Goal: Contribute content: Add original content to the website for others to see

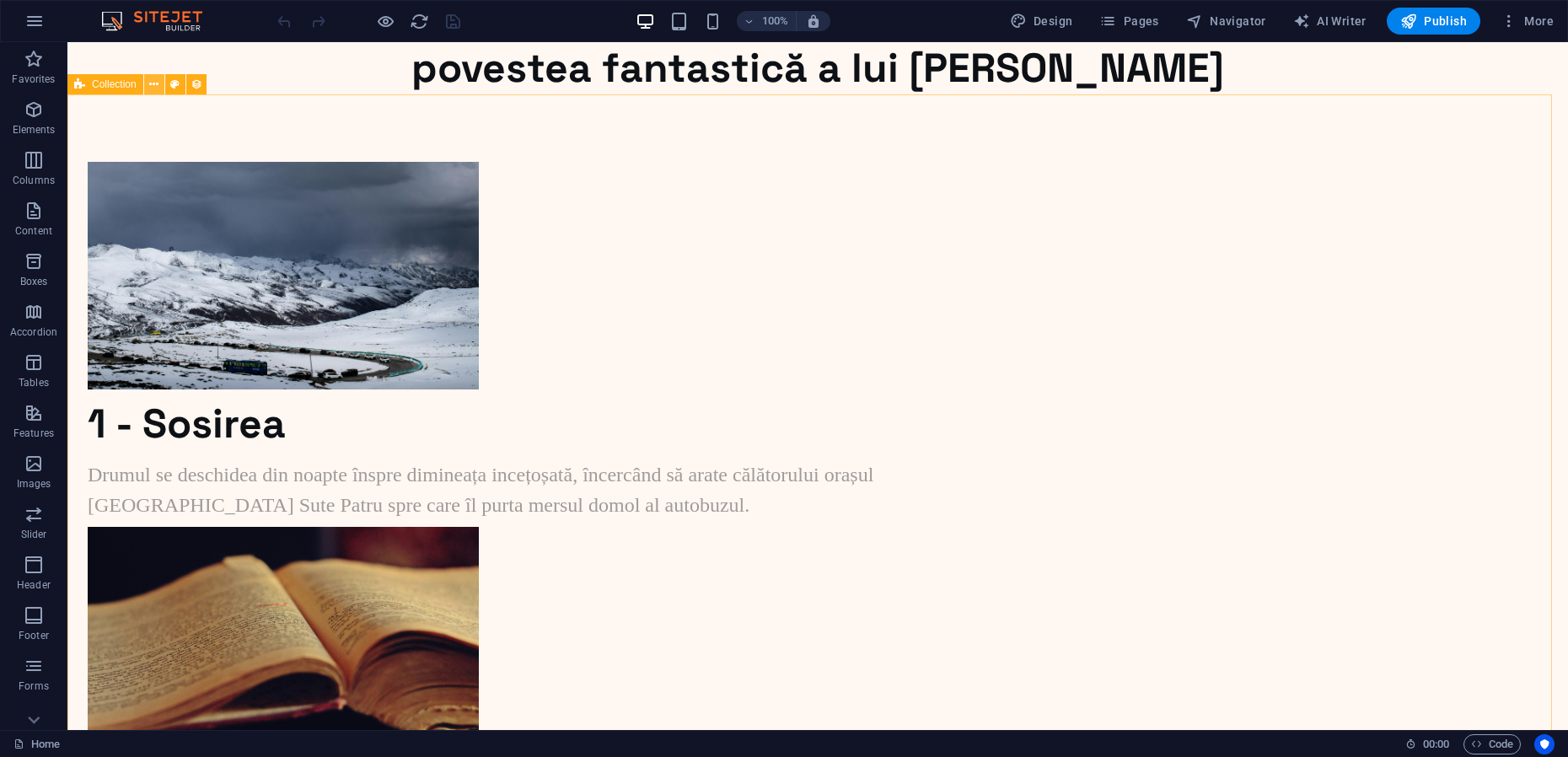
click at [150, 85] on icon at bounding box center [154, 84] width 9 height 17
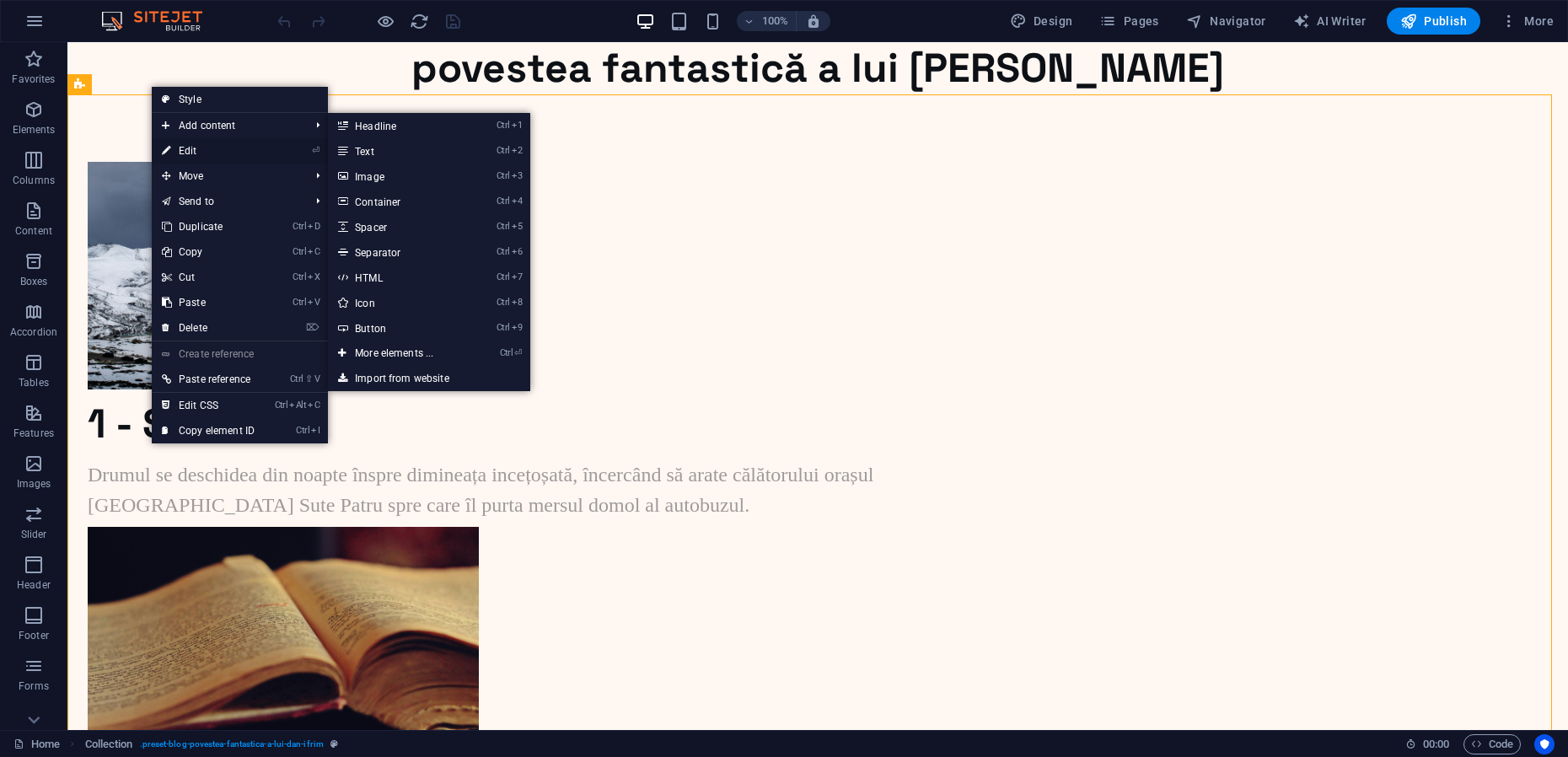
click at [202, 147] on link "⏎ Edit" at bounding box center [208, 150] width 113 height 25
select select "[DOMAIN_NAME]_ASC"
select select "columns.status"
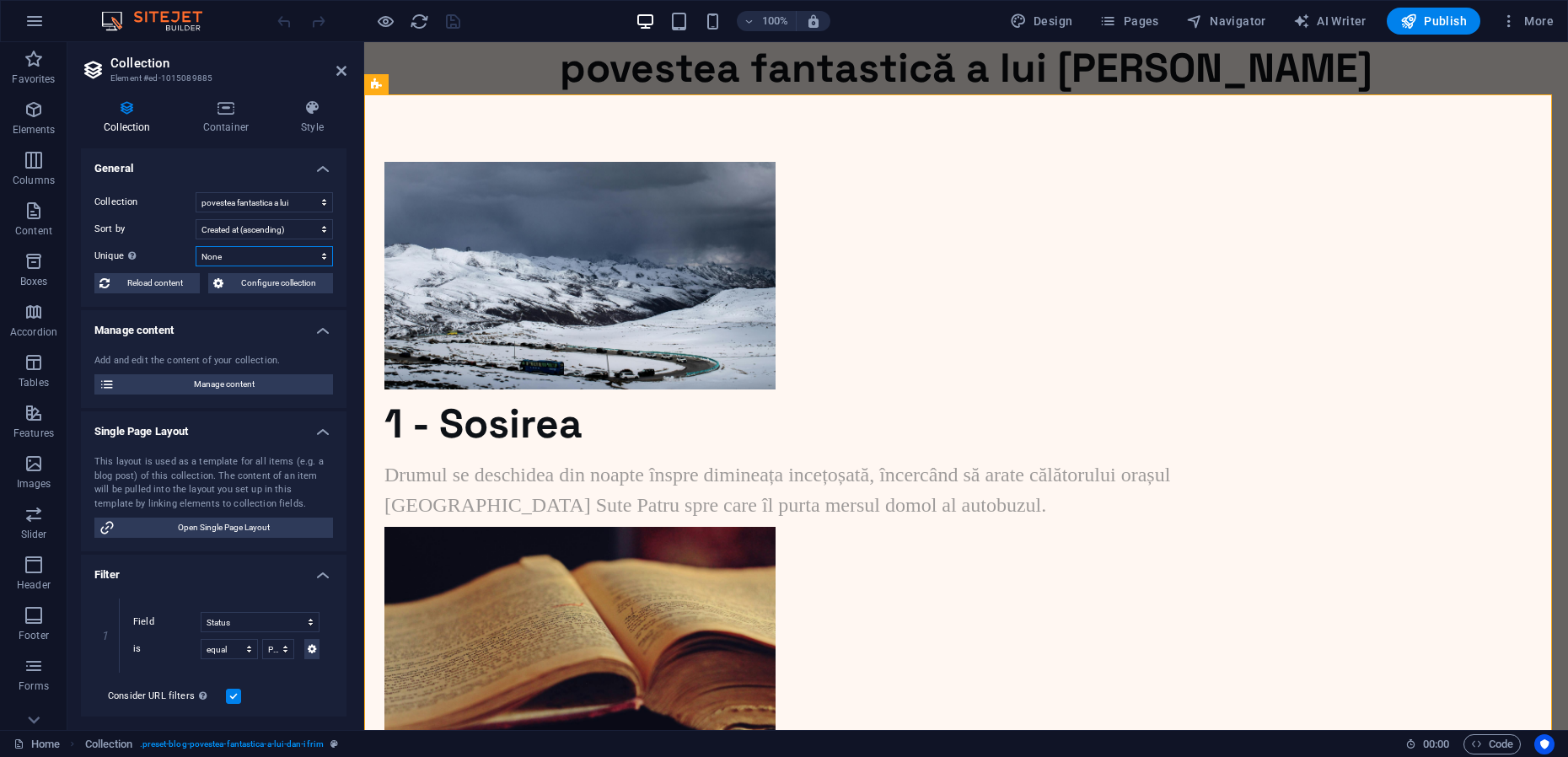
click at [250, 259] on select "None Name Slug Description Content Author Image Status" at bounding box center [263, 256] width 137 height 20
click at [339, 72] on icon at bounding box center [341, 71] width 10 height 14
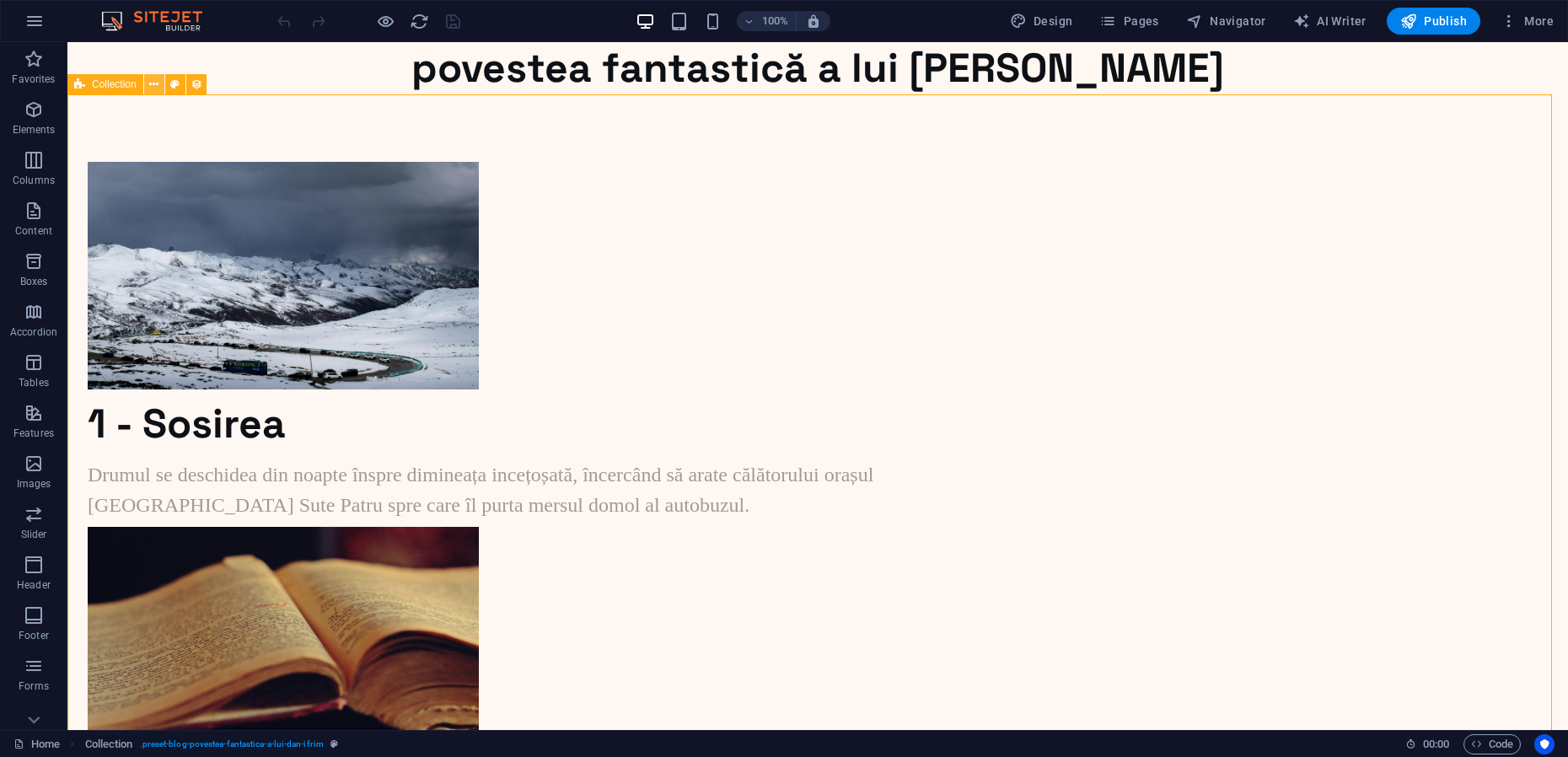
click at [150, 86] on icon at bounding box center [154, 84] width 9 height 17
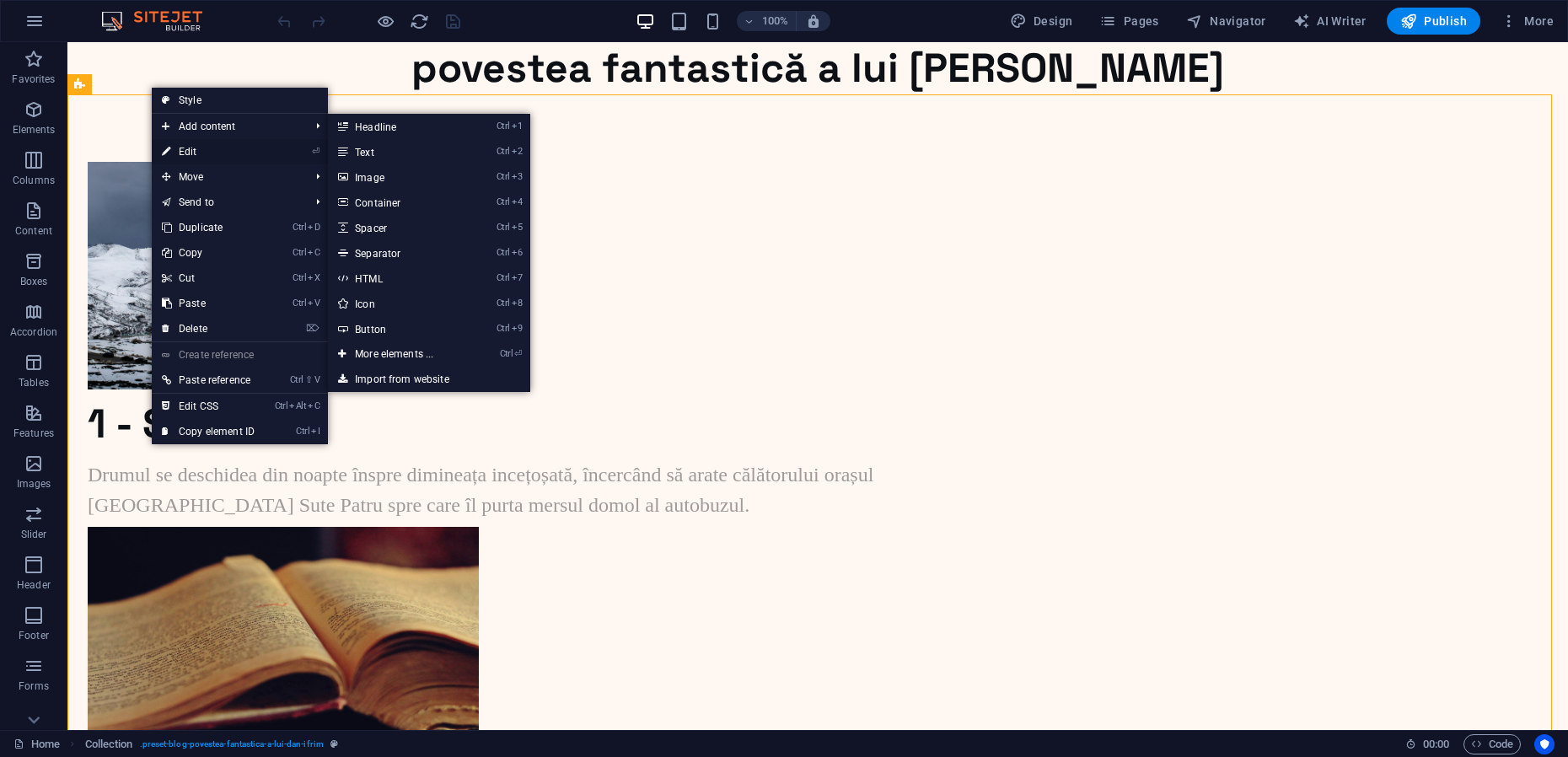
click at [189, 146] on link "⏎ Edit" at bounding box center [208, 151] width 113 height 25
select select "[DOMAIN_NAME]_ASC"
select select "columns.status"
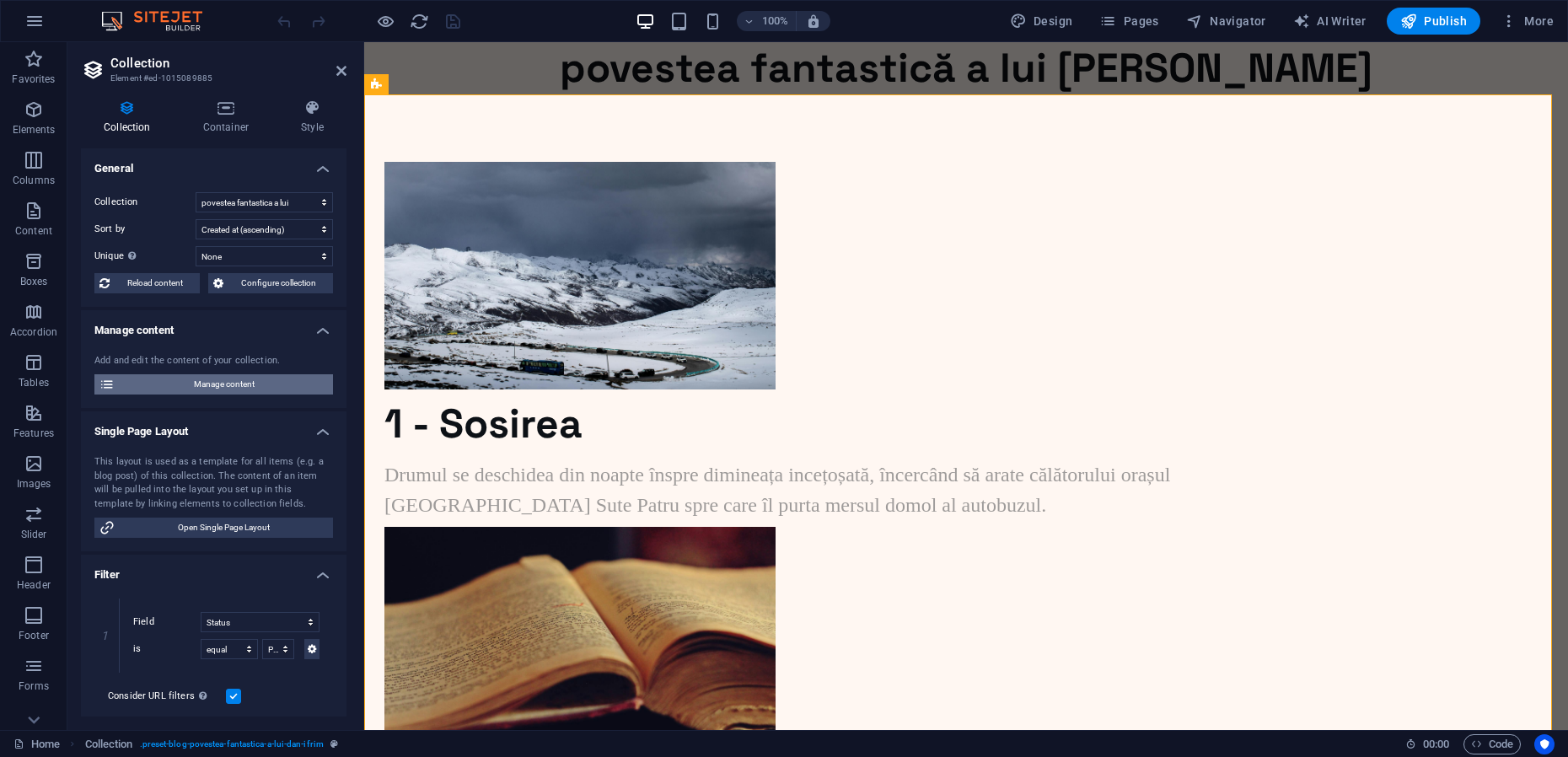
click at [221, 382] on span "Manage content" at bounding box center [224, 385] width 208 height 20
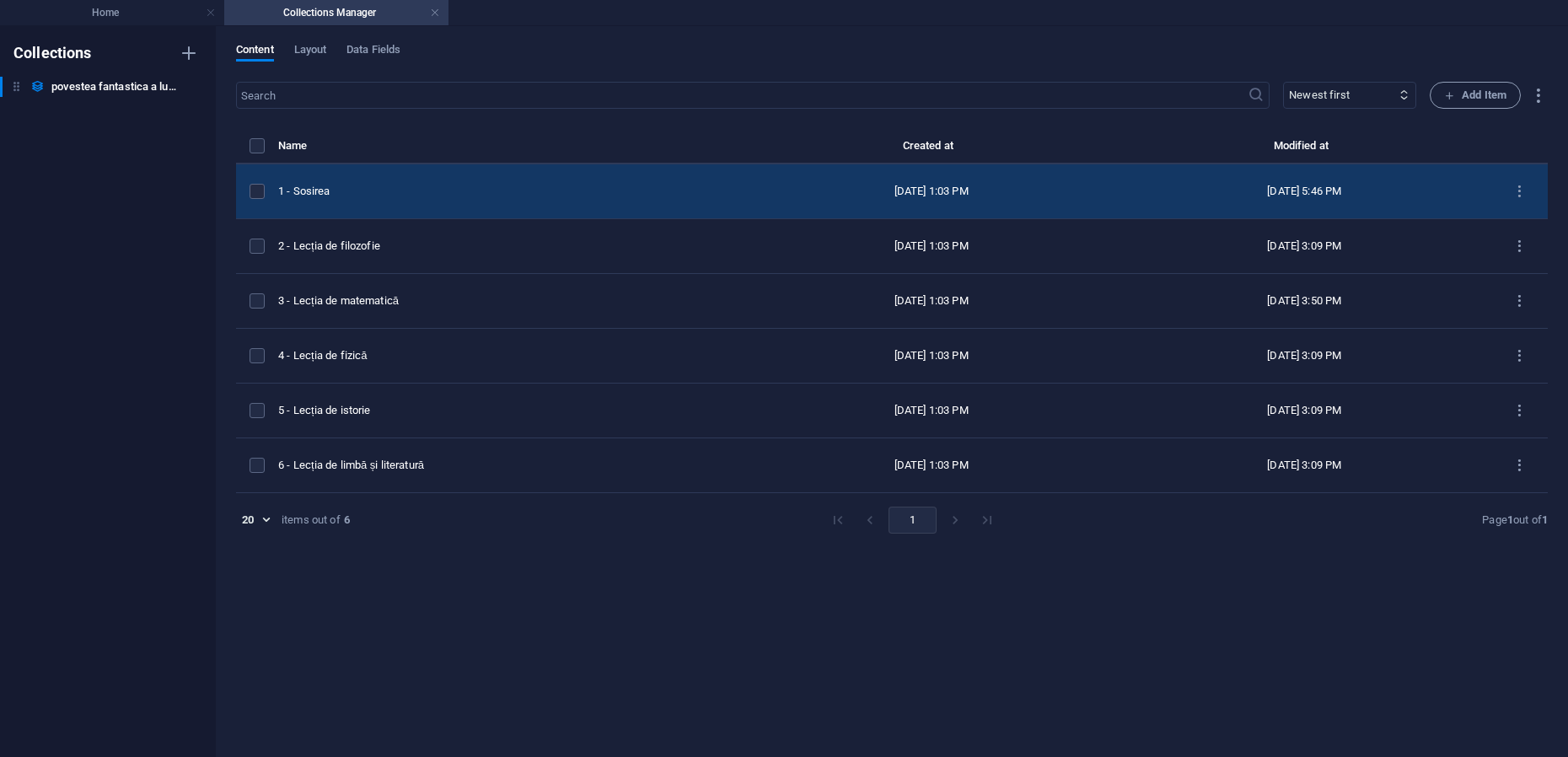
click at [383, 191] on div "1 - Sosirea" at bounding box center [505, 192] width 453 height 15
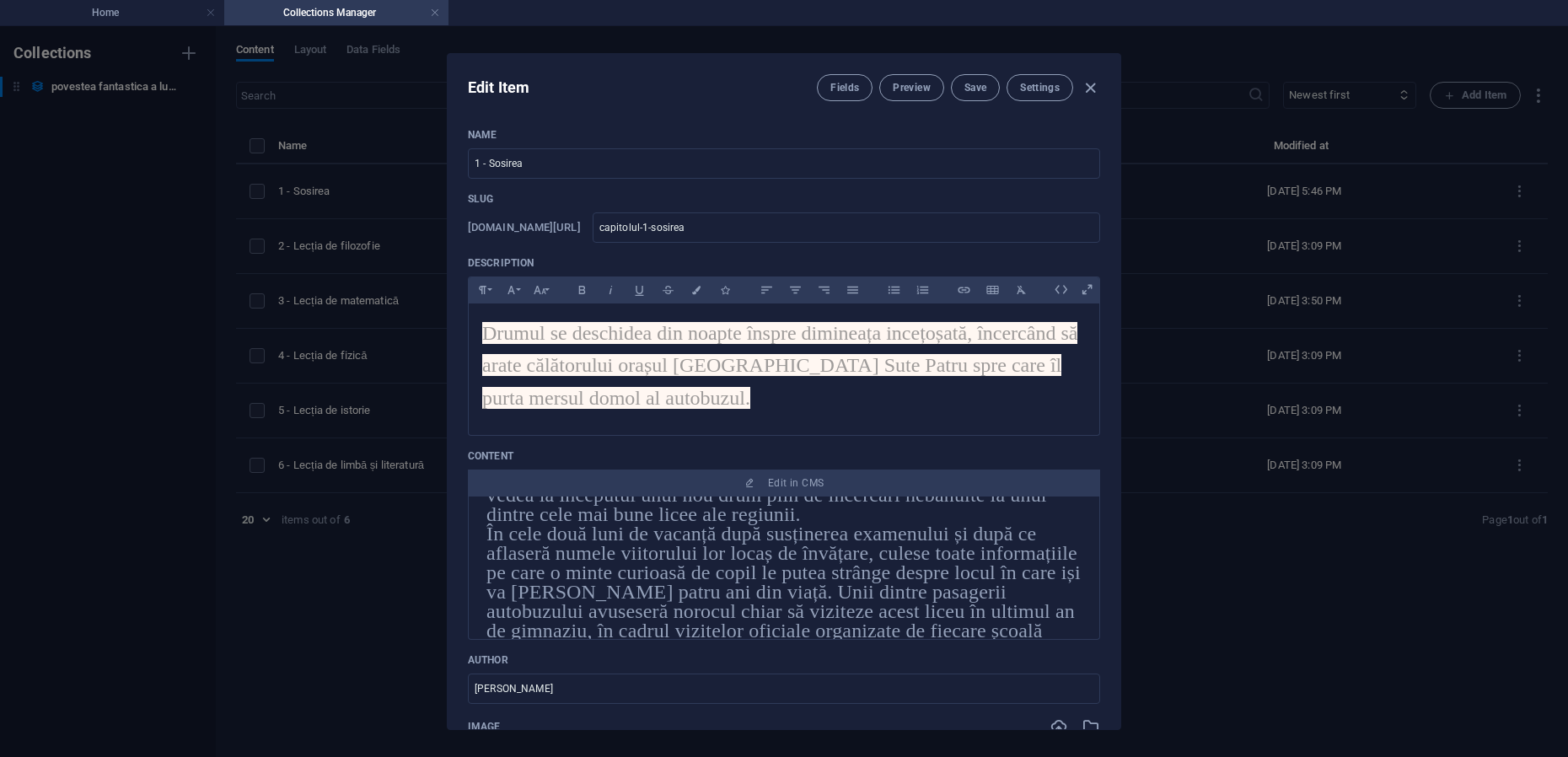
click at [1519, 192] on div "Edit Item Fields Preview Save Settings Name 1 - Sosirea ​ Slug [DOMAIN_NAME][UR…" at bounding box center [784, 391] width 1568 height 731
type input "capitolul-1-sosirea"
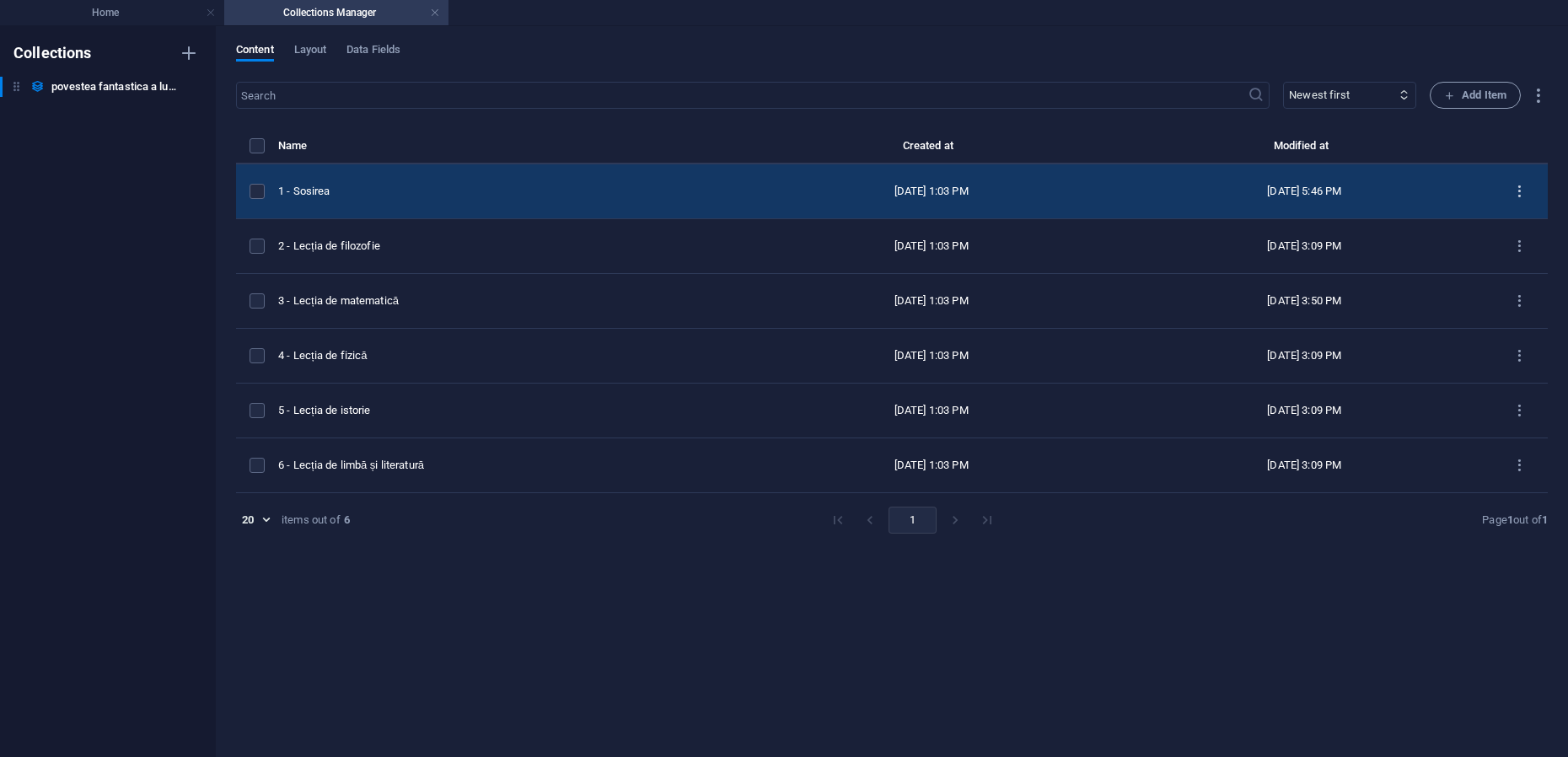
click at [1520, 192] on icon "items list" at bounding box center [1519, 192] width 16 height 16
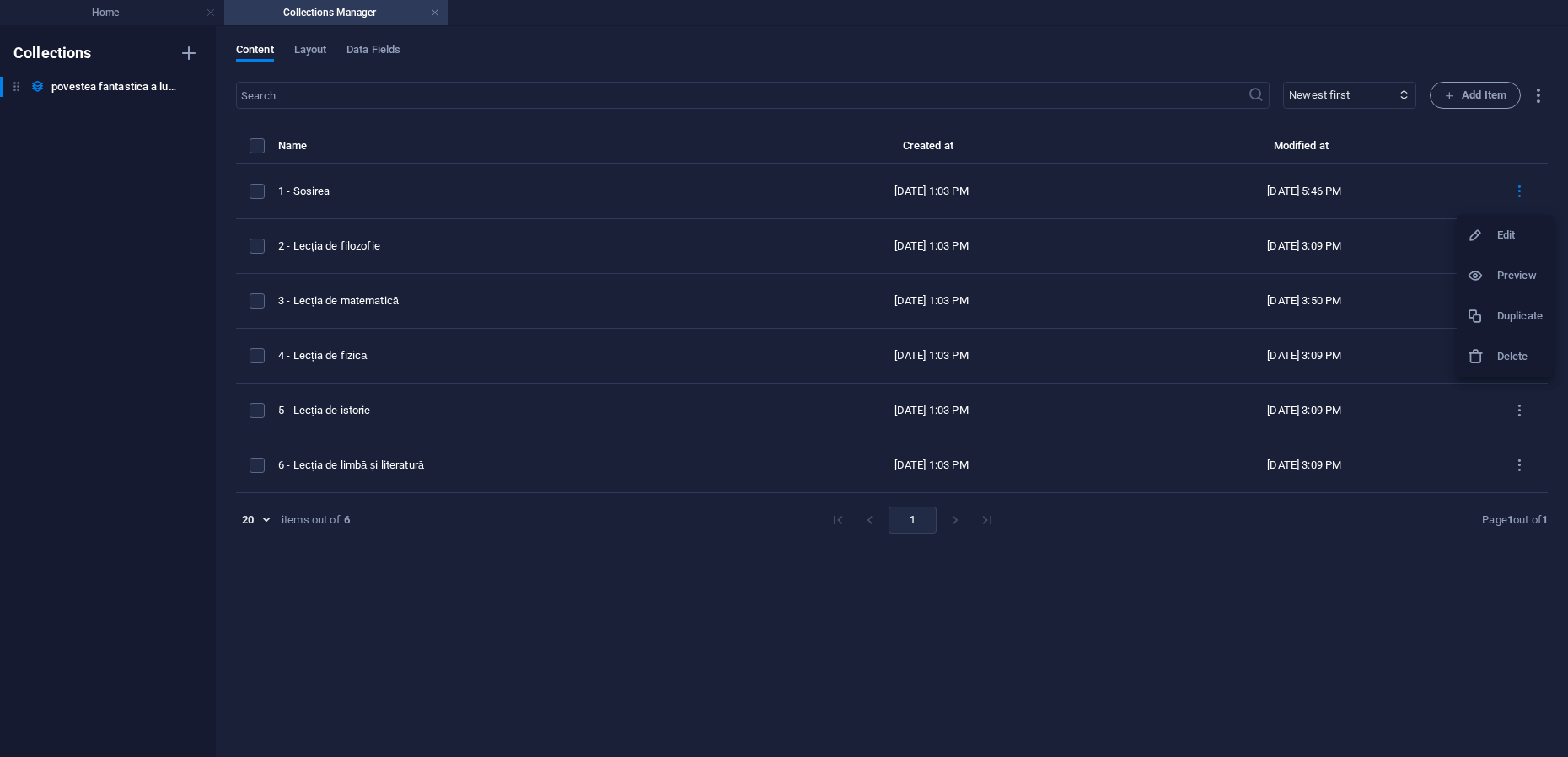
click at [1494, 276] on div at bounding box center [1481, 275] width 30 height 17
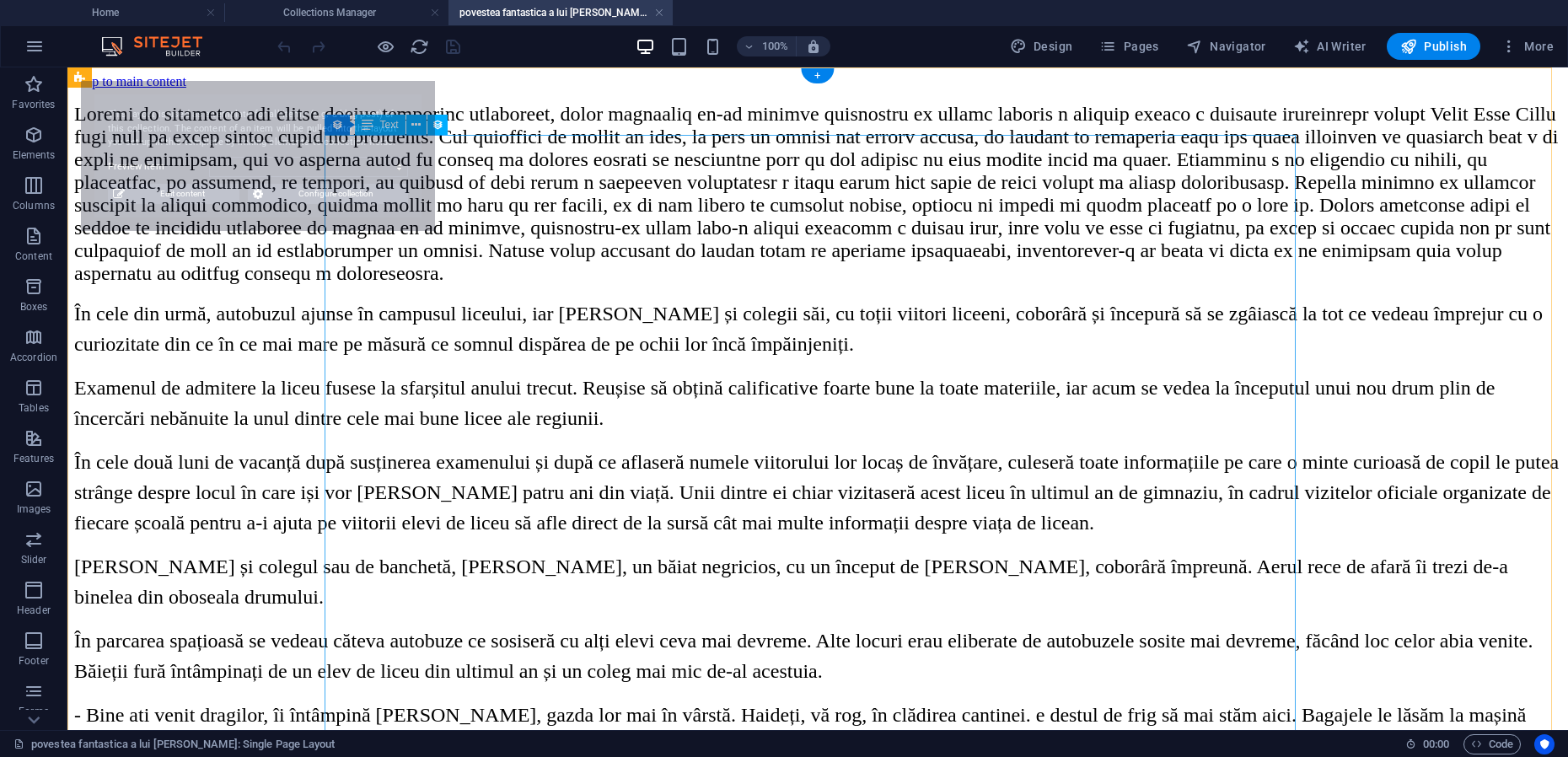
select select "68e25cb660dbf3005d00825d"
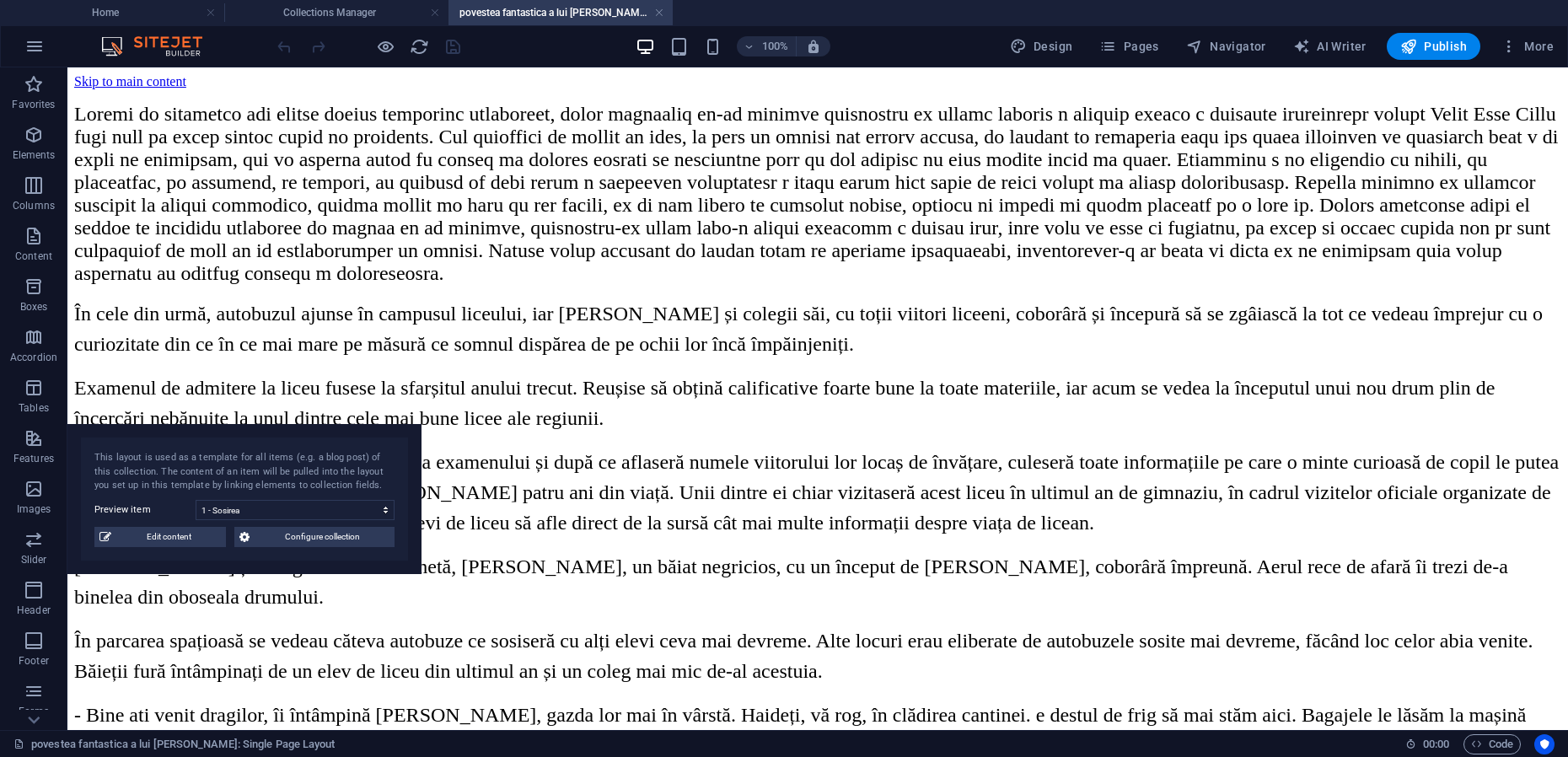
drag, startPoint x: 281, startPoint y: 90, endPoint x: 259, endPoint y: 432, distance: 342.7
click at [231, 434] on div "This layout is used as a template for all items (e.g. a blog post) of this coll…" at bounding box center [244, 499] width 354 height 150
click at [436, 127] on icon at bounding box center [434, 124] width 9 height 17
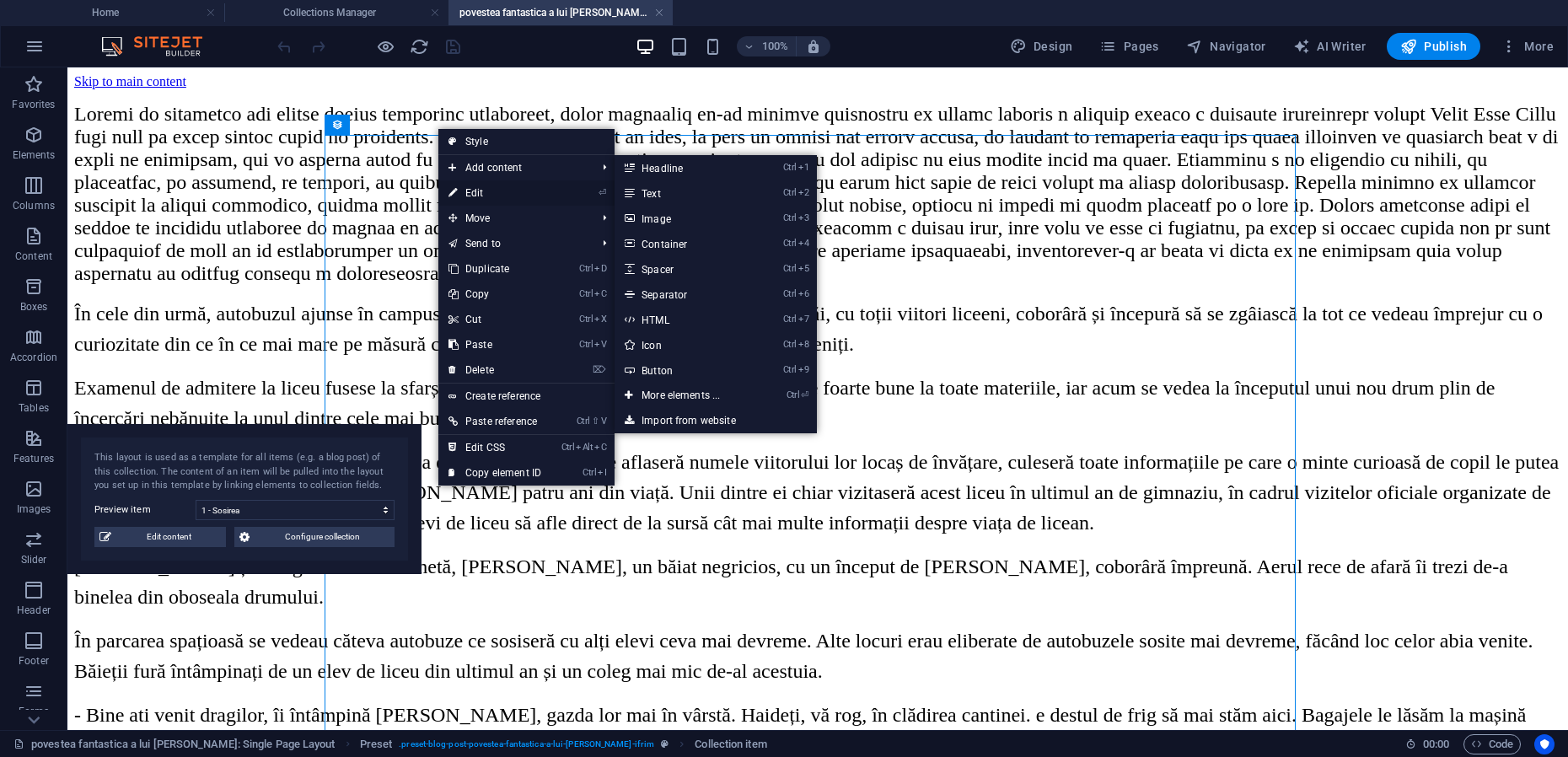
click at [499, 192] on link "⏎ Edit" at bounding box center [494, 192] width 113 height 25
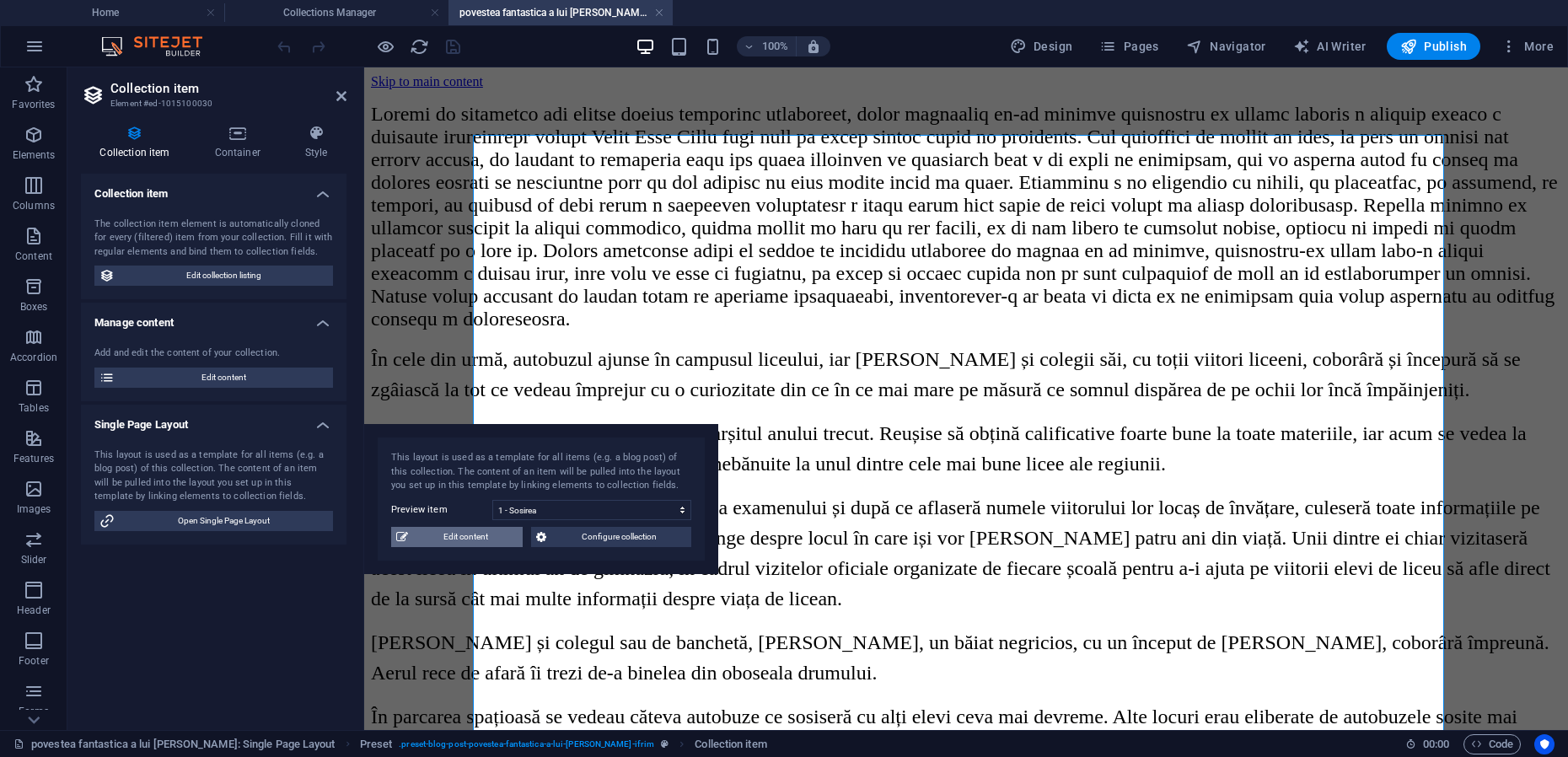
click at [484, 536] on span "Edit content" at bounding box center [466, 537] width 105 height 20
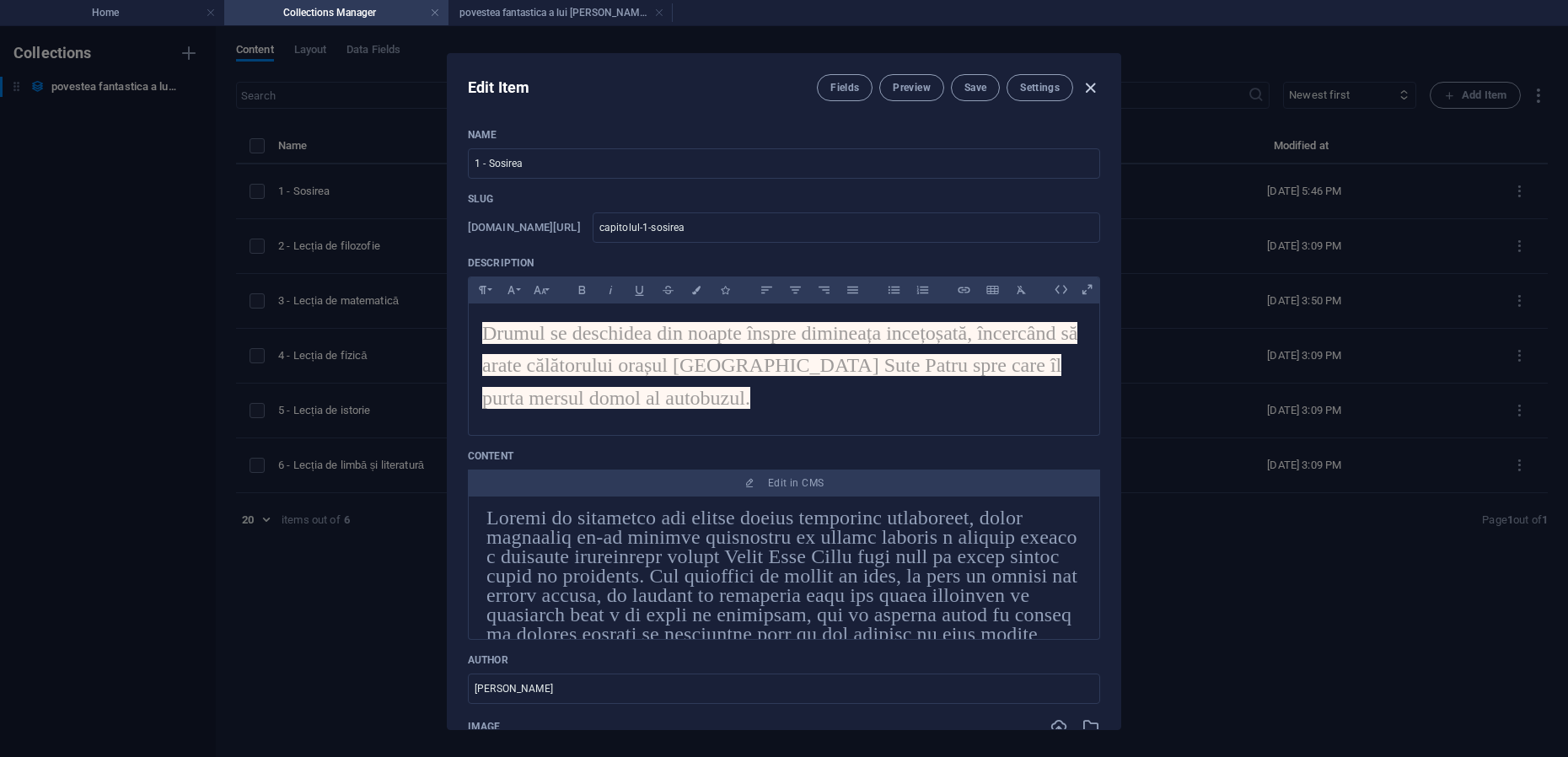
click at [1093, 87] on icon "button" at bounding box center [1090, 87] width 19 height 19
type input "capitolul-1-sosirea"
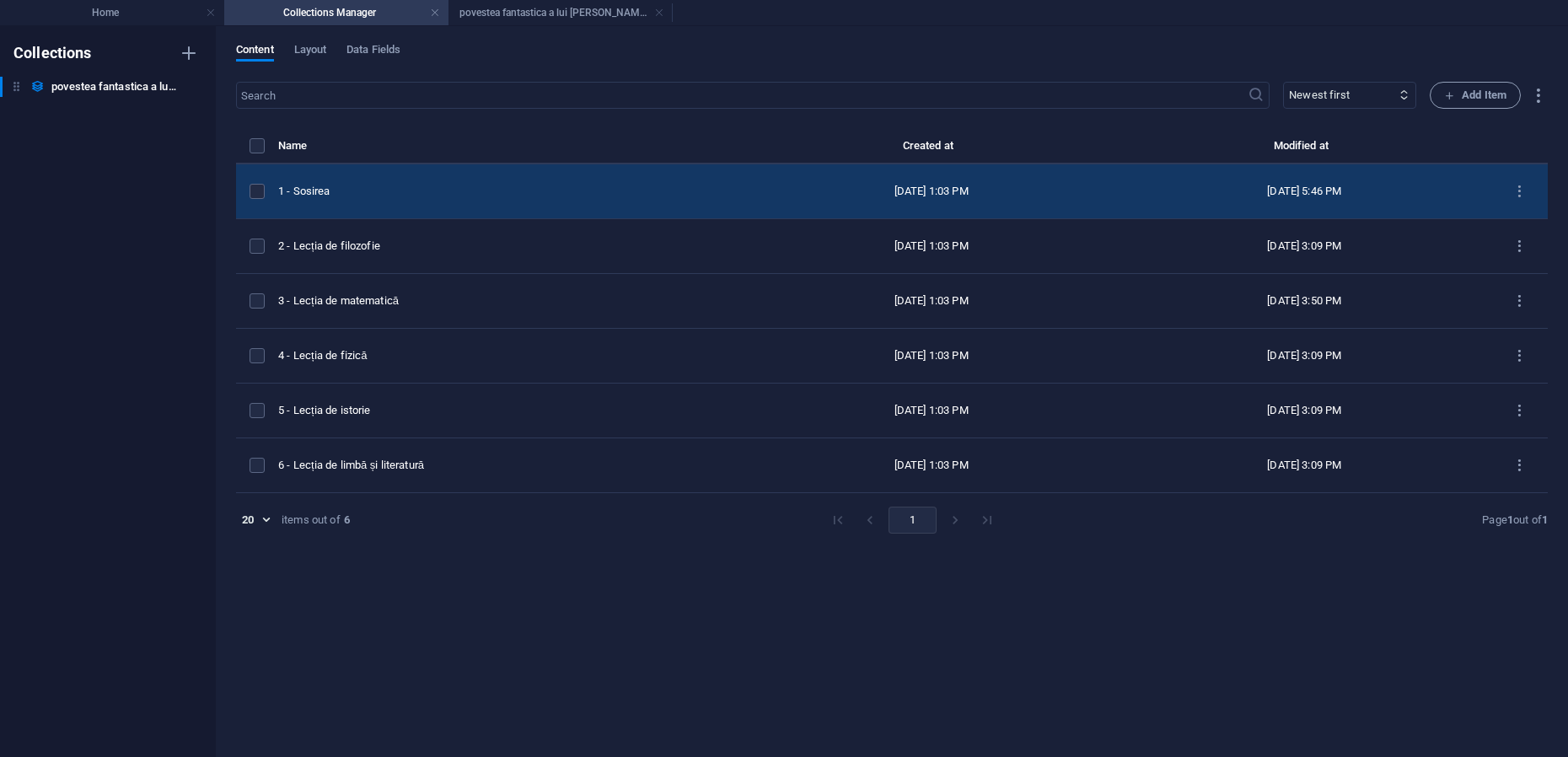
click at [365, 183] on td "1 - Sosirea" at bounding box center [511, 192] width 466 height 55
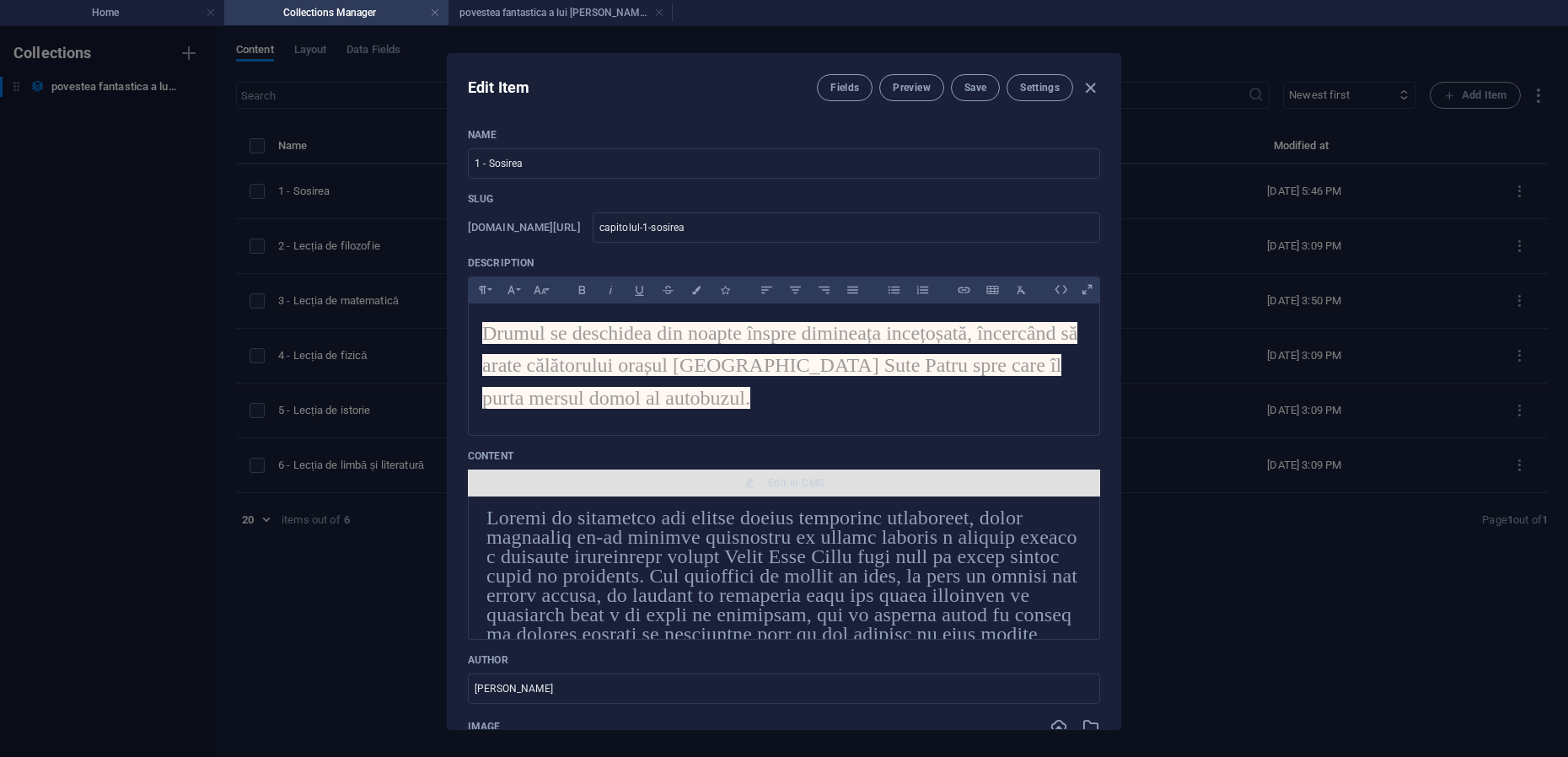
click at [792, 482] on span "Edit in CMS" at bounding box center [796, 483] width 55 height 14
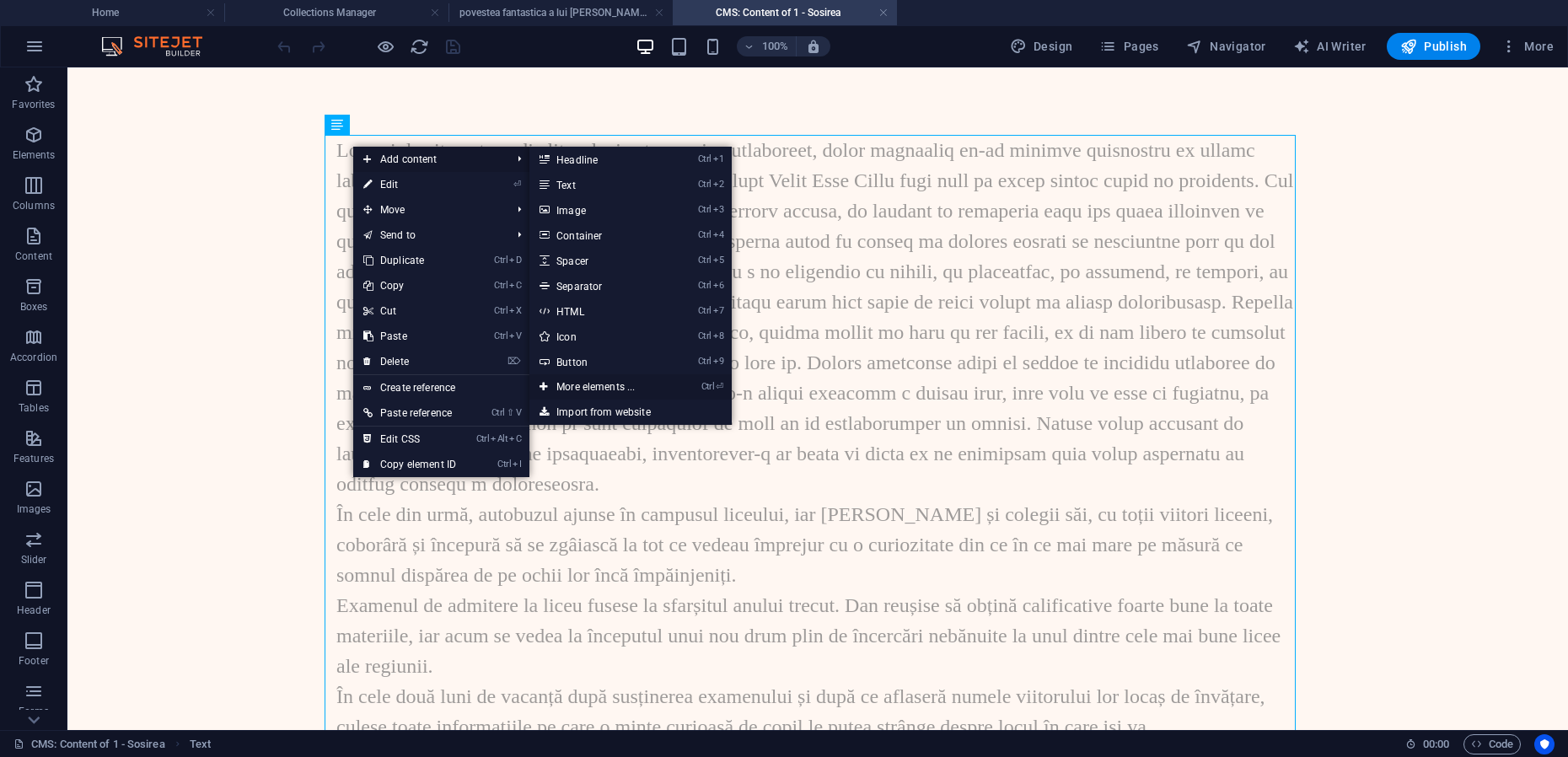
click at [598, 387] on link "Ctrl ⏎ More elements ..." at bounding box center [598, 387] width 139 height 25
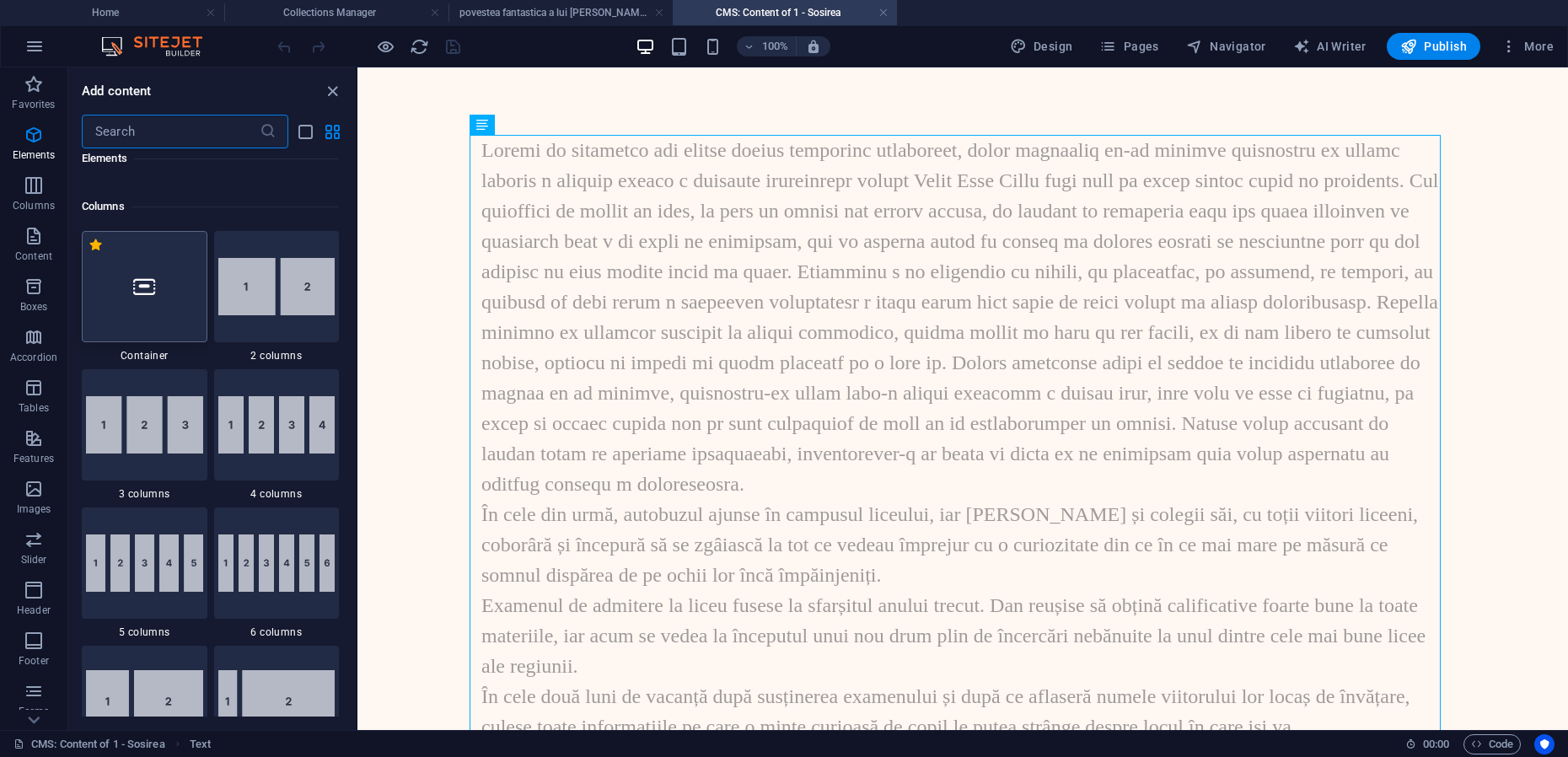
scroll to position [1054, 0]
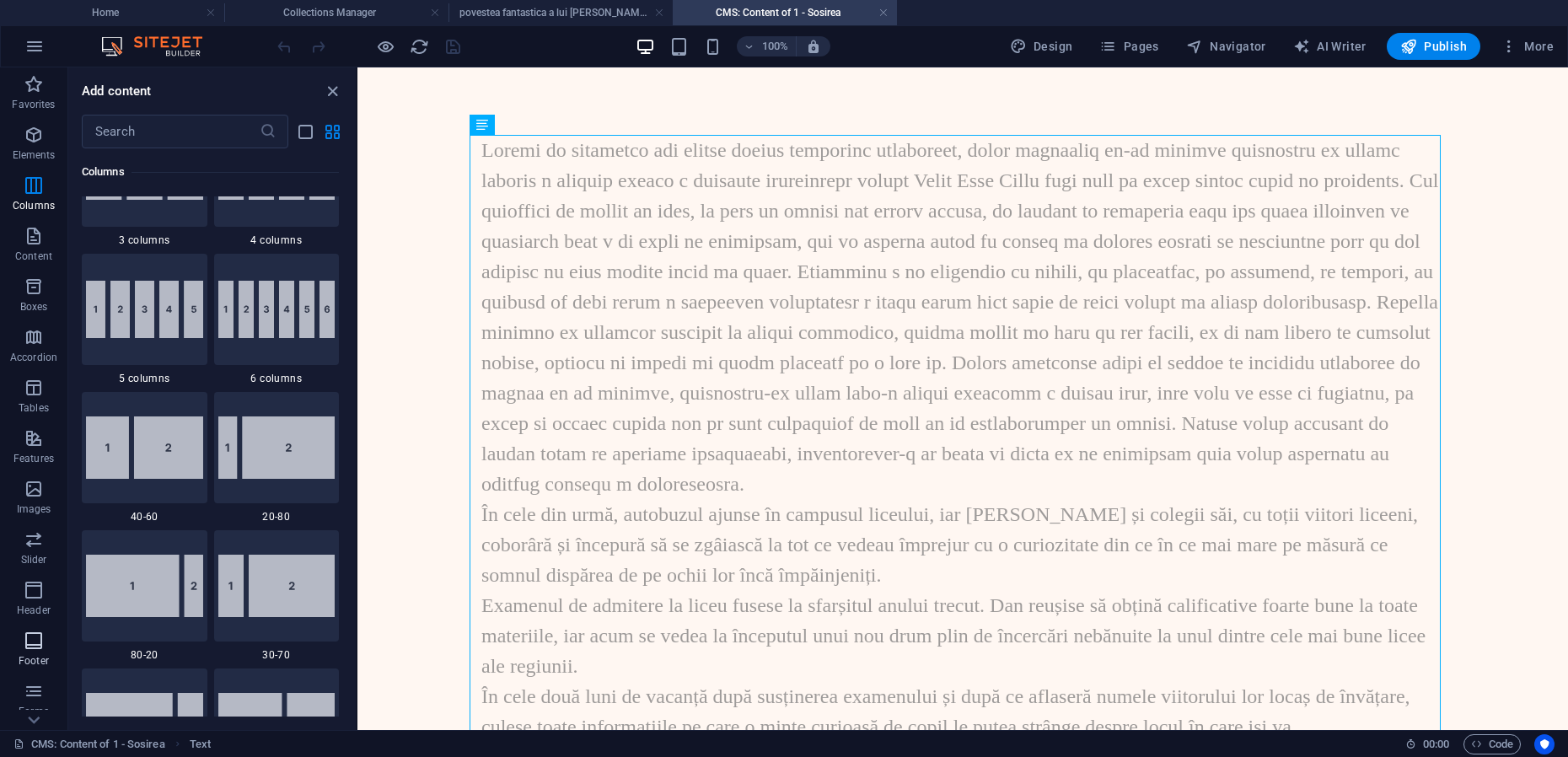
click at [37, 641] on icon "button" at bounding box center [34, 641] width 20 height 20
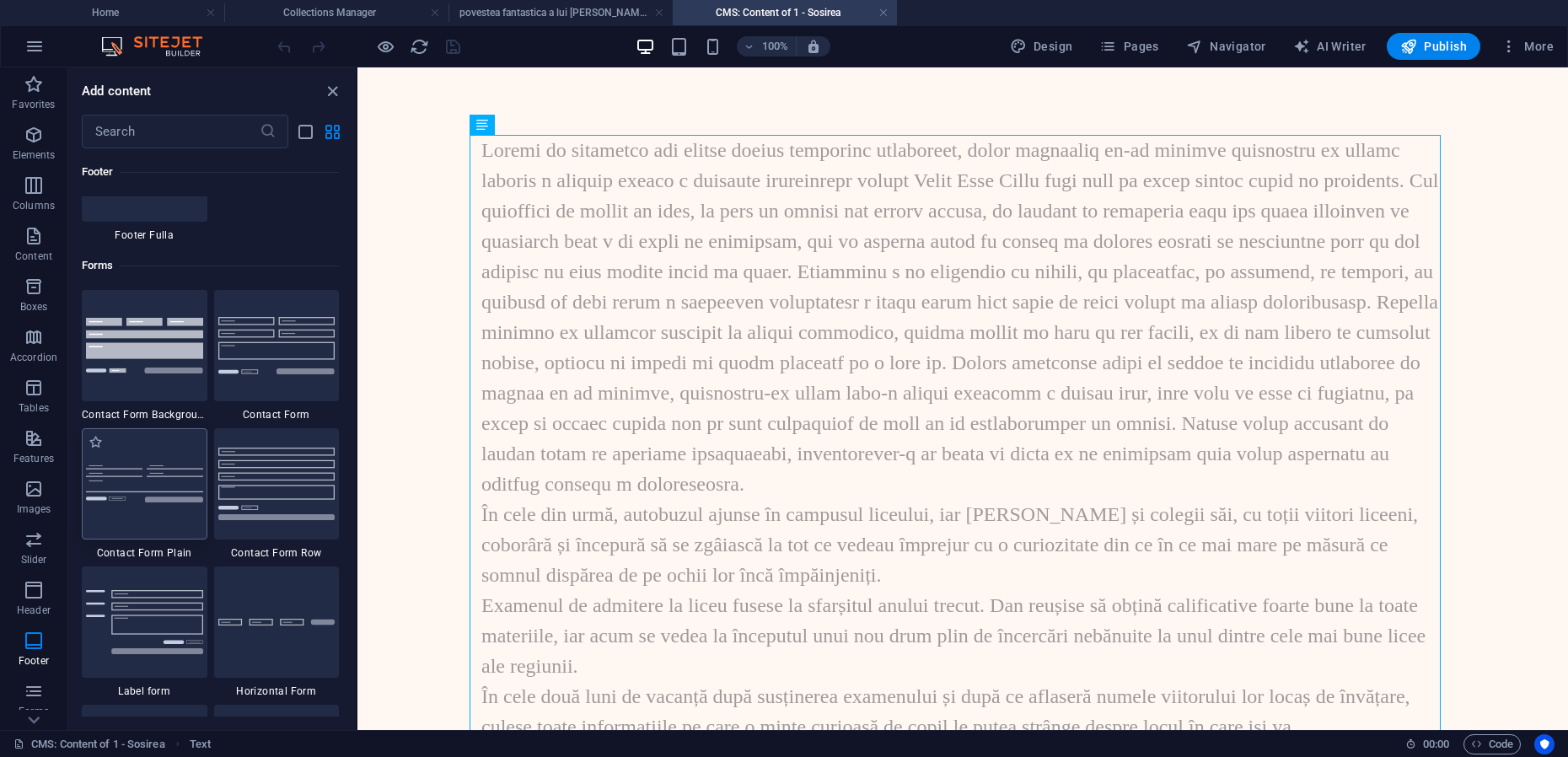
scroll to position [12640, 0]
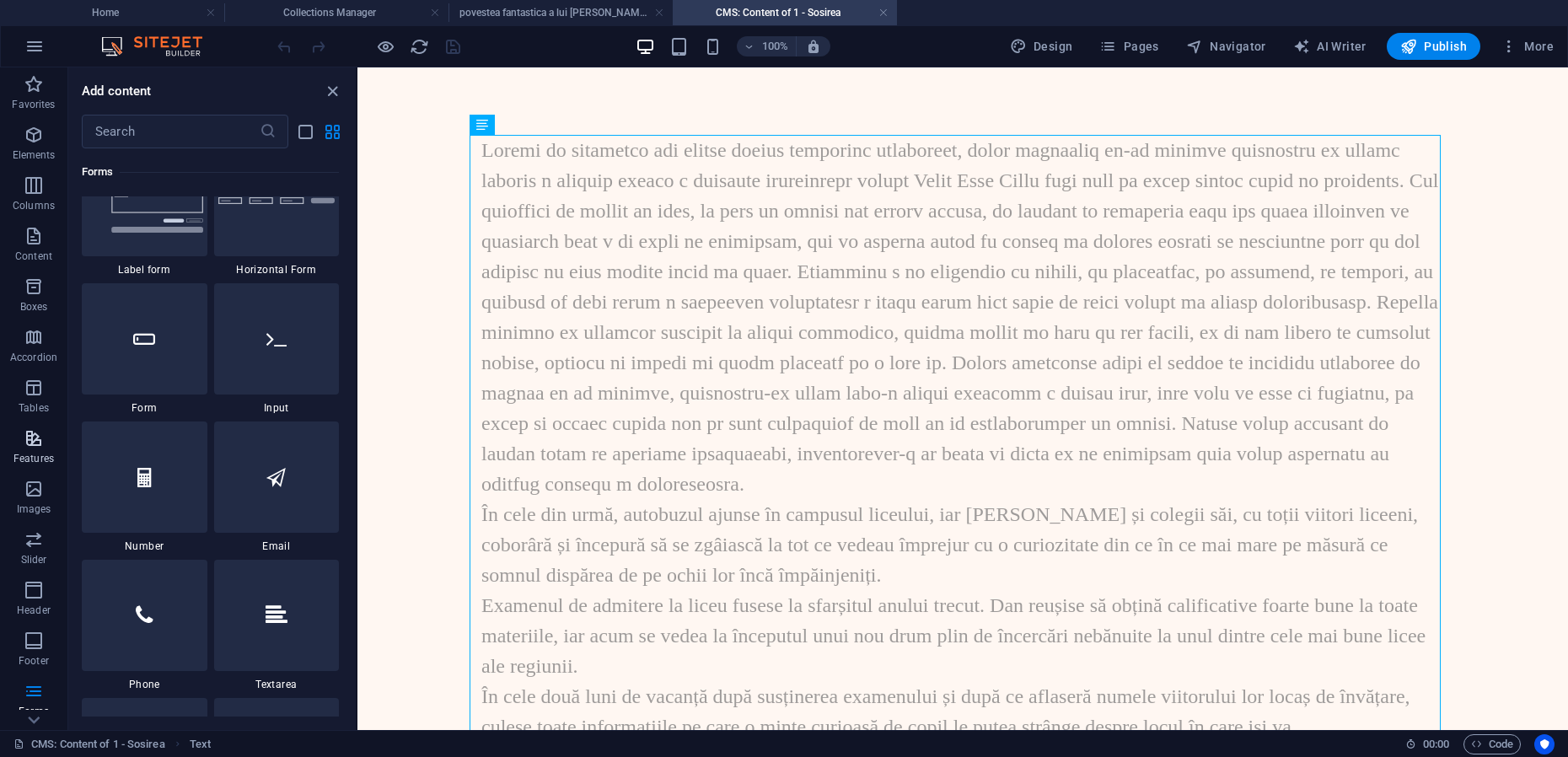
click at [28, 460] on p "Features" at bounding box center [34, 459] width 41 height 14
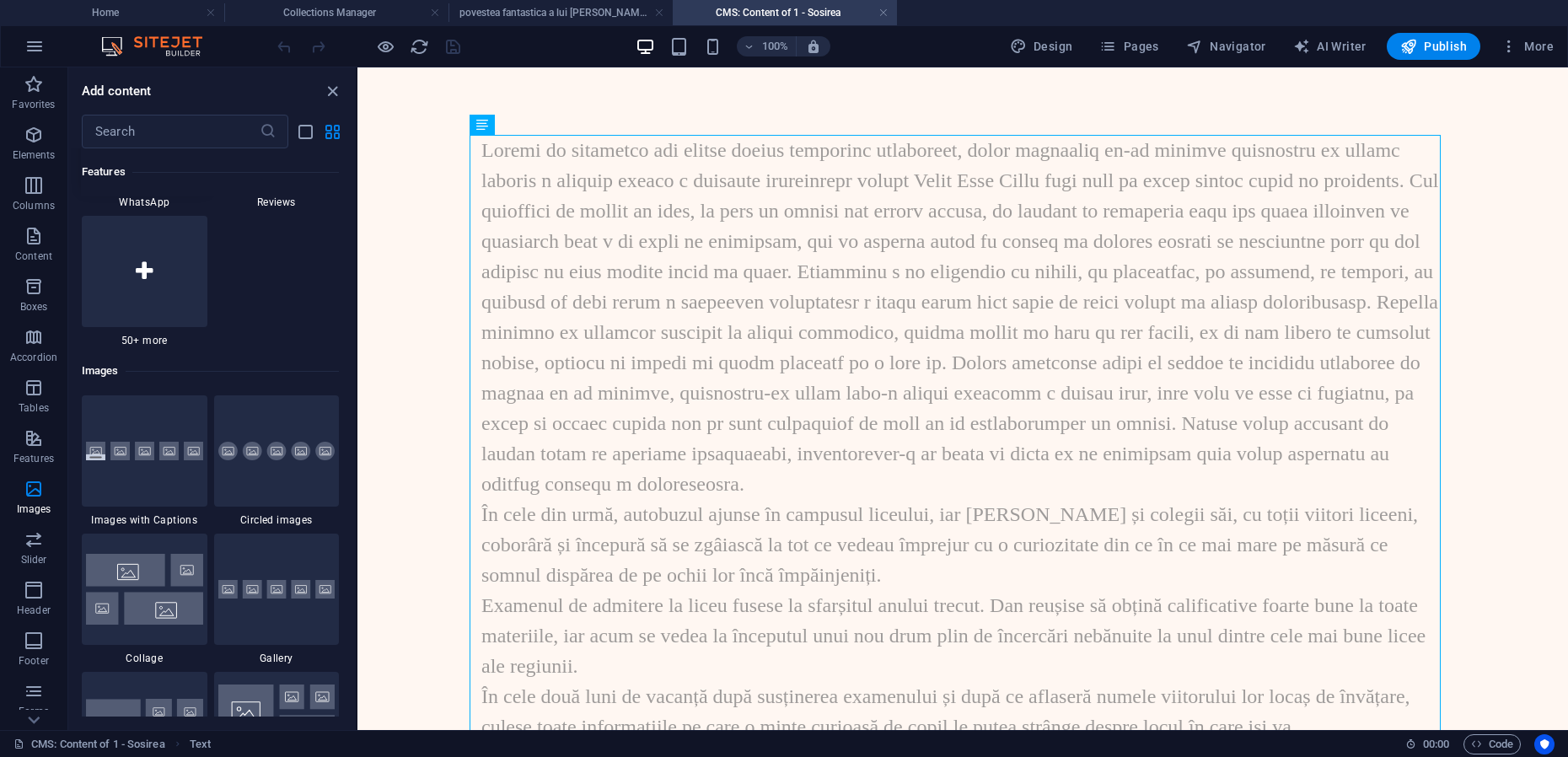
scroll to position [8154, 0]
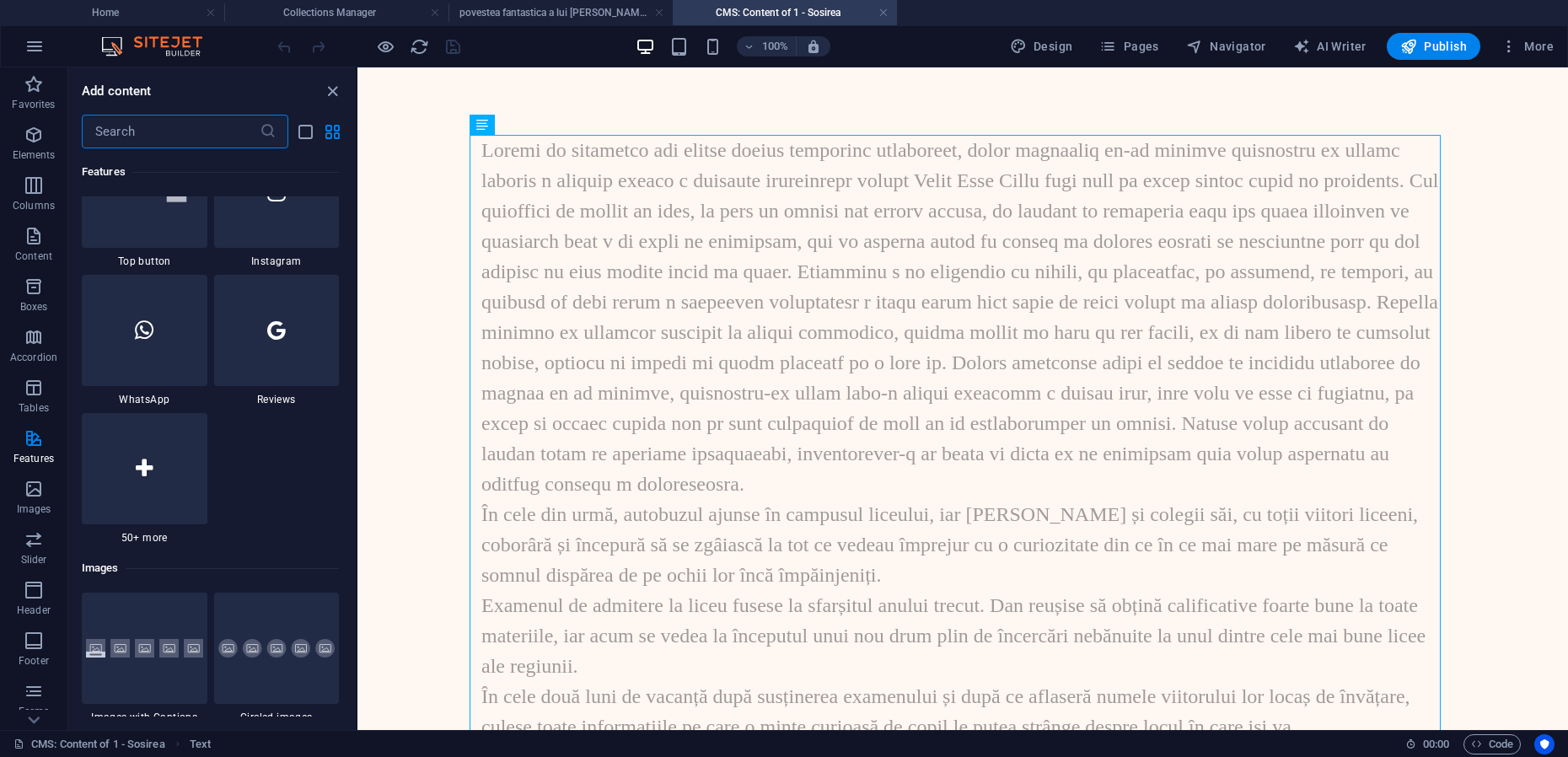
click at [145, 133] on input "text" at bounding box center [170, 132] width 178 height 34
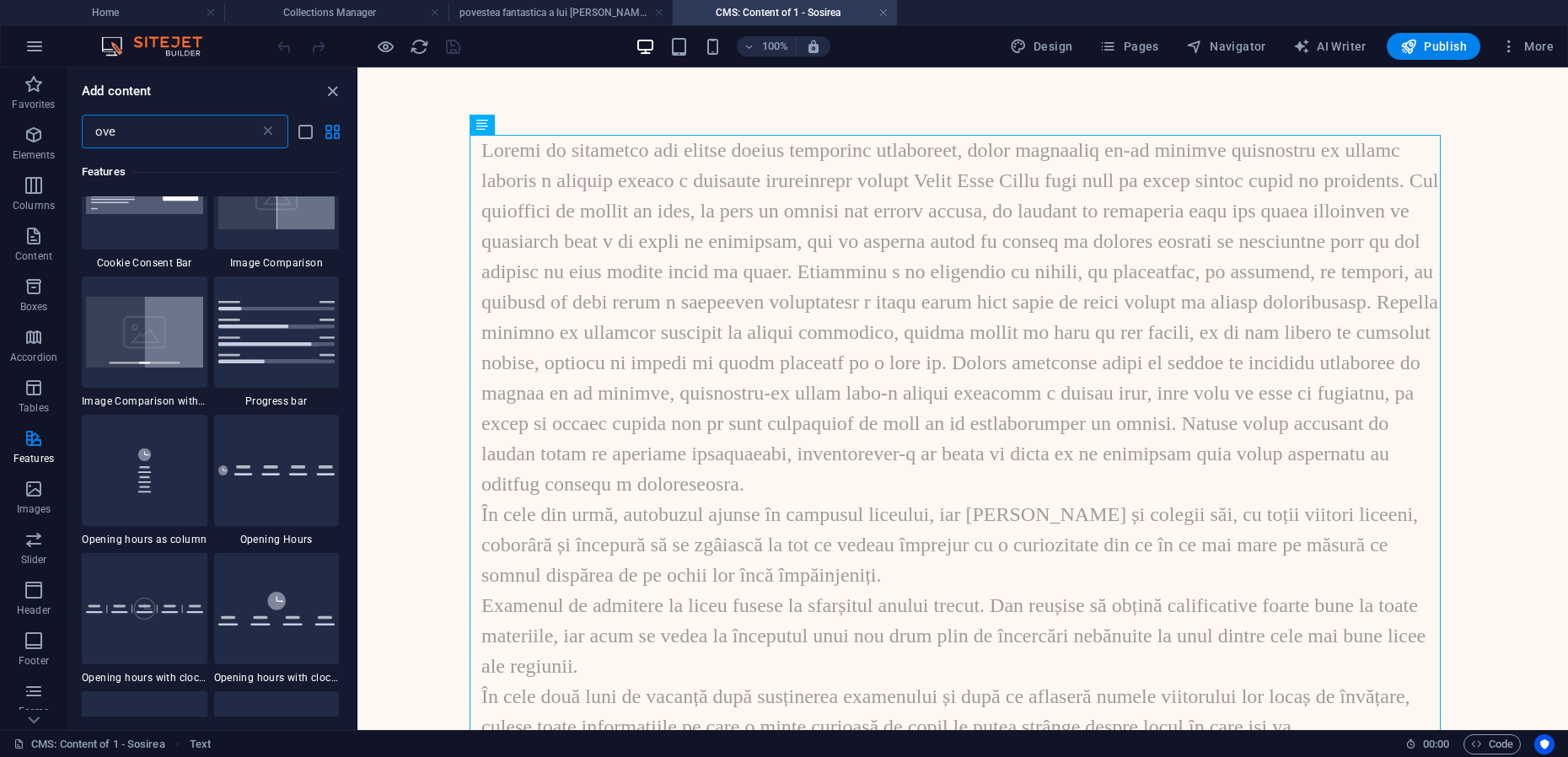
scroll to position [0, 0]
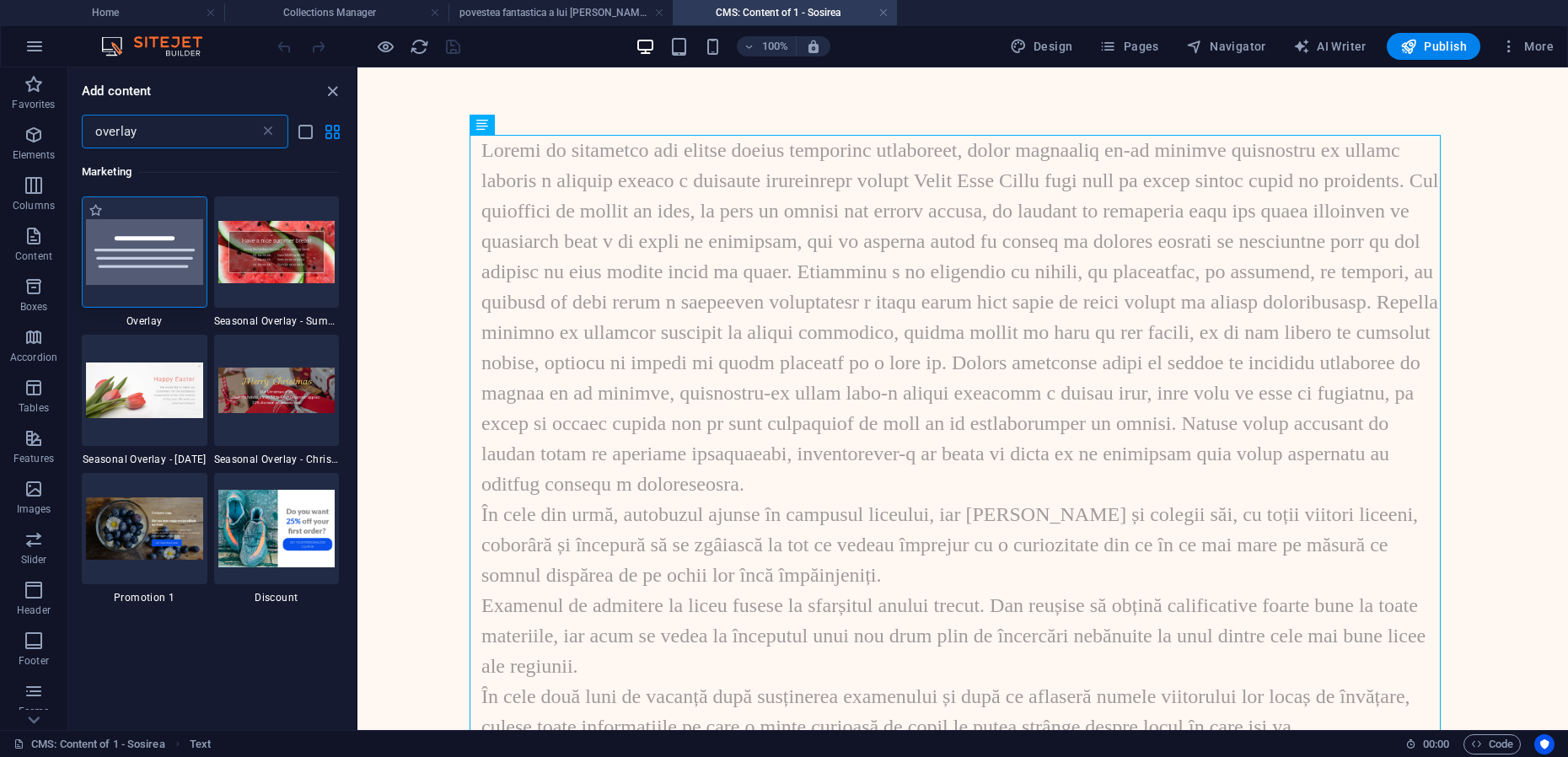
type input "overlay"
drag, startPoint x: 169, startPoint y: 262, endPoint x: 222, endPoint y: 265, distance: 53.1
click at [169, 260] on img at bounding box center [144, 251] width 117 height 65
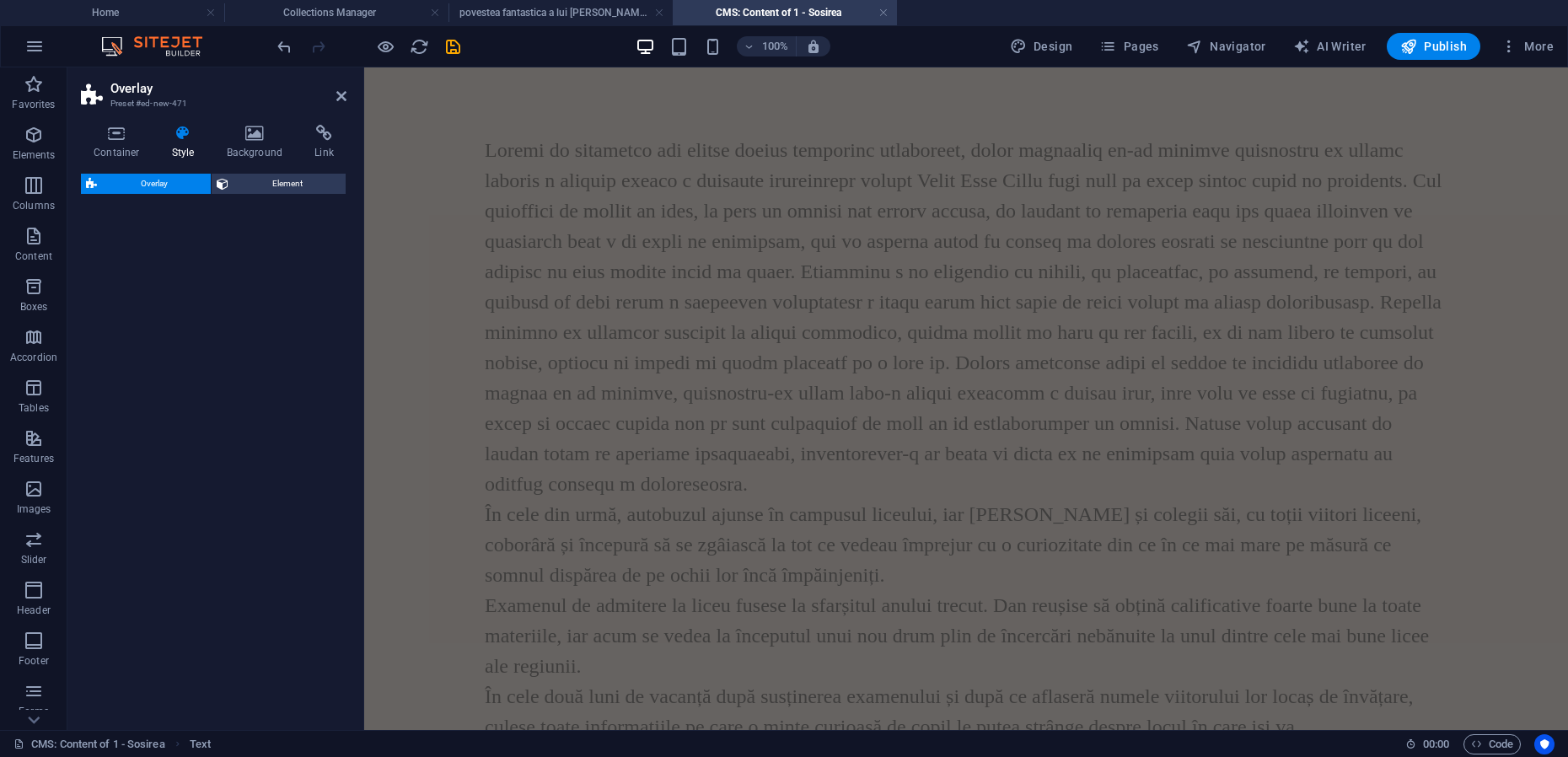
select select "rem"
select select "preset-overlay-v3-default"
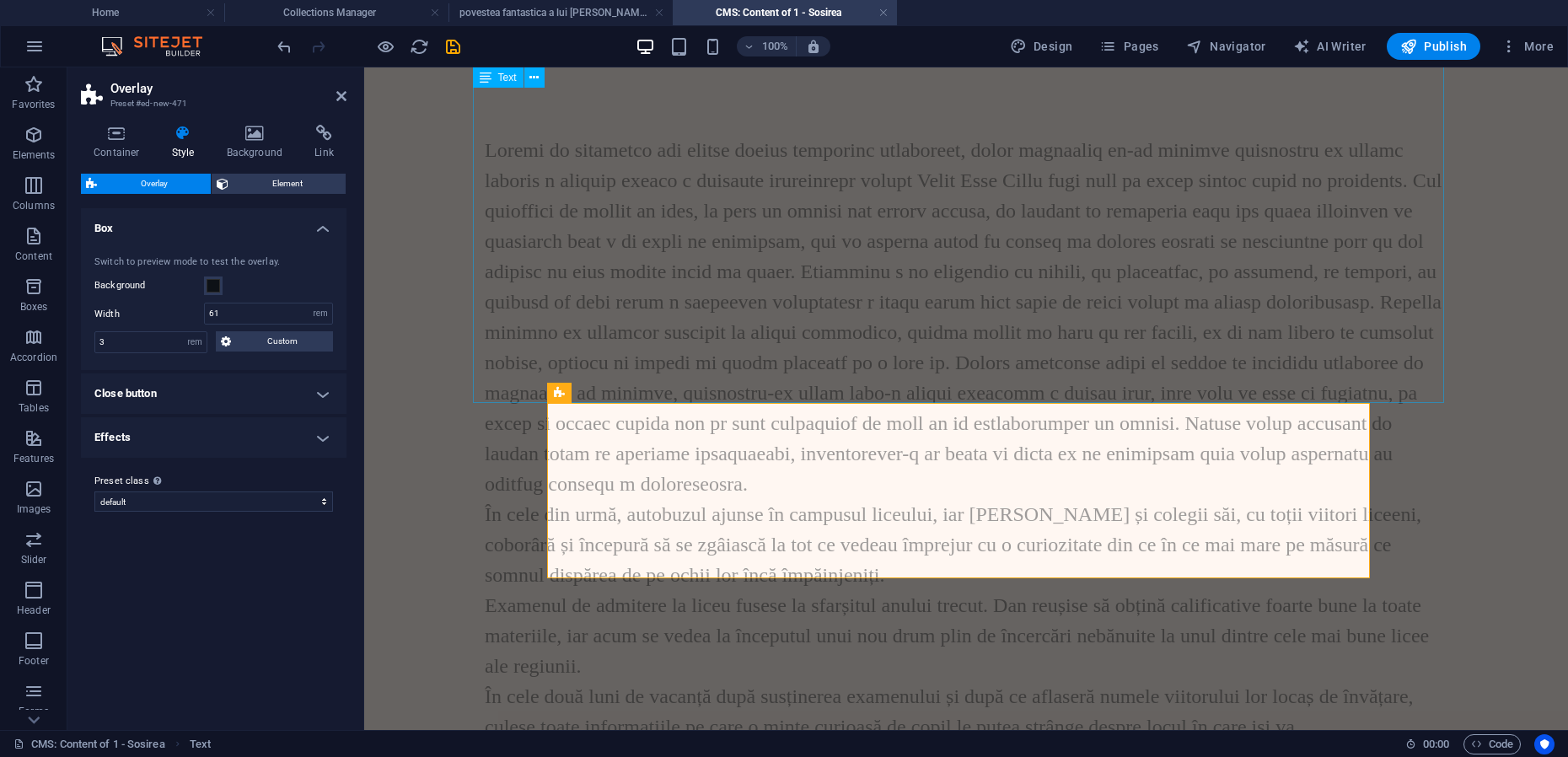
scroll to position [13408, 0]
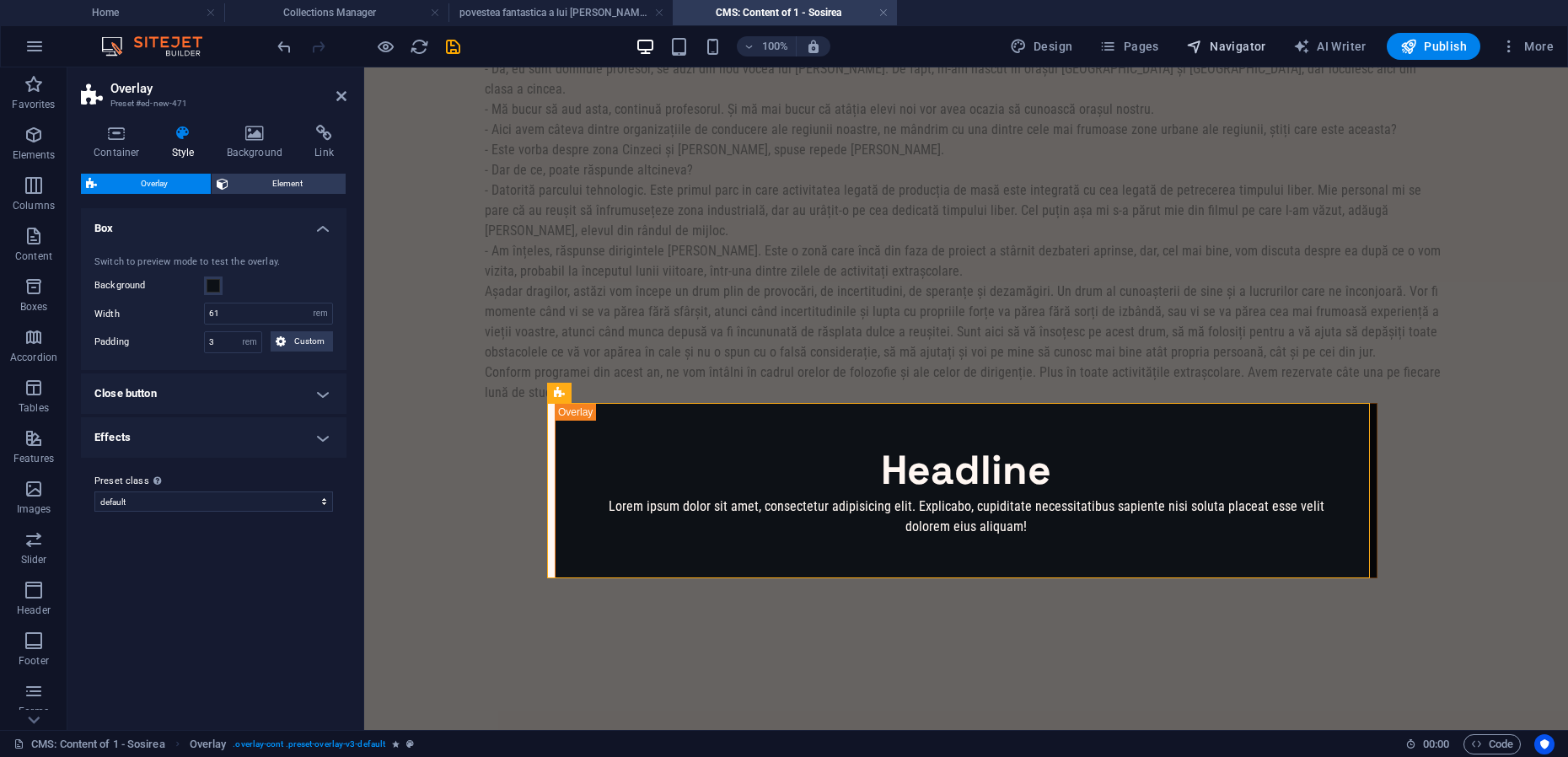
click at [1217, 52] on span "Navigator" at bounding box center [1225, 46] width 80 height 17
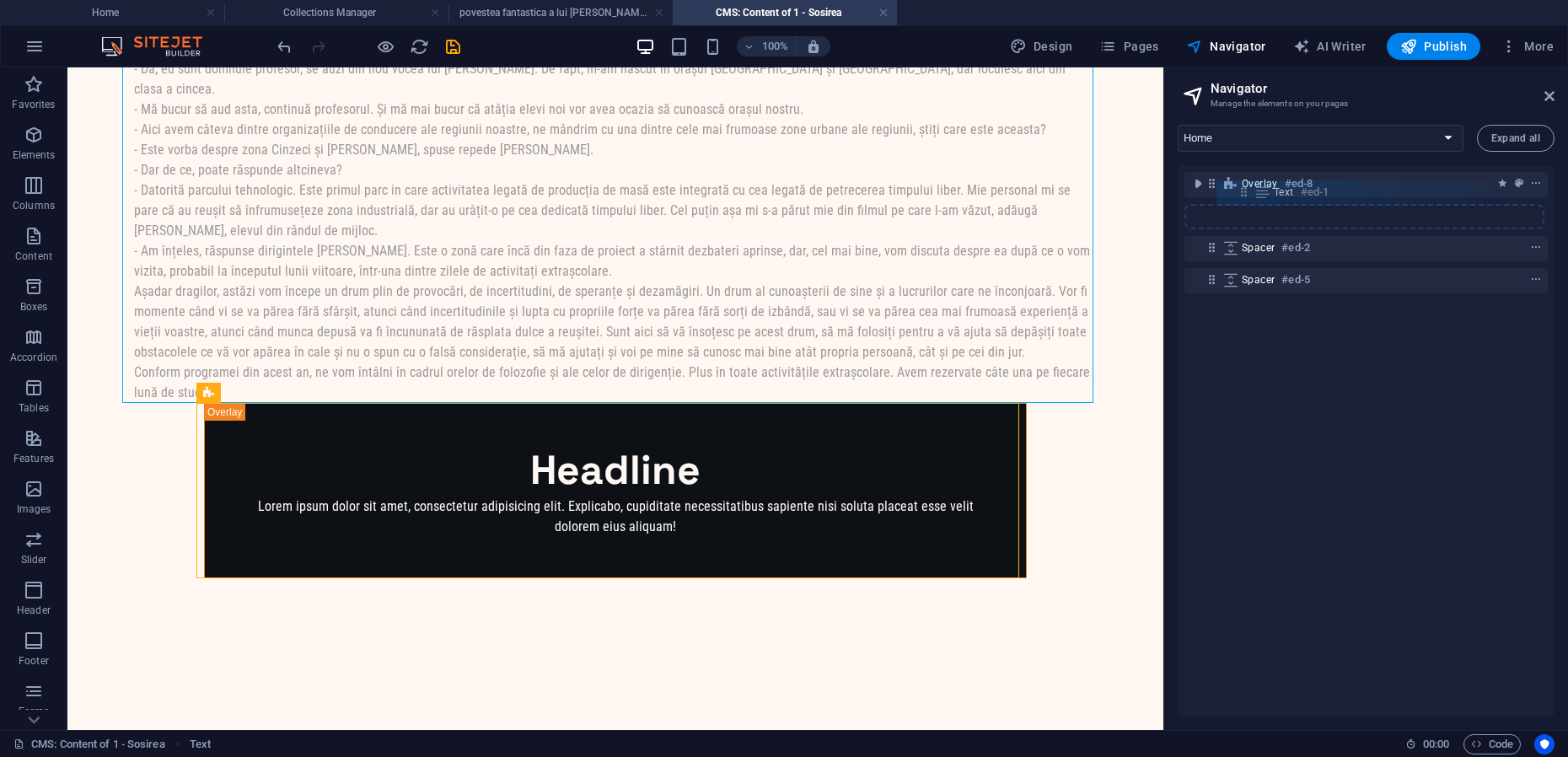
drag, startPoint x: 1214, startPoint y: 186, endPoint x: 1248, endPoint y: 198, distance: 36.1
click at [1248, 198] on div "Text #ed-1 Overlay #ed-8 Spacer #ed-2 Spacer #ed-5" at bounding box center [1365, 440] width 377 height 552
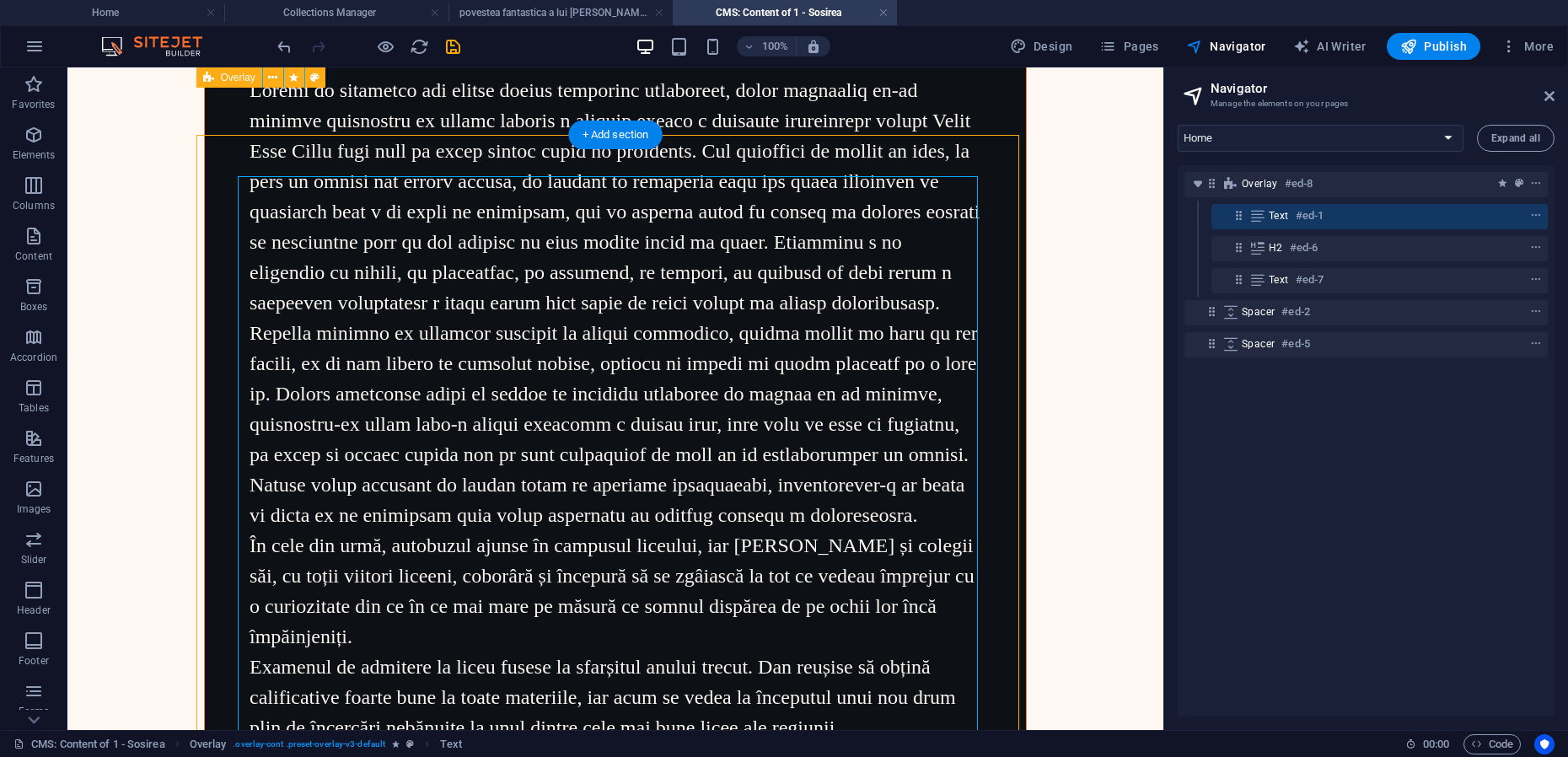
scroll to position [0, 0]
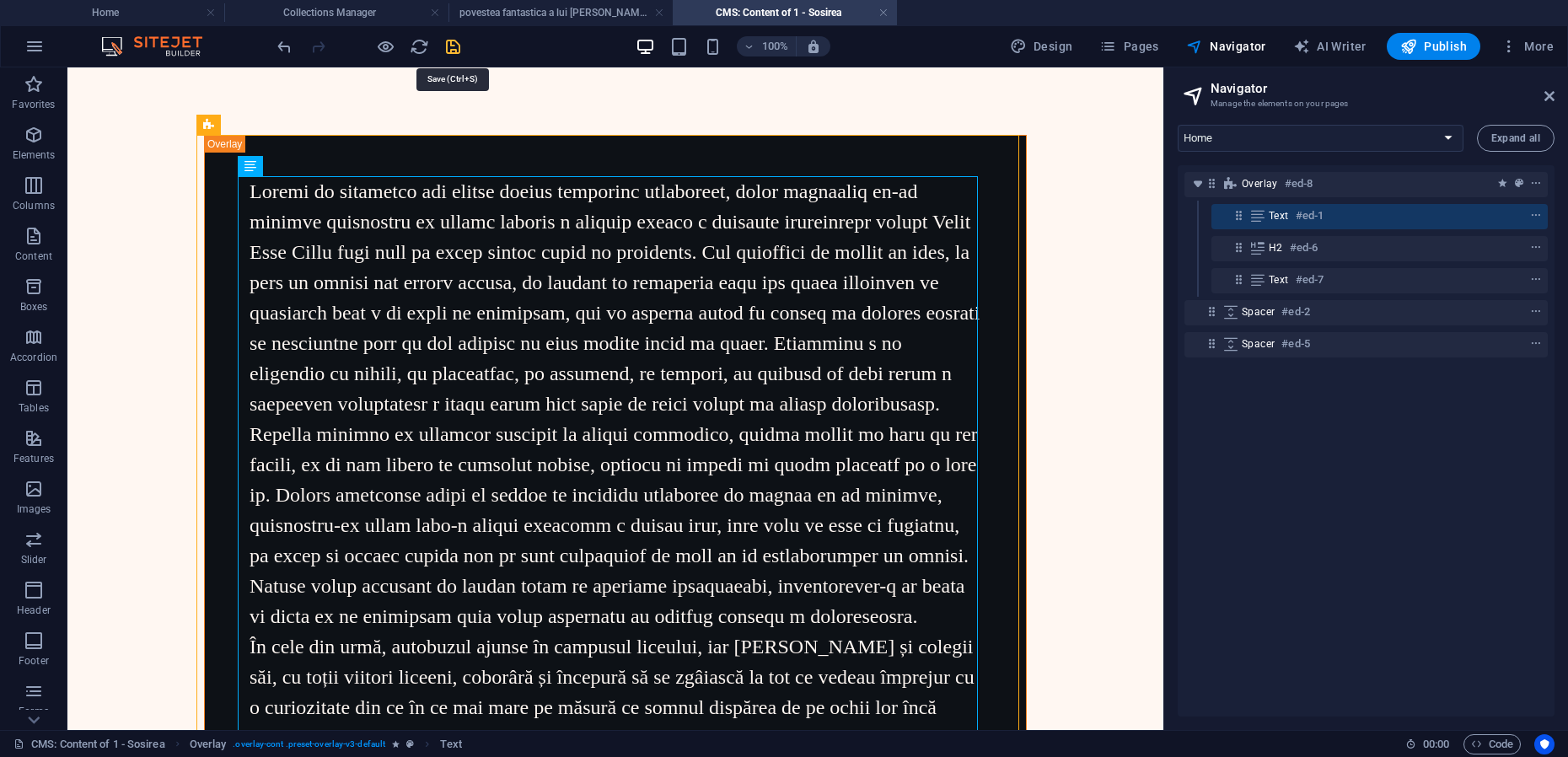
click at [454, 45] on icon "save" at bounding box center [453, 46] width 19 height 19
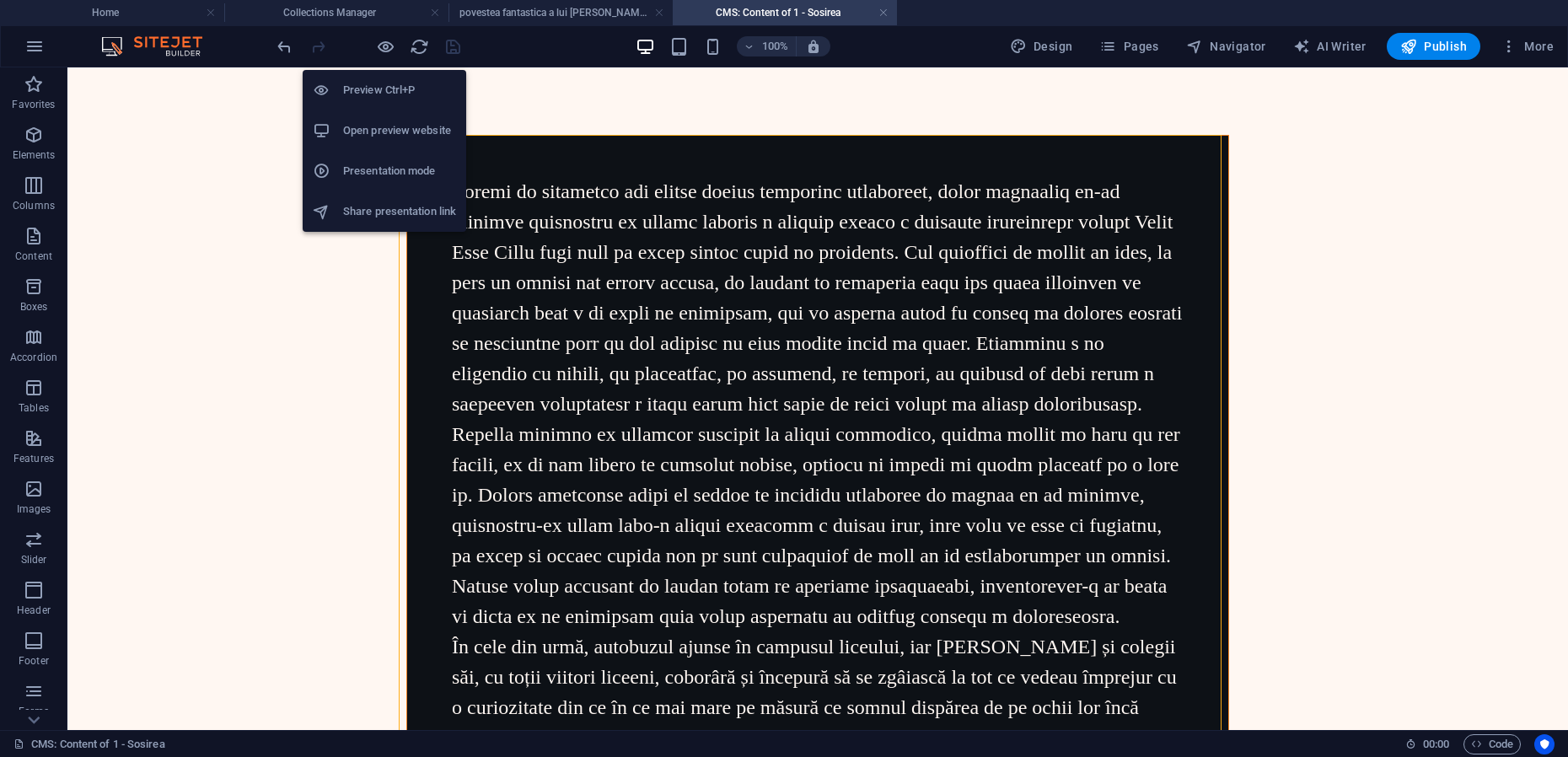
click at [369, 165] on h6 "Presentation mode" at bounding box center [400, 171] width 113 height 20
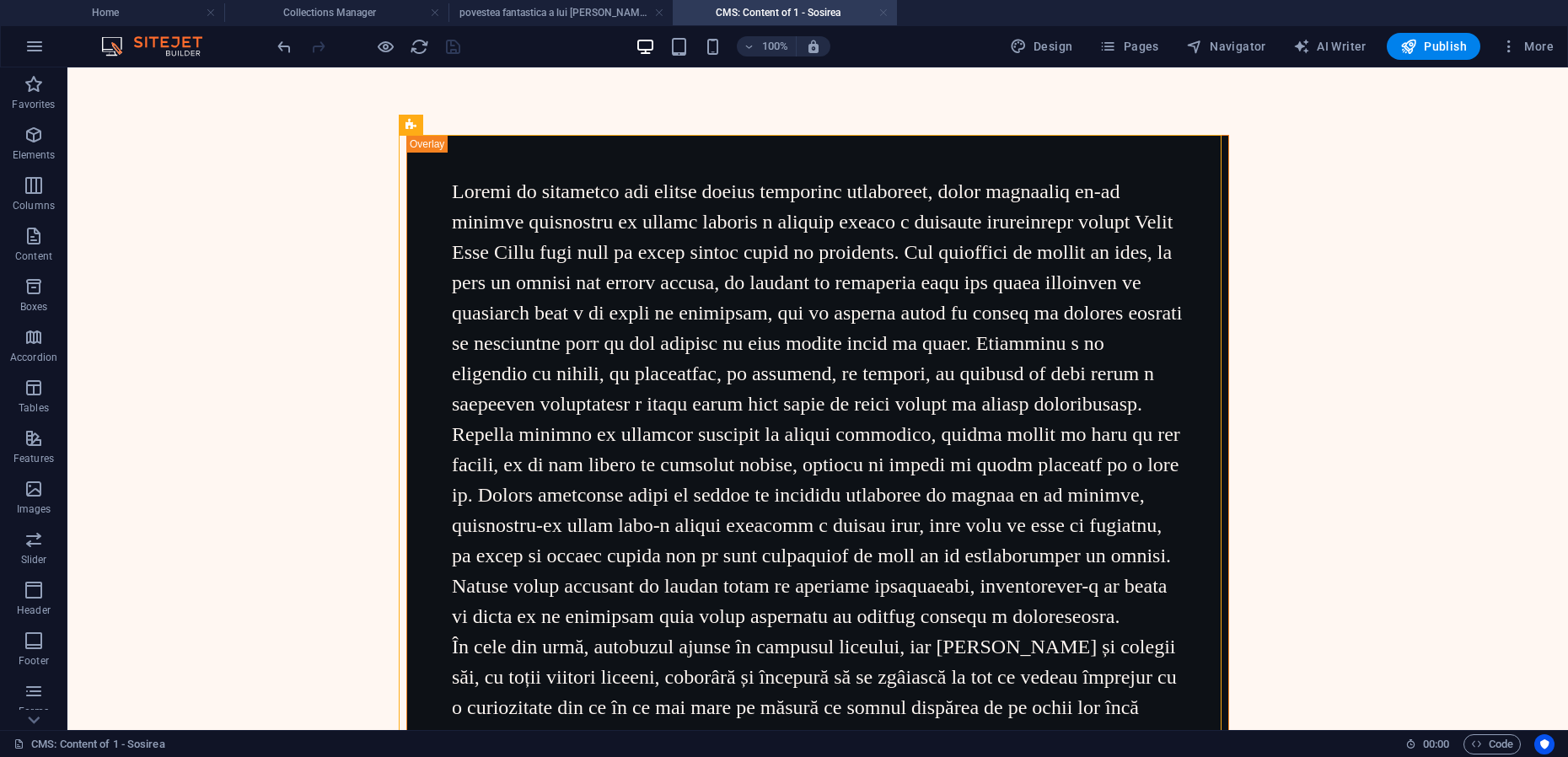
click at [887, 13] on link at bounding box center [883, 12] width 10 height 16
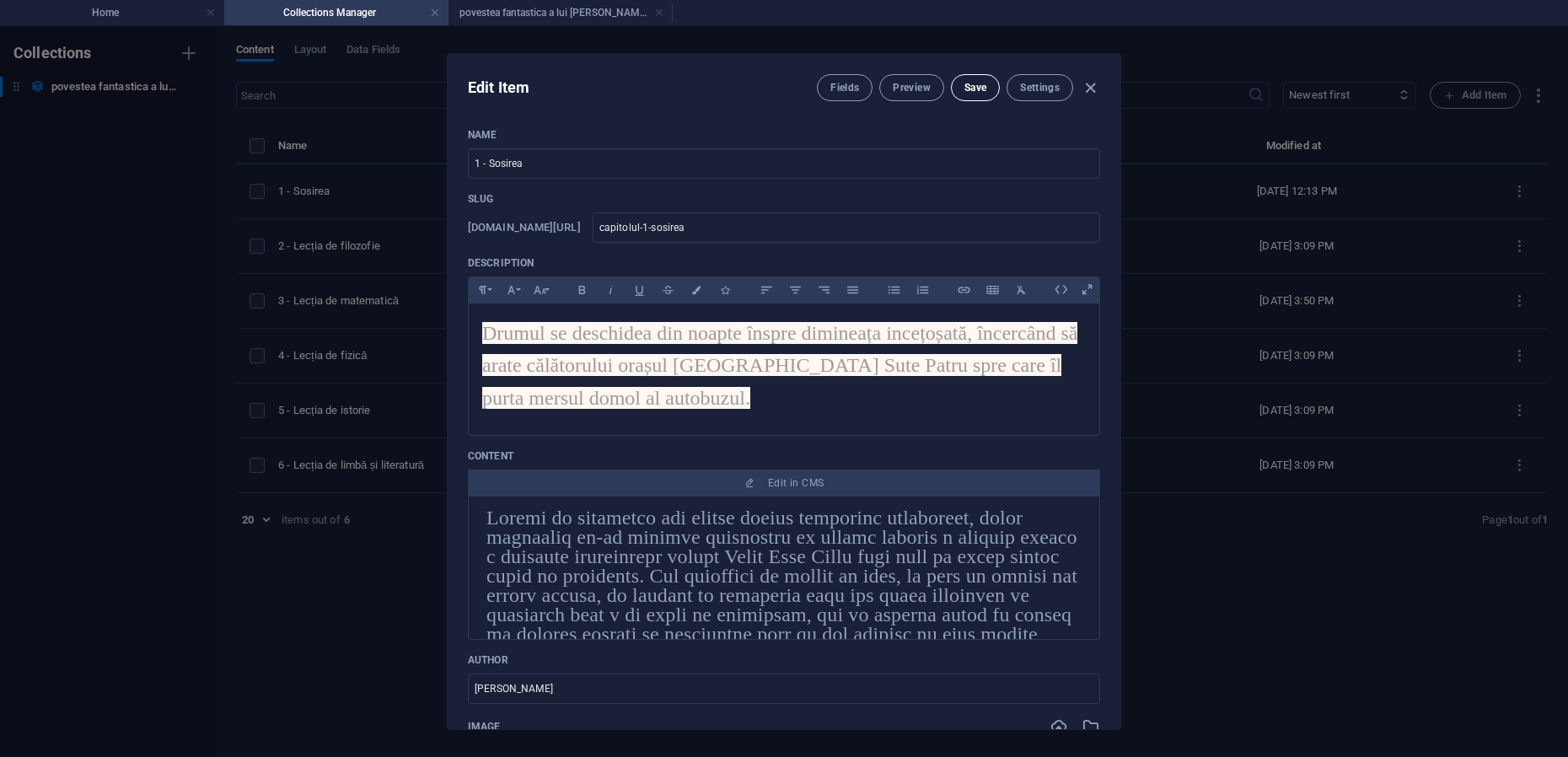
click at [976, 88] on span "Save" at bounding box center [975, 87] width 22 height 14
click at [1092, 90] on icon "button" at bounding box center [1090, 87] width 19 height 19
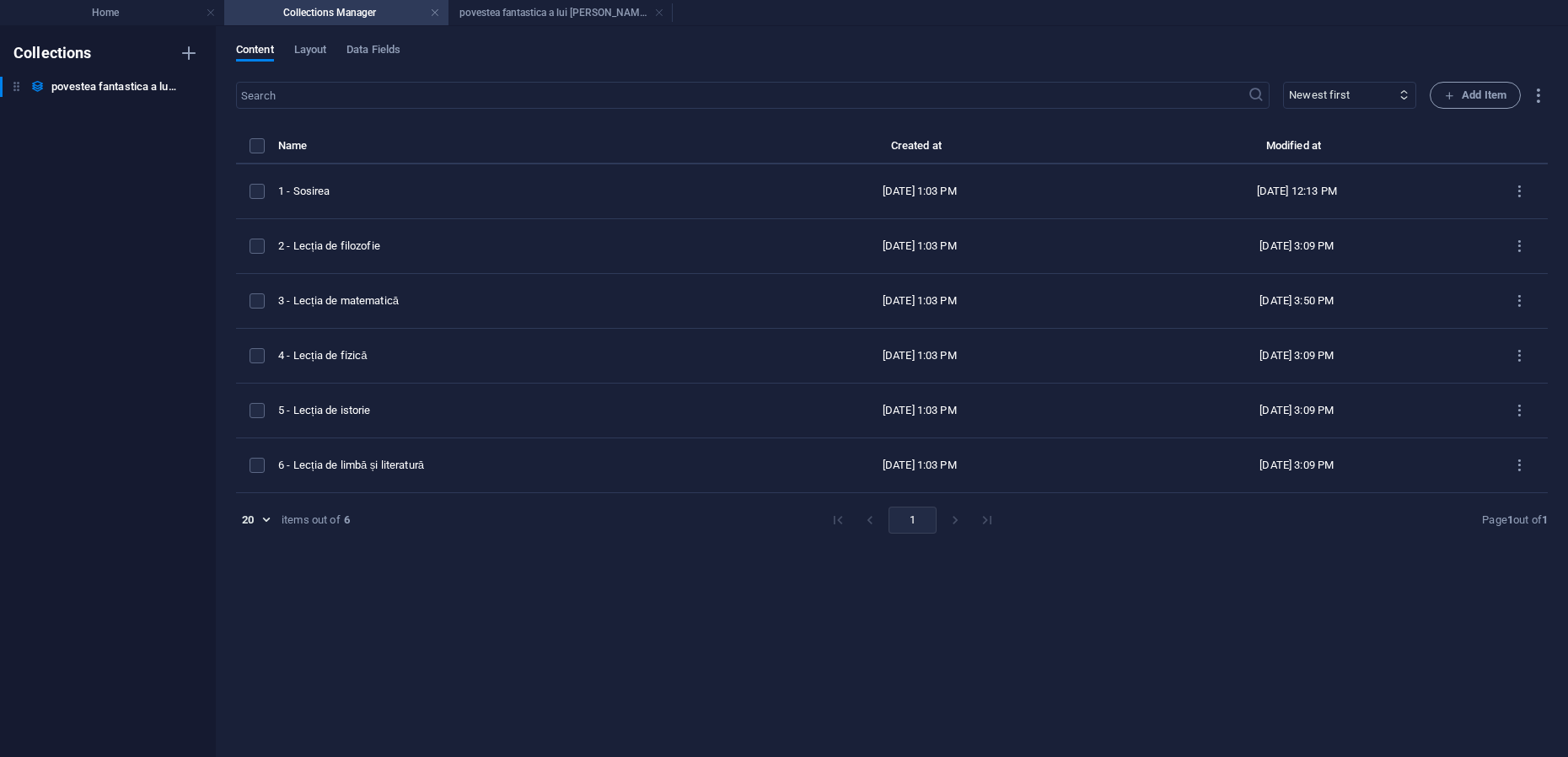
type input "capitolul-1-sosirea"
click at [660, 14] on link at bounding box center [659, 12] width 10 height 16
click at [437, 12] on link at bounding box center [435, 12] width 10 height 16
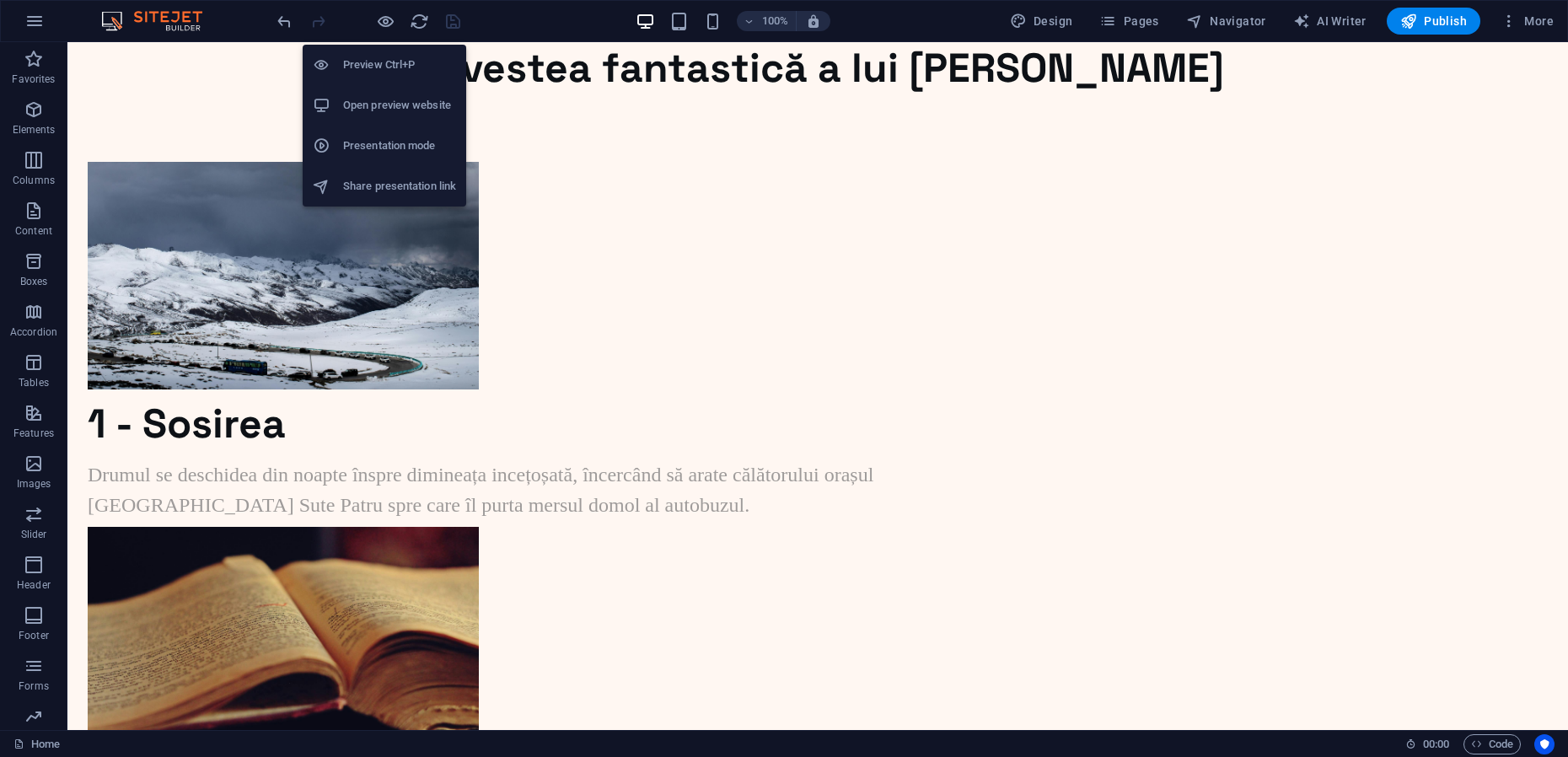
click at [378, 135] on li "Presentation mode" at bounding box center [385, 146] width 164 height 41
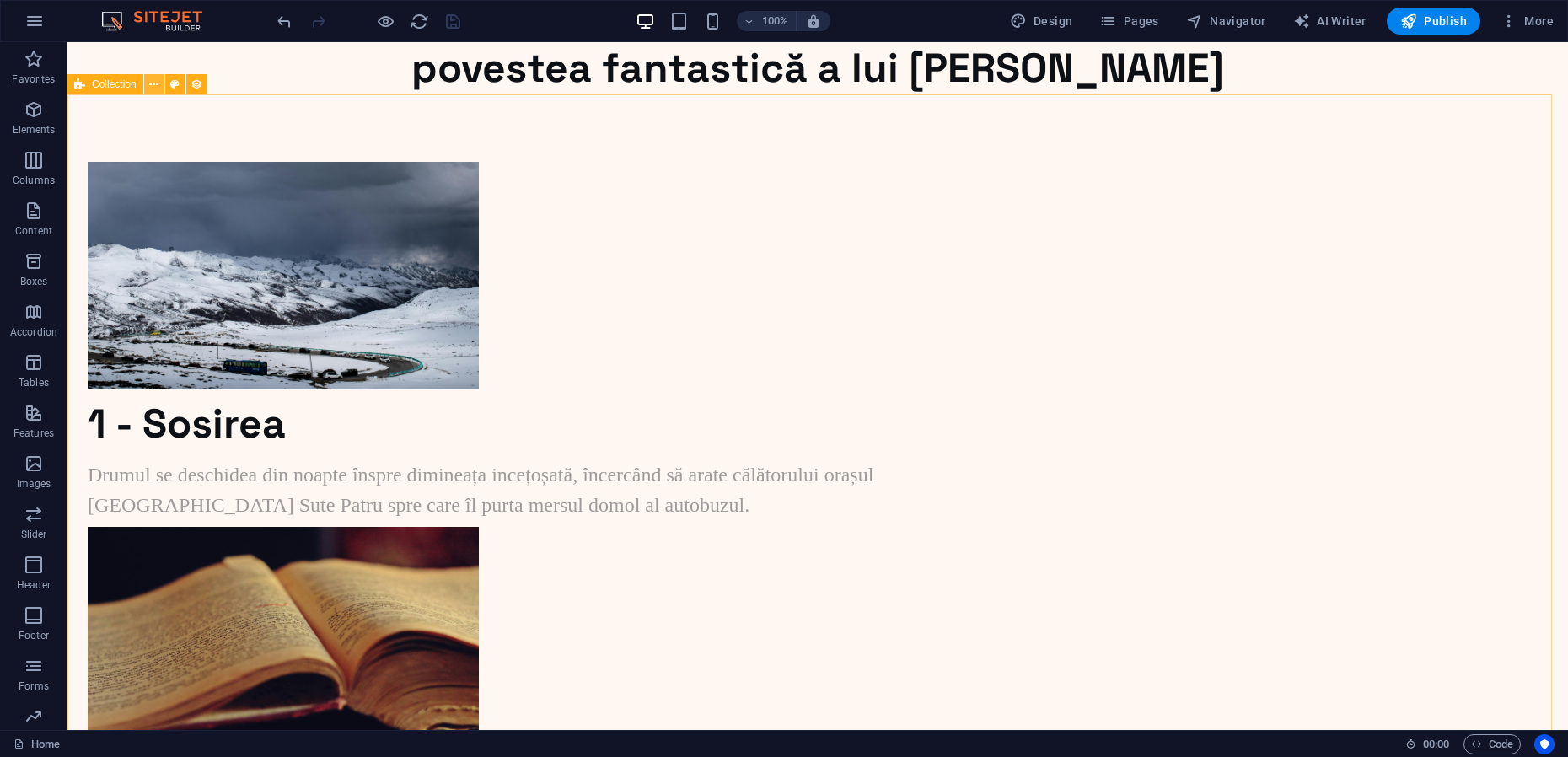
click at [154, 85] on icon at bounding box center [154, 84] width 9 height 17
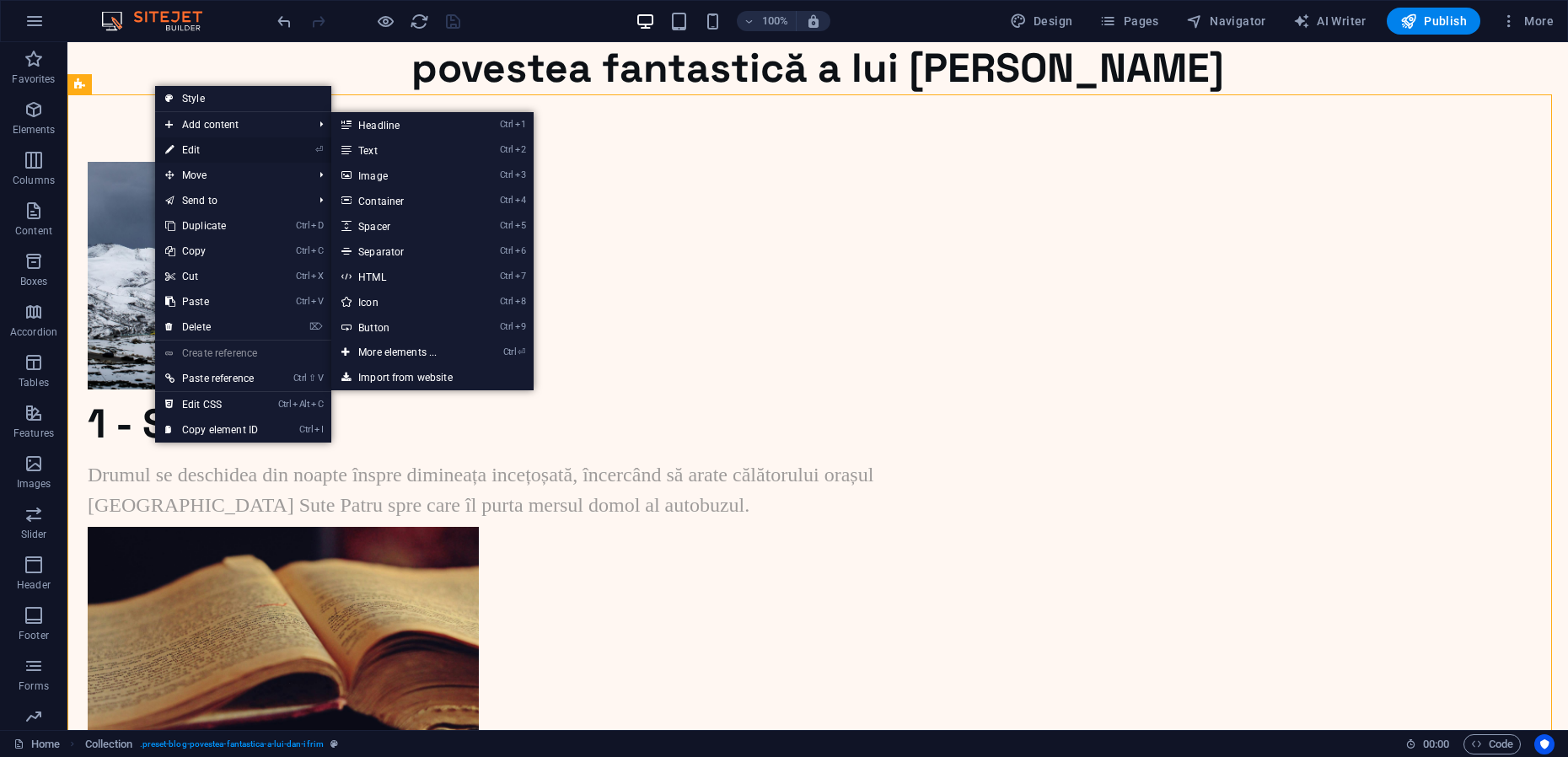
click at [197, 146] on link "⏎ Edit" at bounding box center [211, 149] width 113 height 25
select select "[DOMAIN_NAME]_ASC"
select select "columns.status"
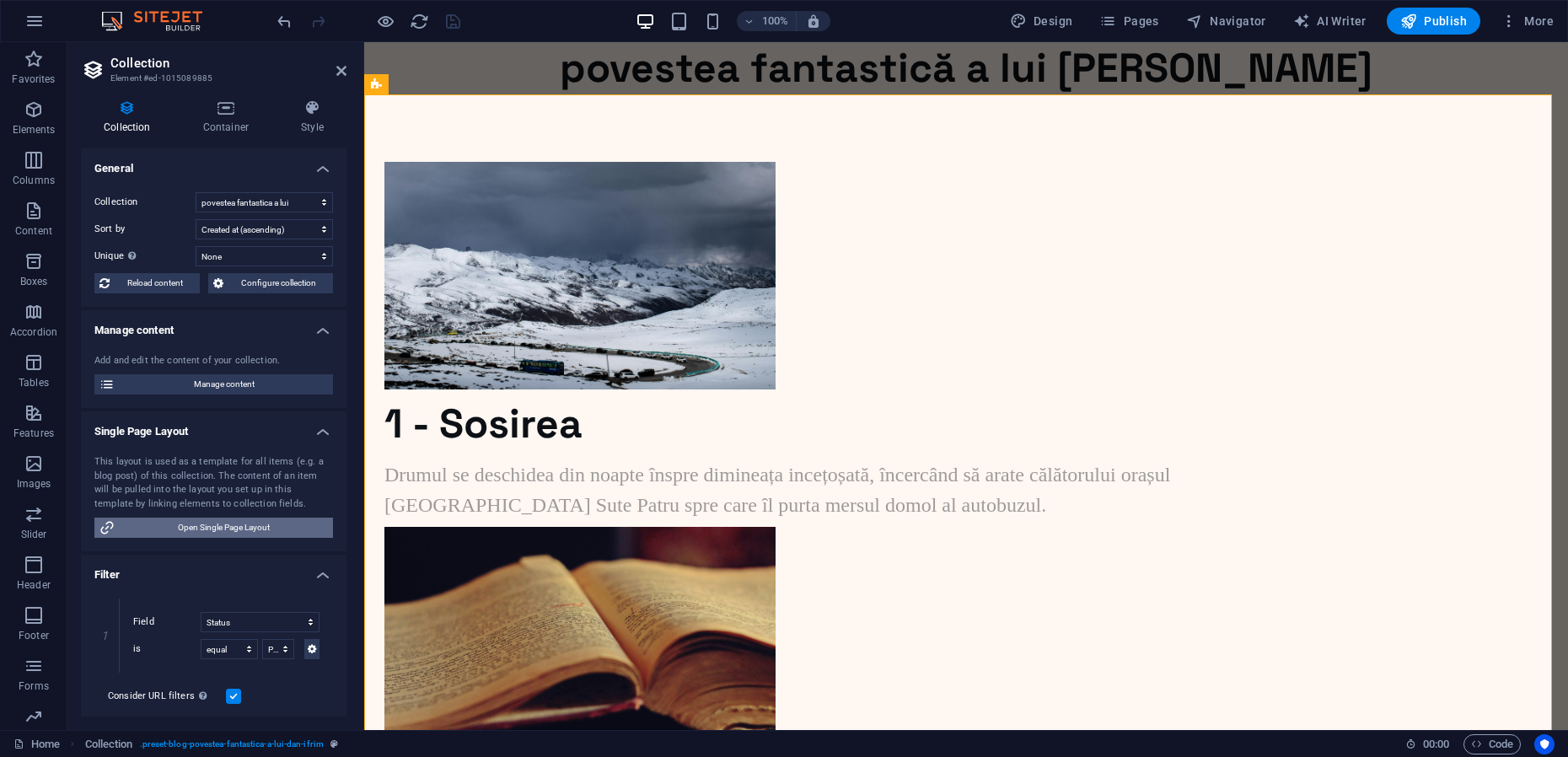
click at [238, 525] on span "Open Single Page Layout" at bounding box center [224, 528] width 208 height 20
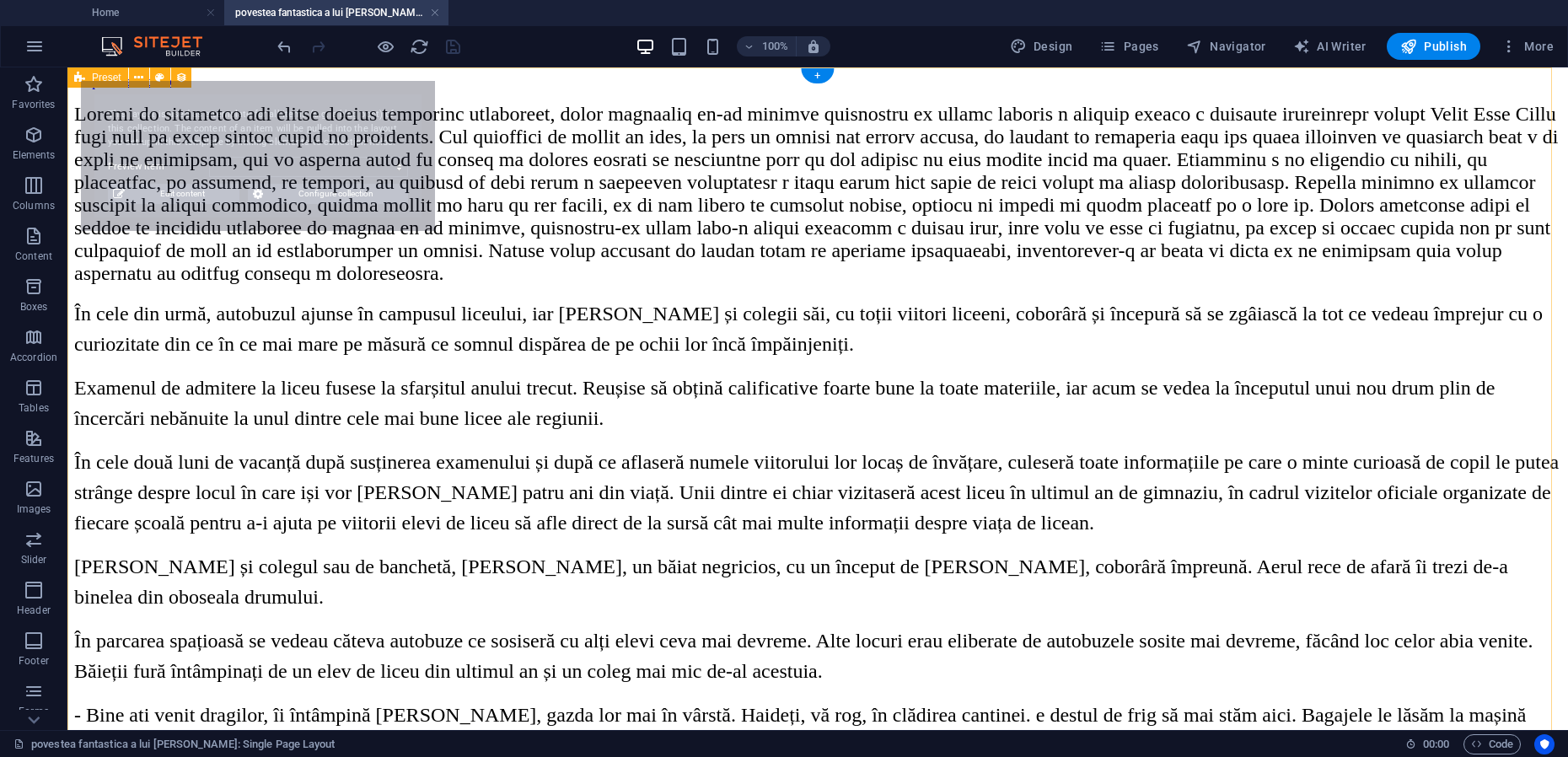
select select "68e25cb660dbf3005d00825d"
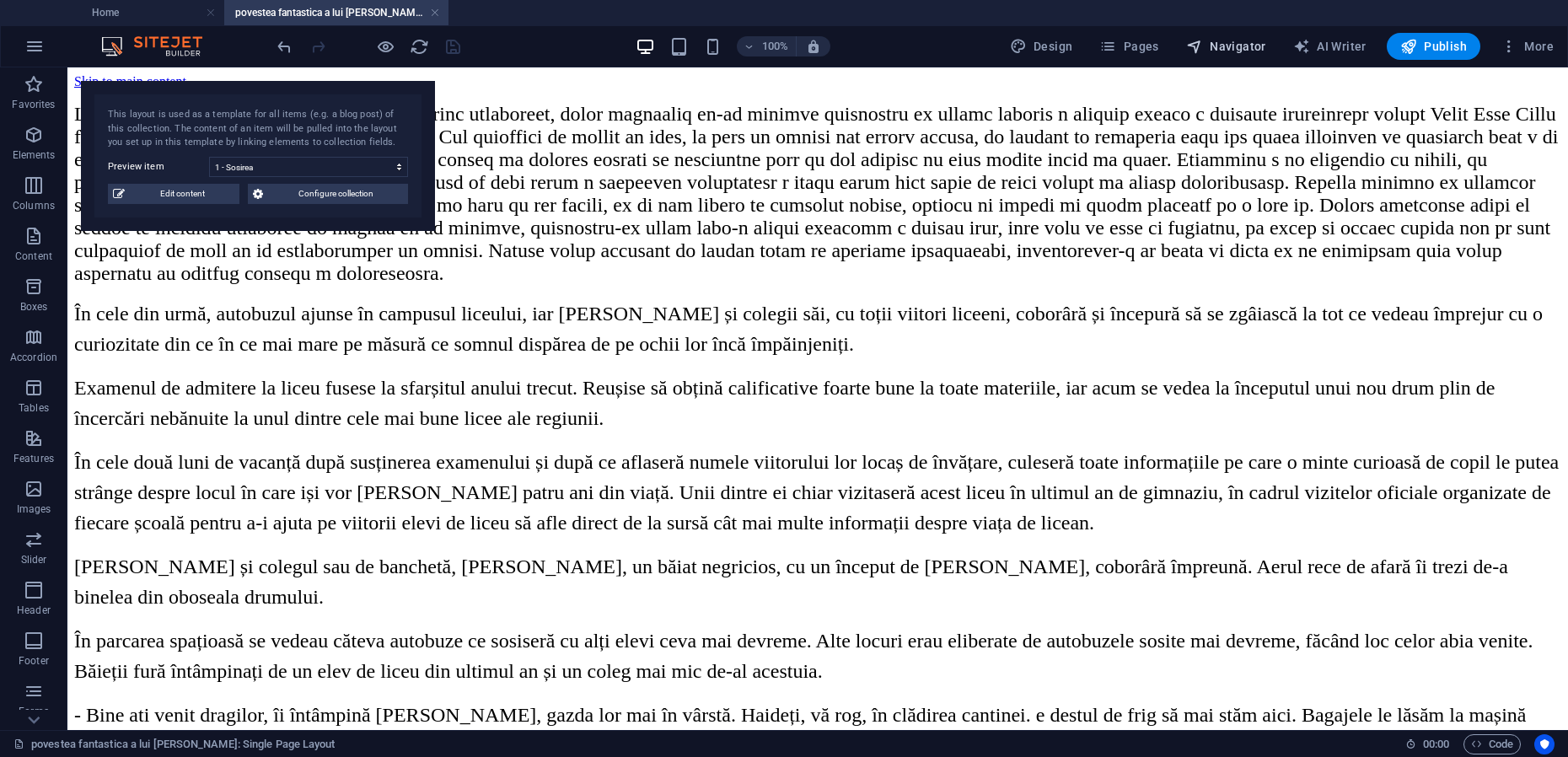
click at [1215, 44] on span "Navigator" at bounding box center [1225, 46] width 80 height 17
select select "18247566-en"
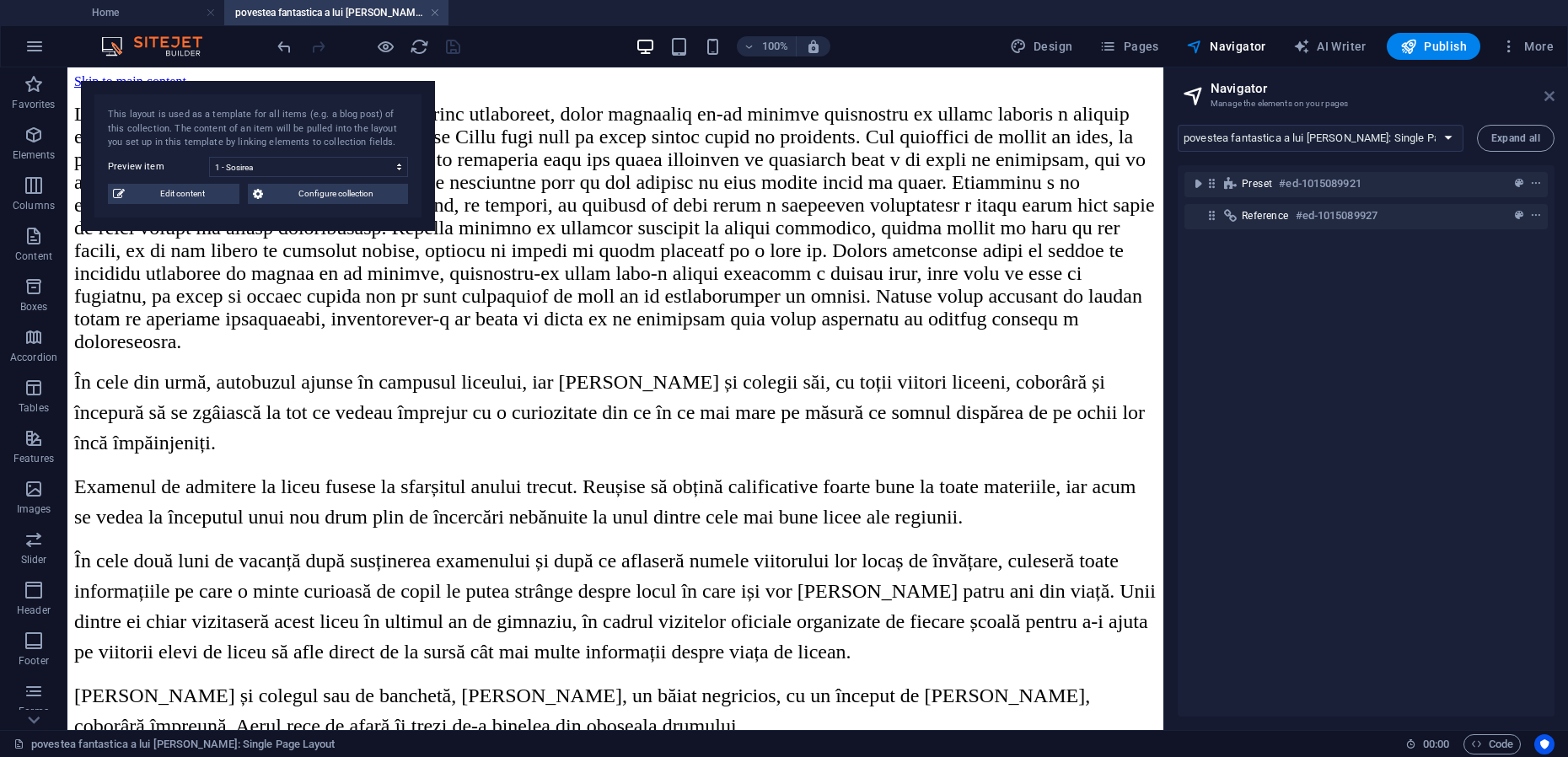
click at [1549, 95] on icon at bounding box center [1549, 96] width 10 height 14
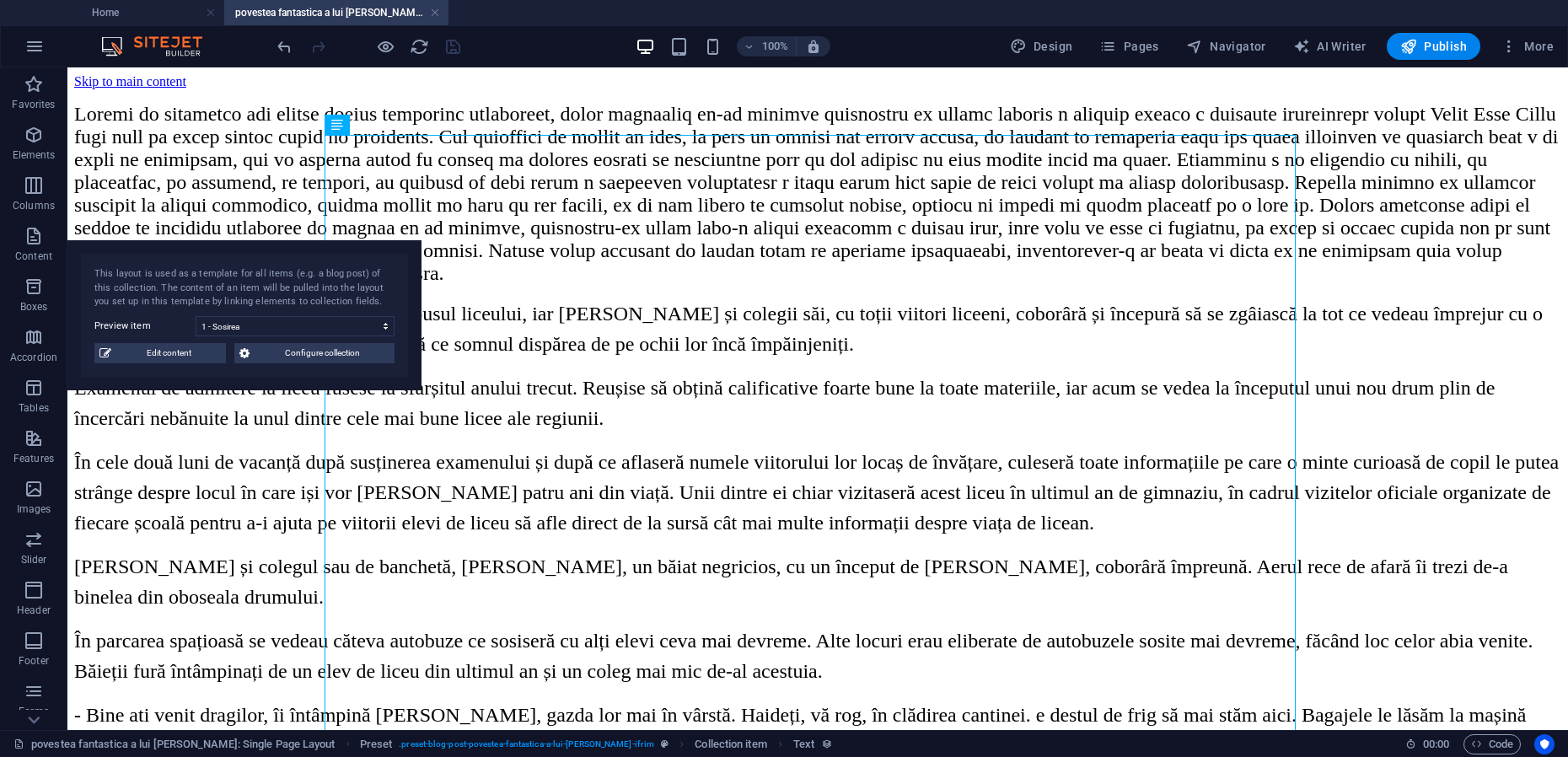
drag, startPoint x: 297, startPoint y: 98, endPoint x: 280, endPoint y: 257, distance: 159.9
click at [280, 257] on div "This layout is used as a template for all items (e.g. a blog post) of this coll…" at bounding box center [244, 315] width 354 height 150
click at [435, 12] on link at bounding box center [435, 12] width 10 height 16
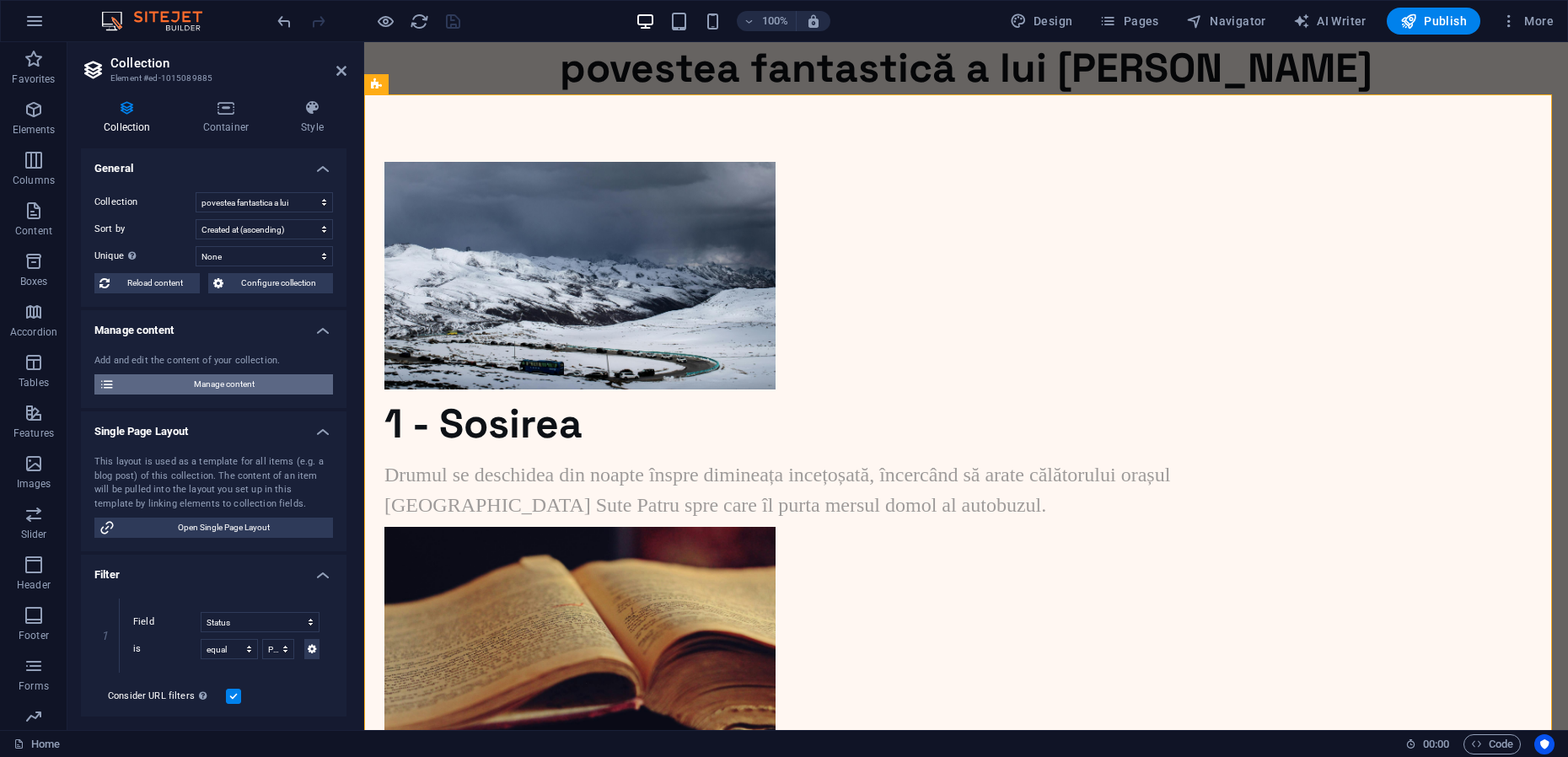
click at [205, 378] on span "Manage content" at bounding box center [224, 385] width 208 height 20
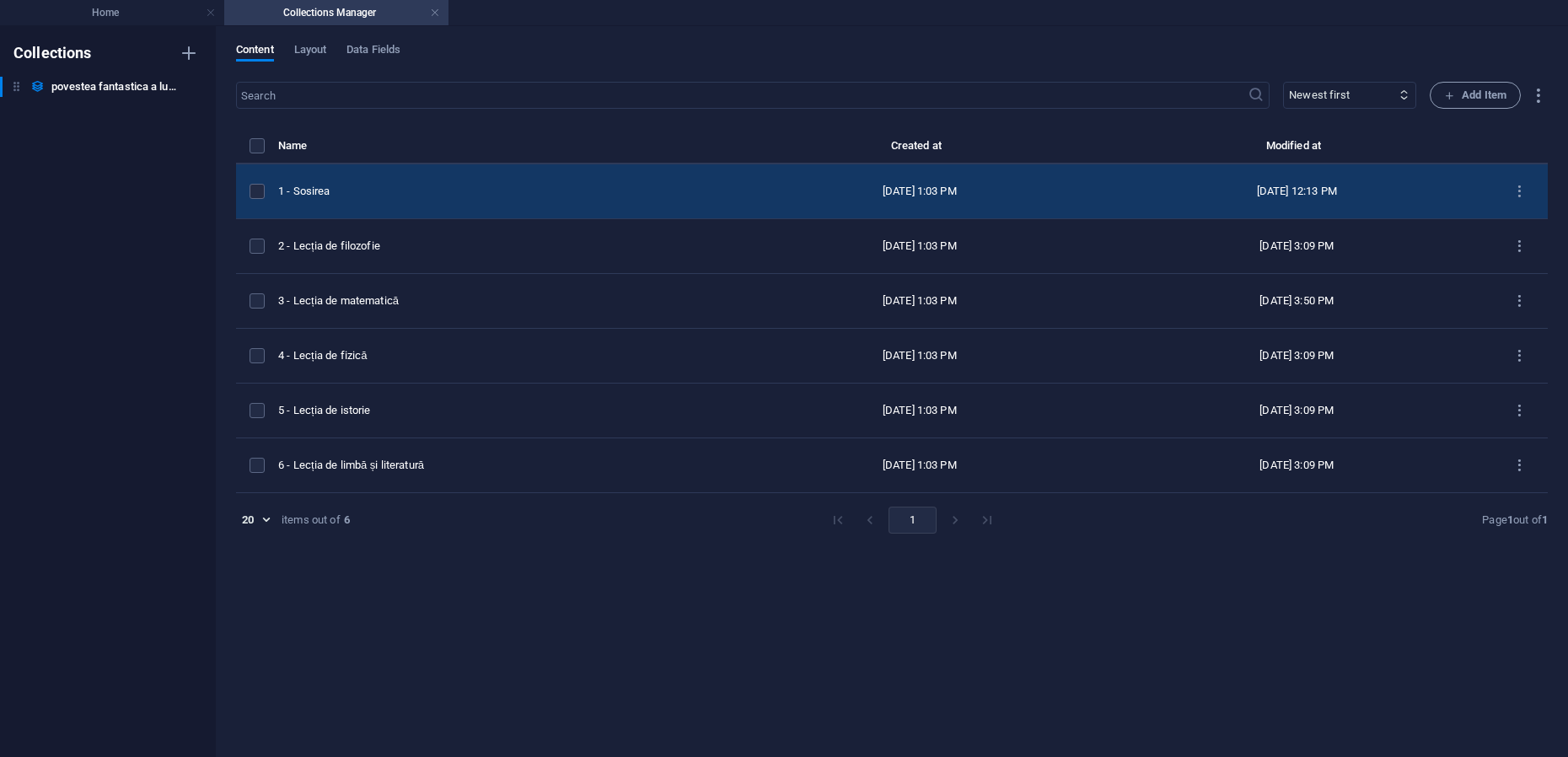
click at [367, 192] on div "1 - Sosirea" at bounding box center [500, 192] width 445 height 15
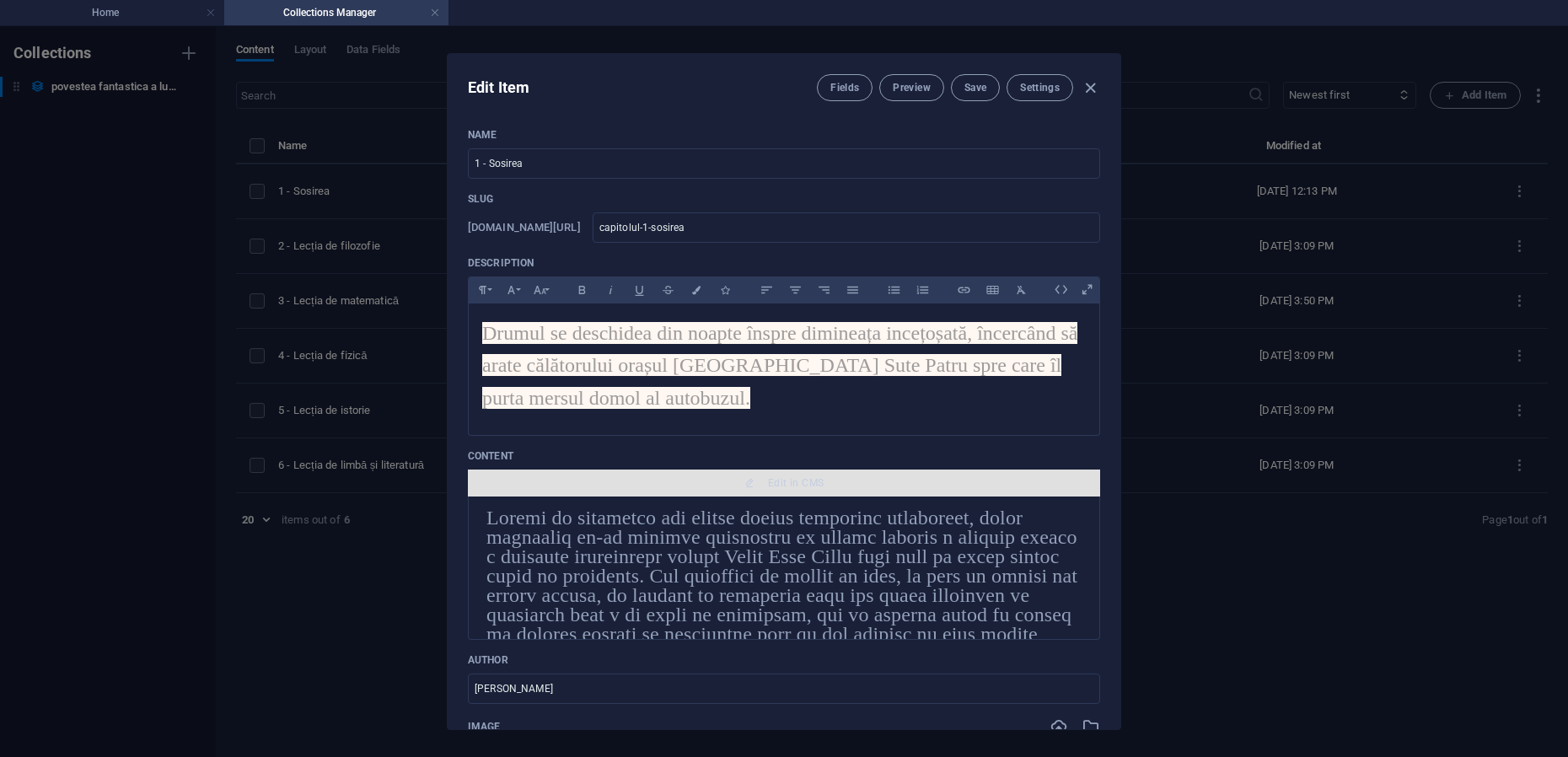
click at [774, 481] on span "Edit in CMS" at bounding box center [796, 483] width 55 height 14
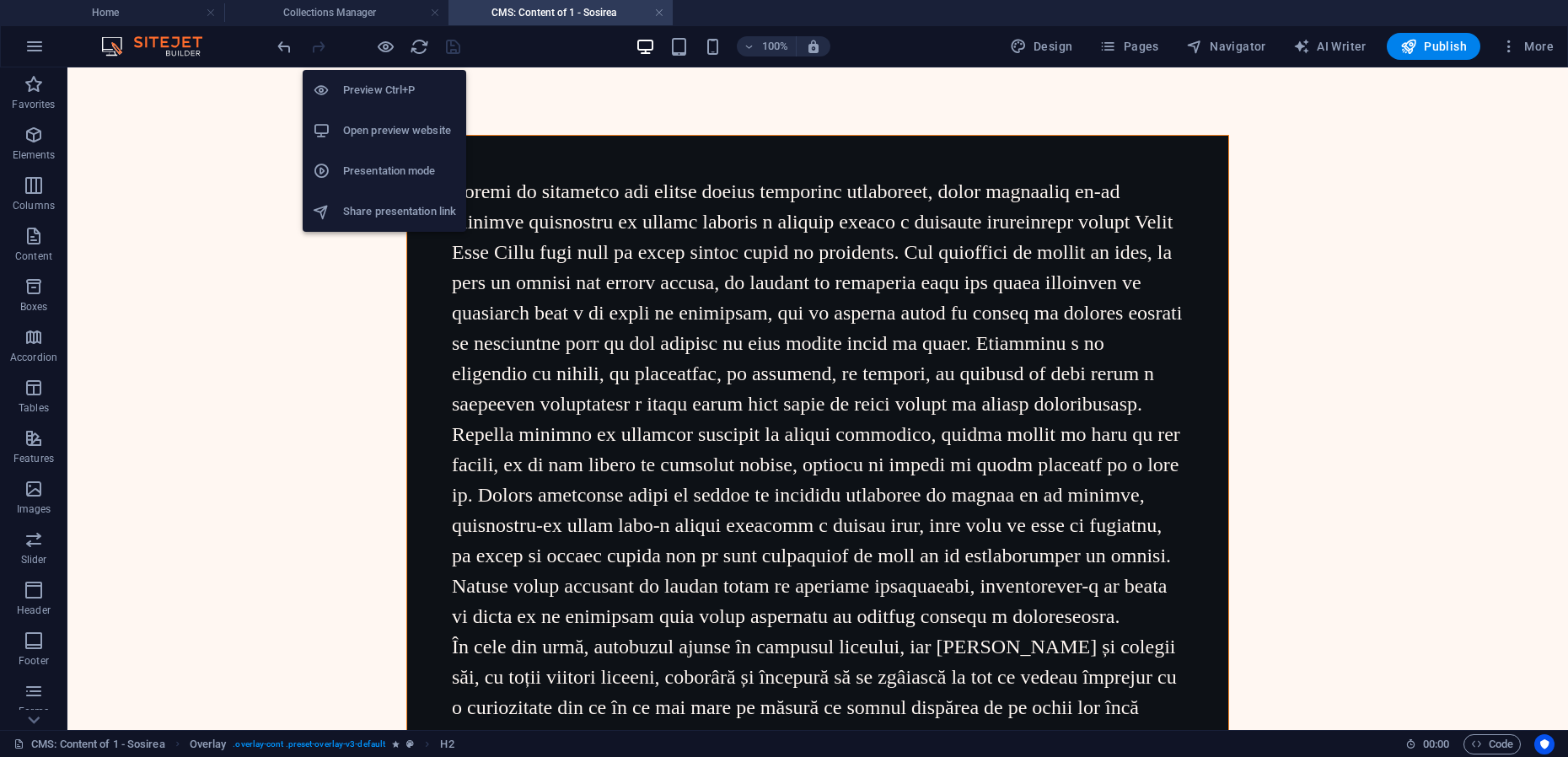
click at [374, 93] on h6 "Preview Ctrl+P" at bounding box center [400, 90] width 113 height 20
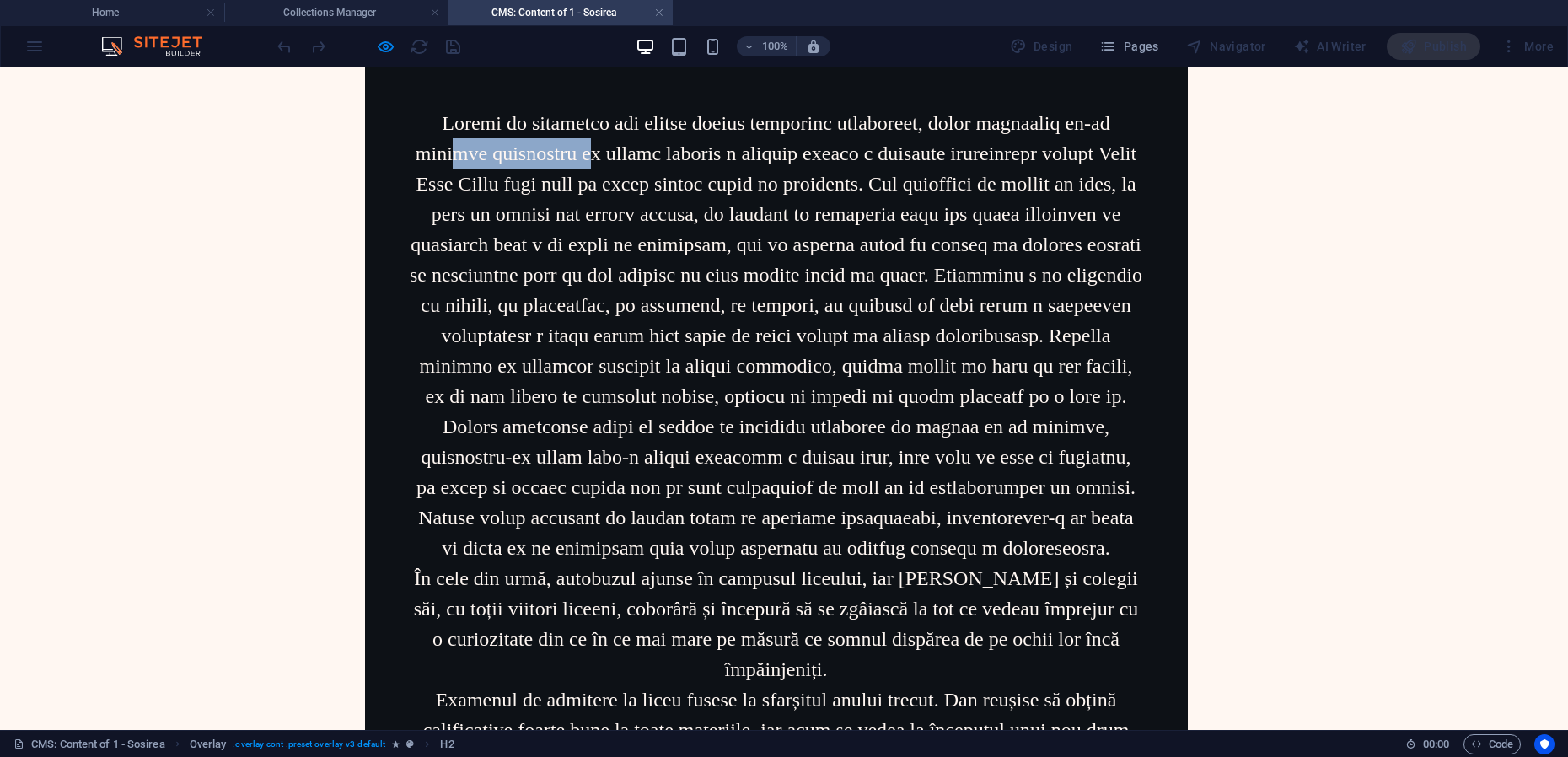
drag, startPoint x: 493, startPoint y: 153, endPoint x: 621, endPoint y: 164, distance: 128.5
click at [621, 164] on span at bounding box center [776, 335] width 733 height 447
drag, startPoint x: 621, startPoint y: 164, endPoint x: 713, endPoint y: 220, distance: 107.7
click at [713, 220] on span at bounding box center [776, 335] width 733 height 447
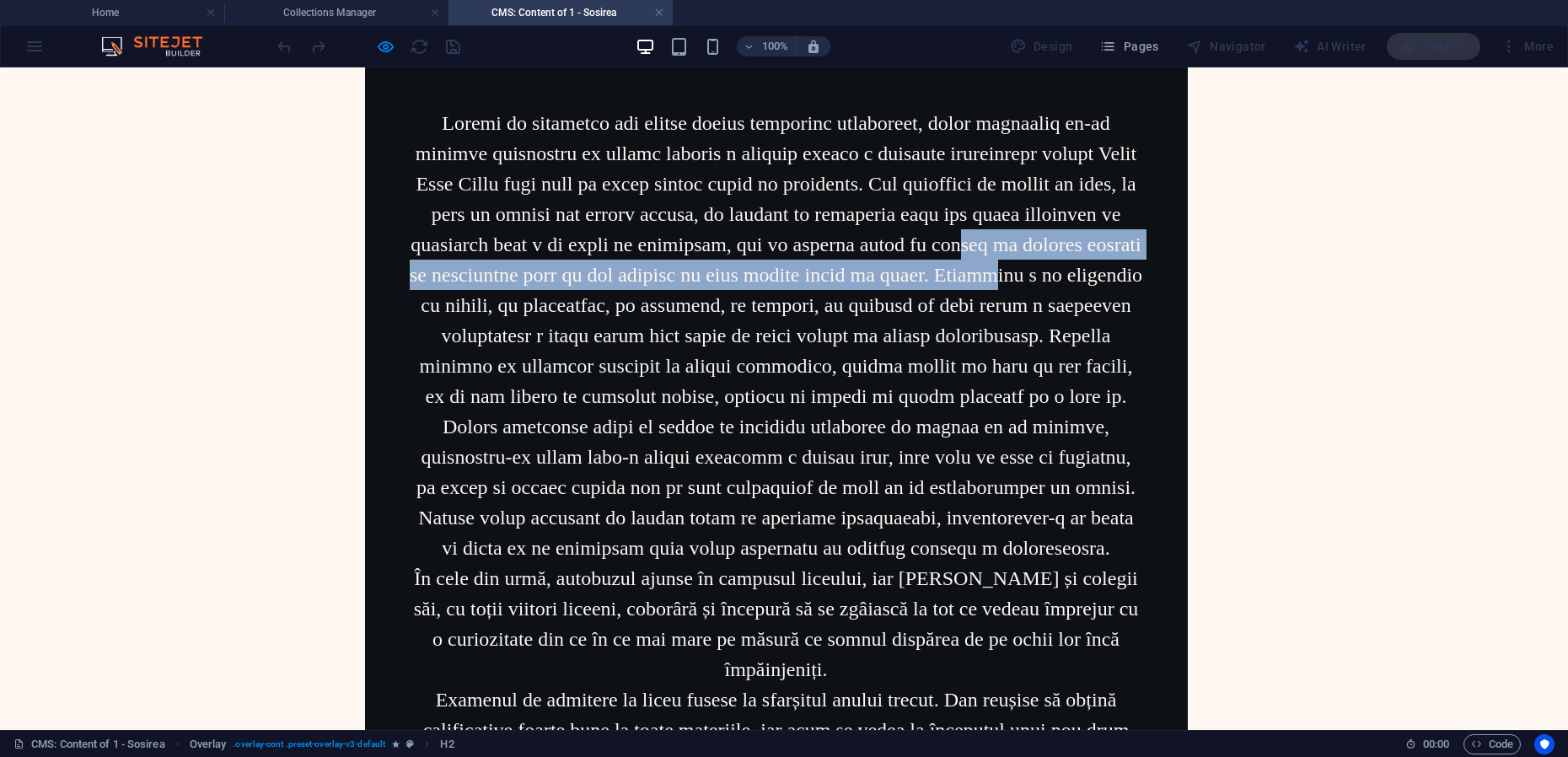
drag, startPoint x: 713, startPoint y: 220, endPoint x: 705, endPoint y: 295, distance: 75.4
click at [705, 295] on span at bounding box center [776, 335] width 733 height 447
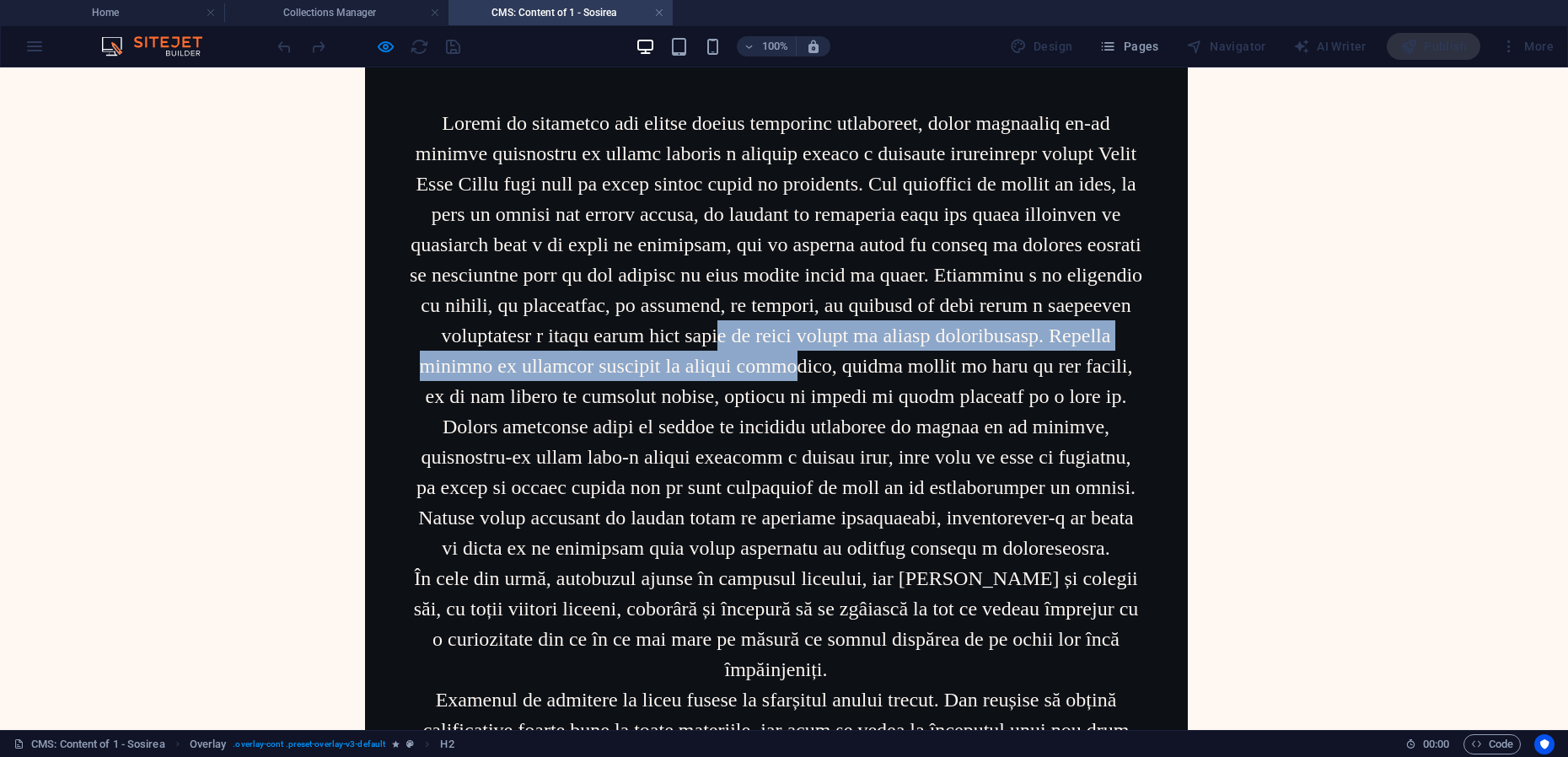
drag, startPoint x: 705, startPoint y: 295, endPoint x: 668, endPoint y: 387, distance: 99.2
click at [668, 387] on span at bounding box center [776, 335] width 733 height 447
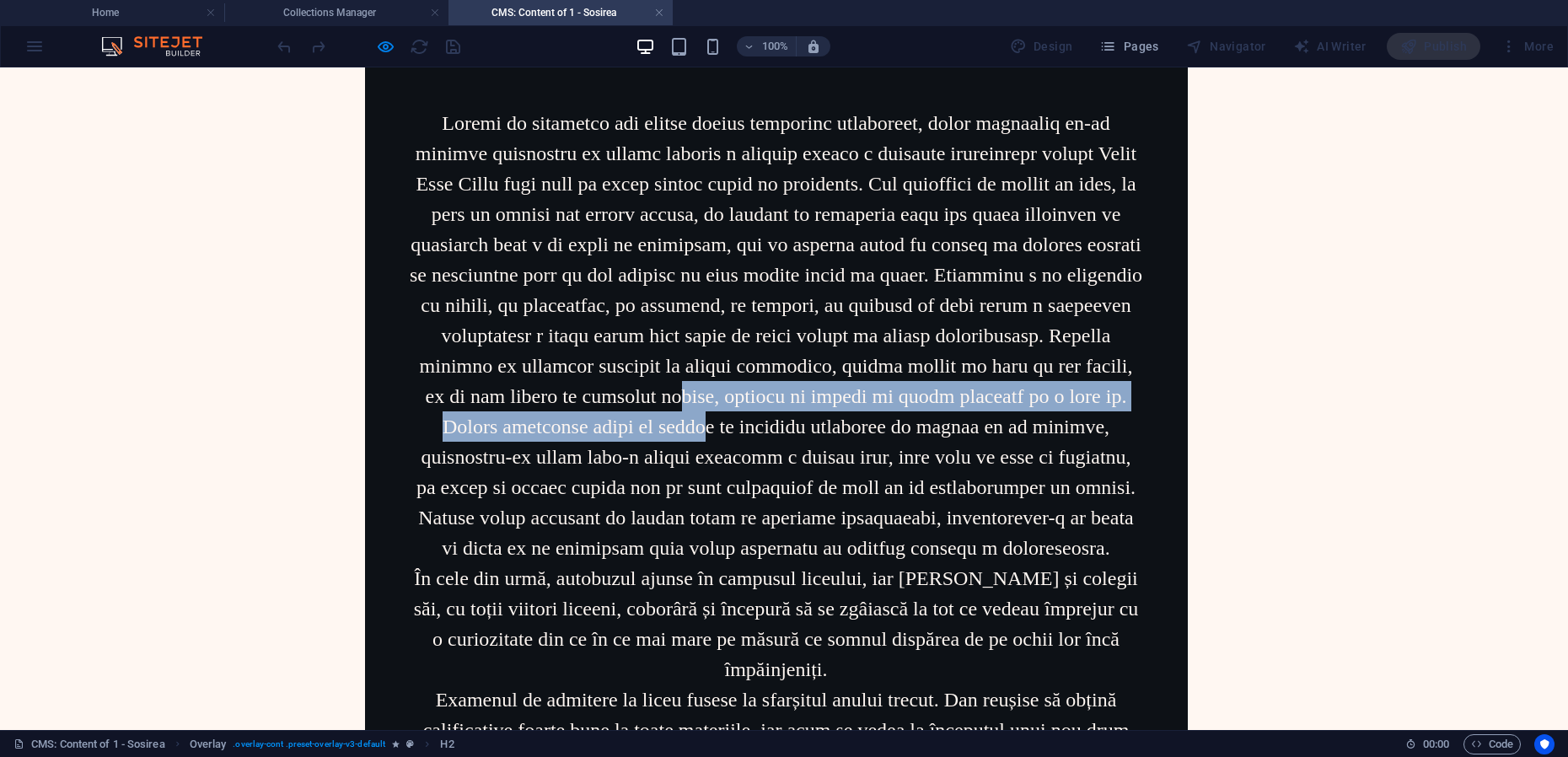
drag, startPoint x: 668, startPoint y: 387, endPoint x: 665, endPoint y: 444, distance: 57.1
click at [665, 444] on p at bounding box center [776, 335] width 734 height 455
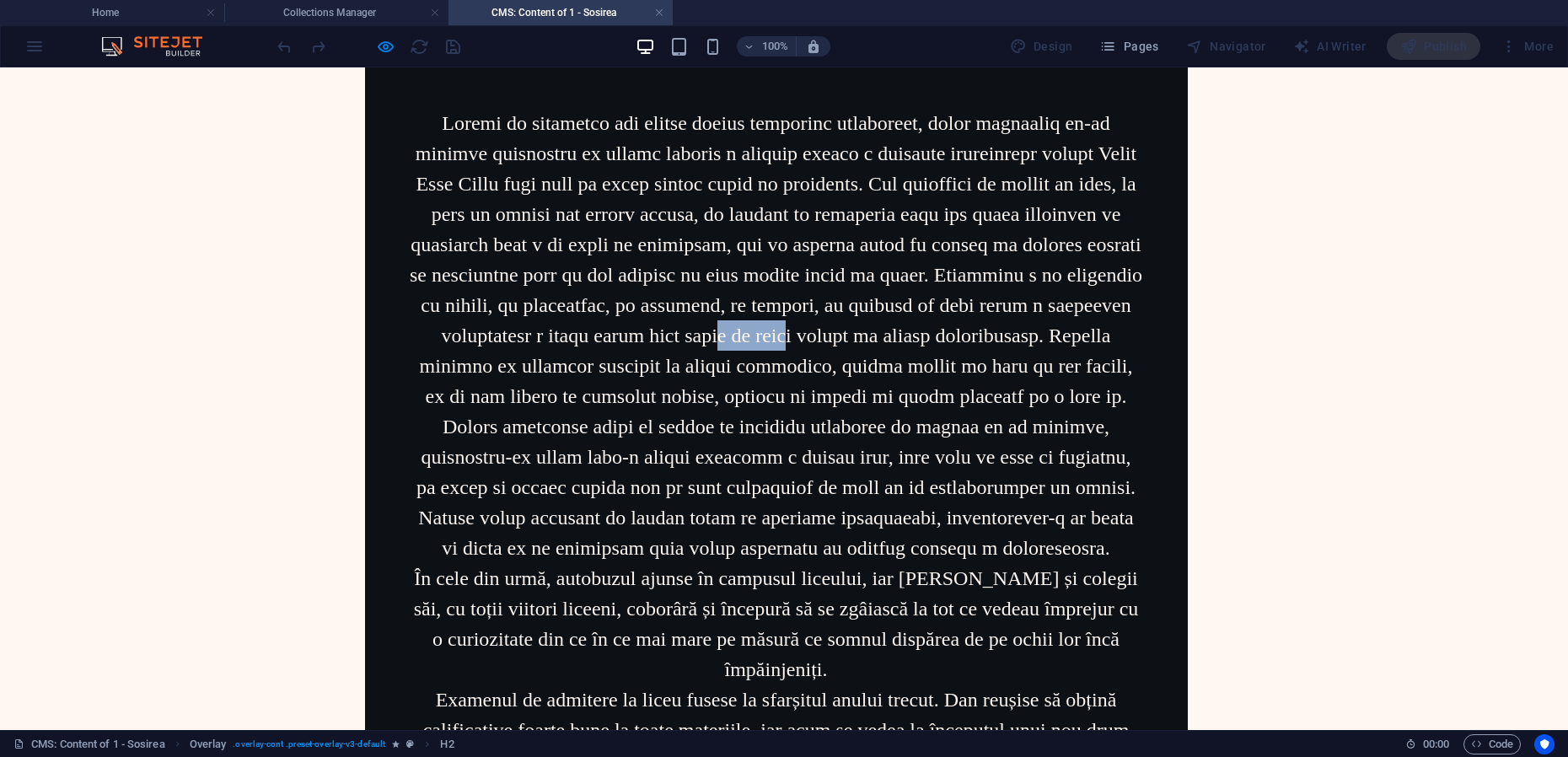
drag, startPoint x: 665, startPoint y: 444, endPoint x: 637, endPoint y: 375, distance: 74.5
click at [637, 375] on span at bounding box center [776, 335] width 733 height 447
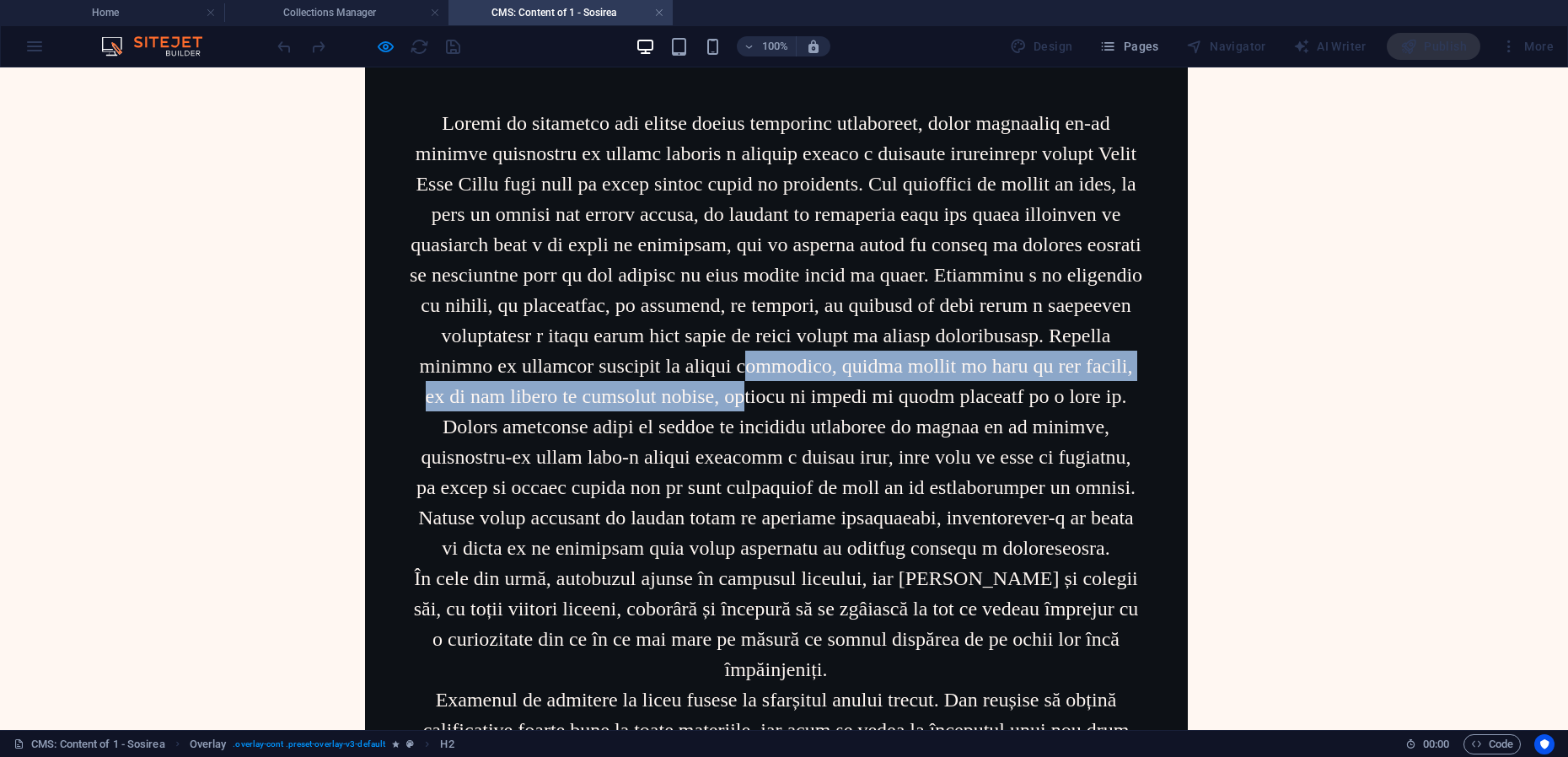
drag, startPoint x: 637, startPoint y: 375, endPoint x: 661, endPoint y: 416, distance: 47.5
click at [661, 416] on p at bounding box center [776, 335] width 734 height 455
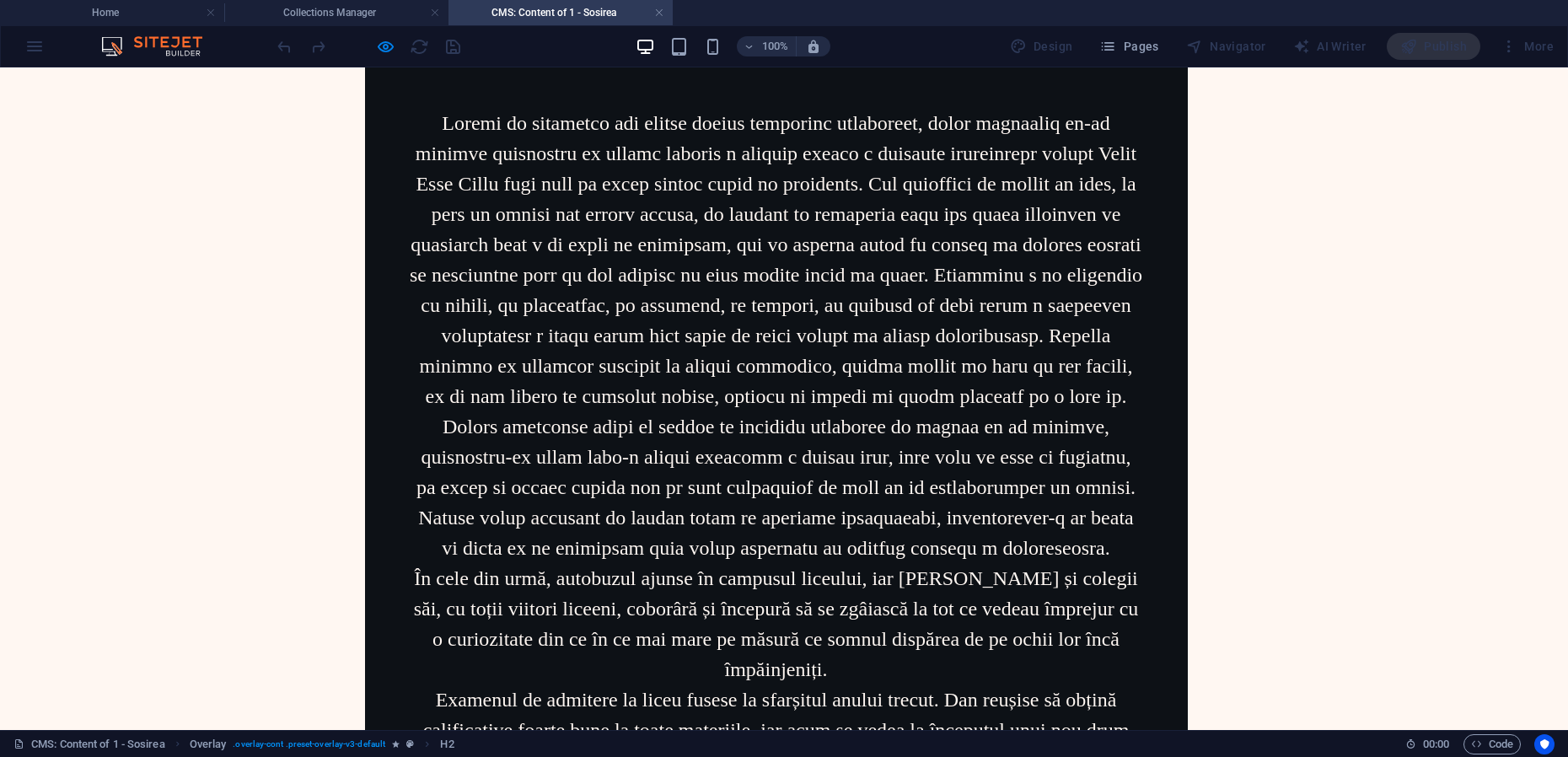
drag, startPoint x: 661, startPoint y: 416, endPoint x: 570, endPoint y: 313, distance: 137.4
click at [570, 313] on span at bounding box center [776, 335] width 733 height 447
click at [658, 12] on link at bounding box center [659, 12] width 10 height 16
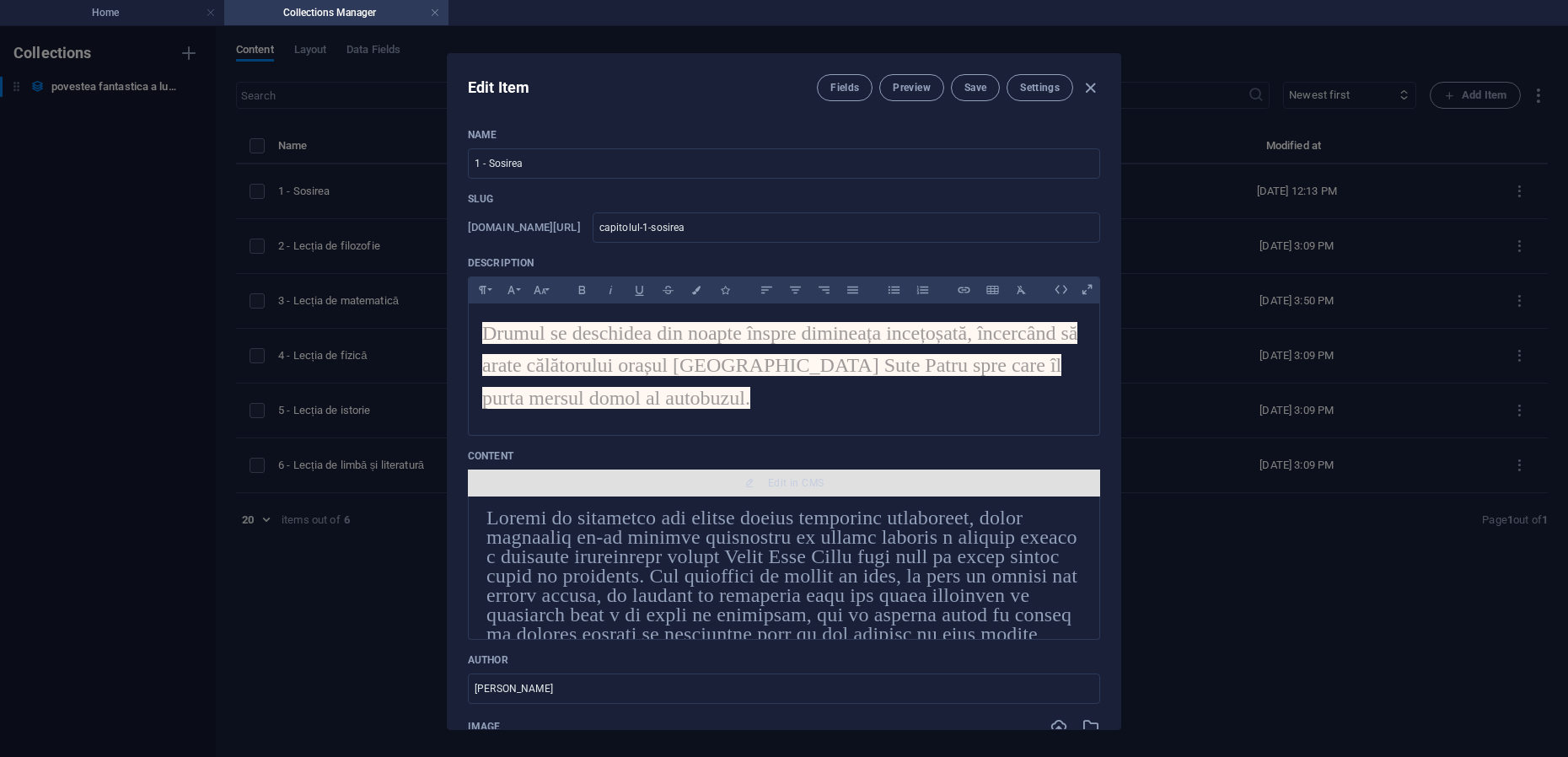
click at [768, 486] on span "Edit in CMS" at bounding box center [796, 483] width 55 height 14
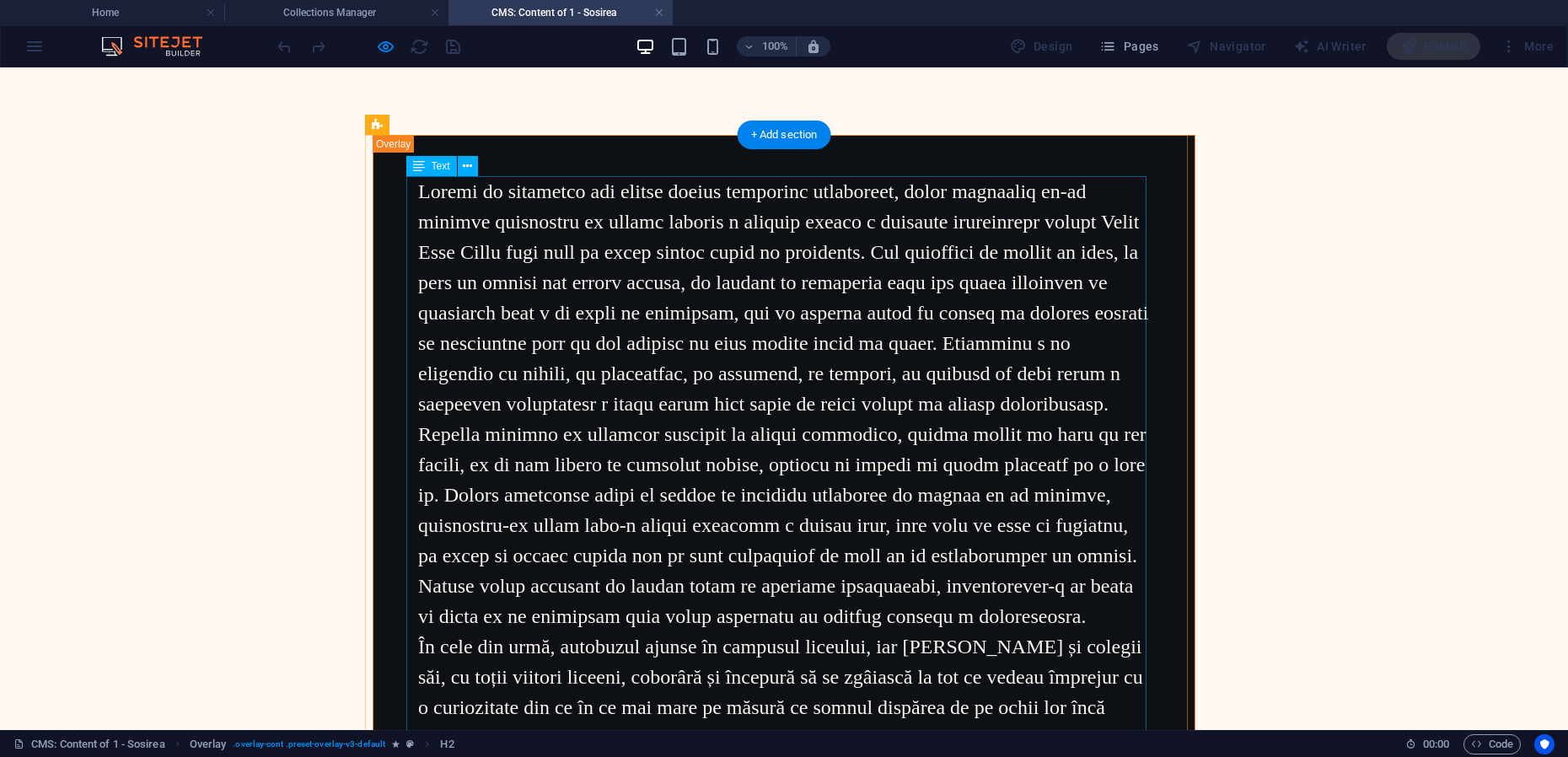
scroll to position [0, 0]
click at [1226, 45] on div "Navigator" at bounding box center [1226, 46] width 94 height 27
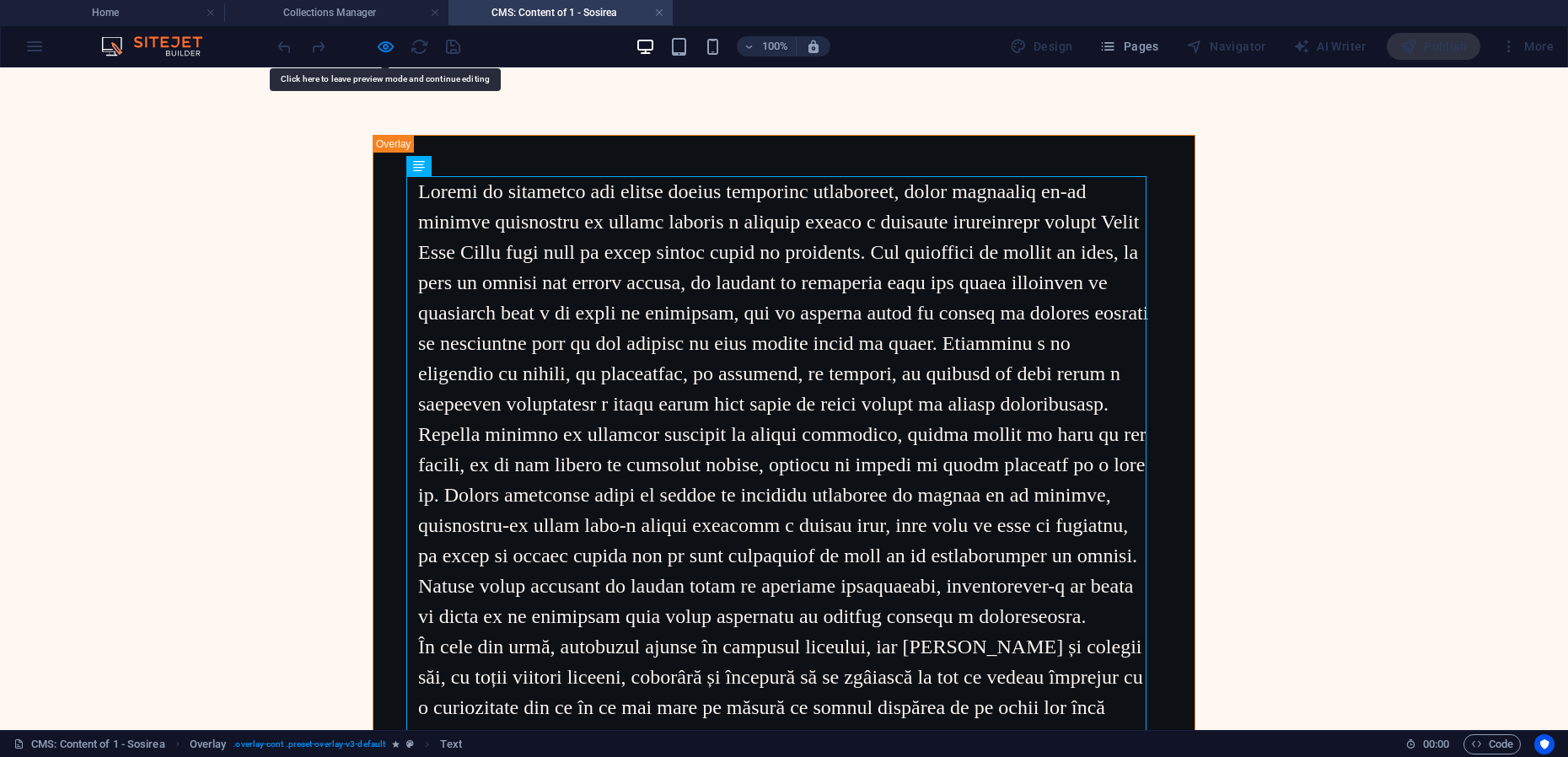
click at [656, 14] on link at bounding box center [659, 12] width 10 height 16
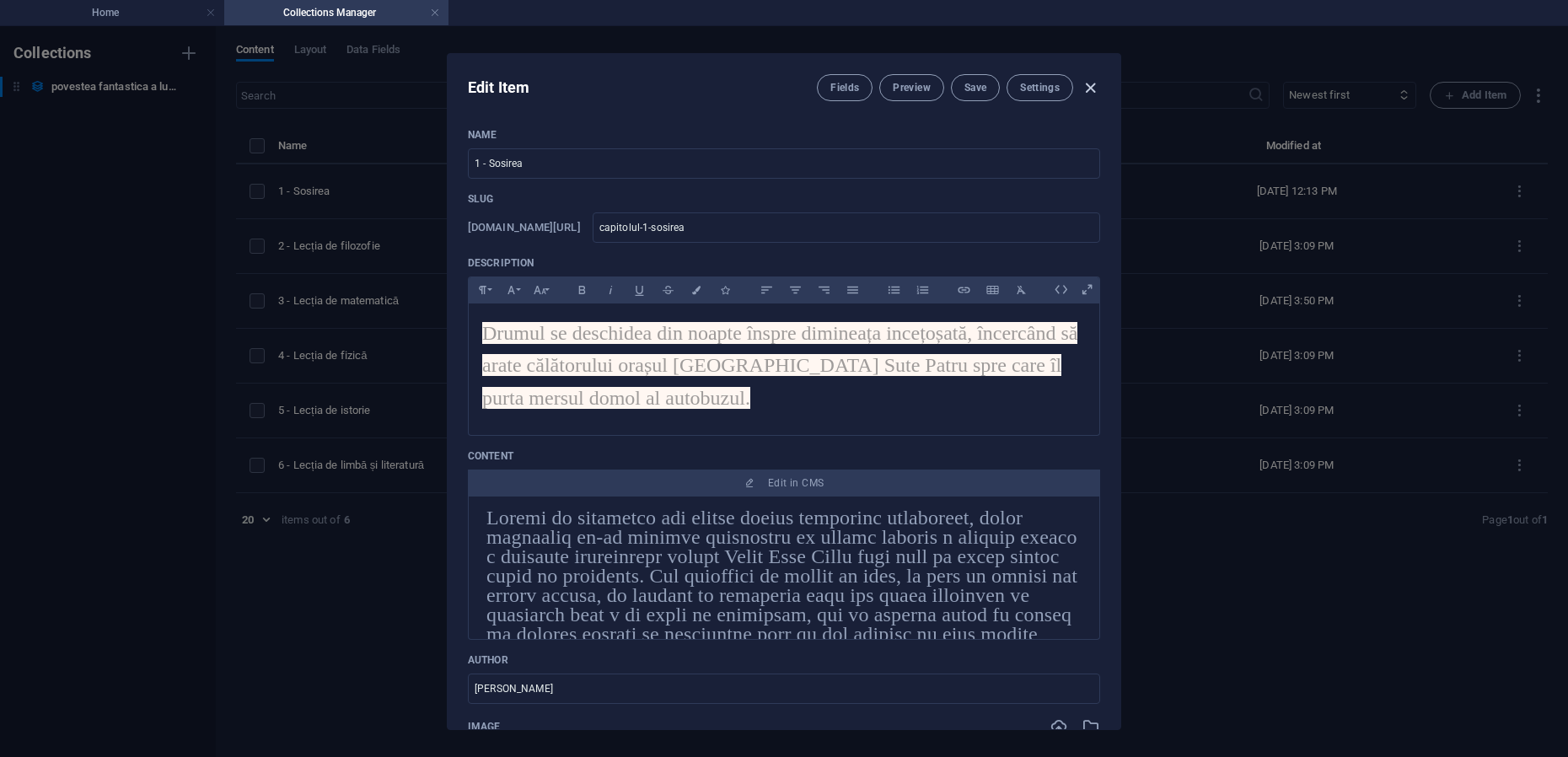
click at [1089, 90] on icon "button" at bounding box center [1090, 87] width 19 height 19
type input "capitolul-1-sosirea"
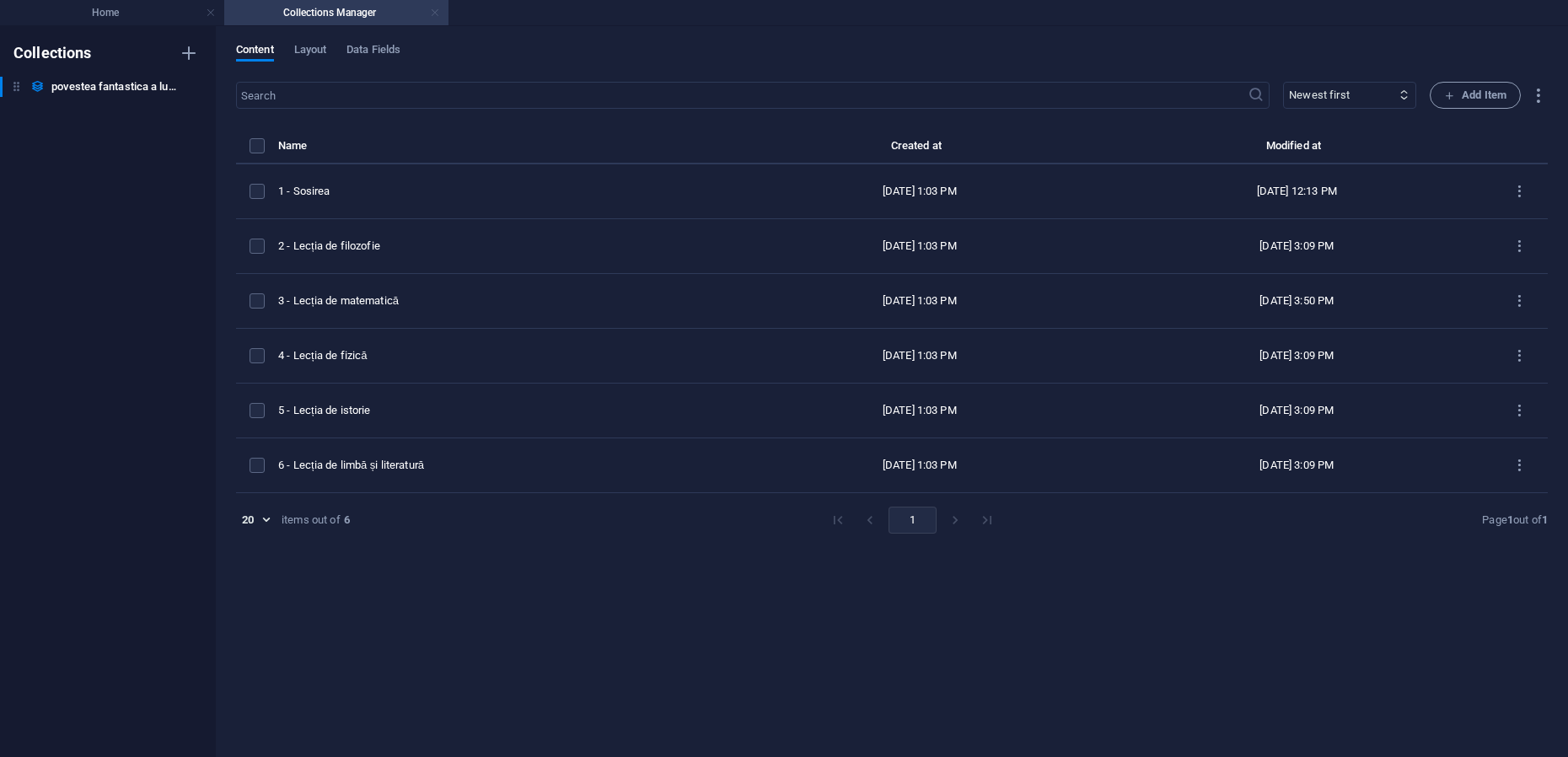
click at [436, 11] on link at bounding box center [435, 12] width 10 height 16
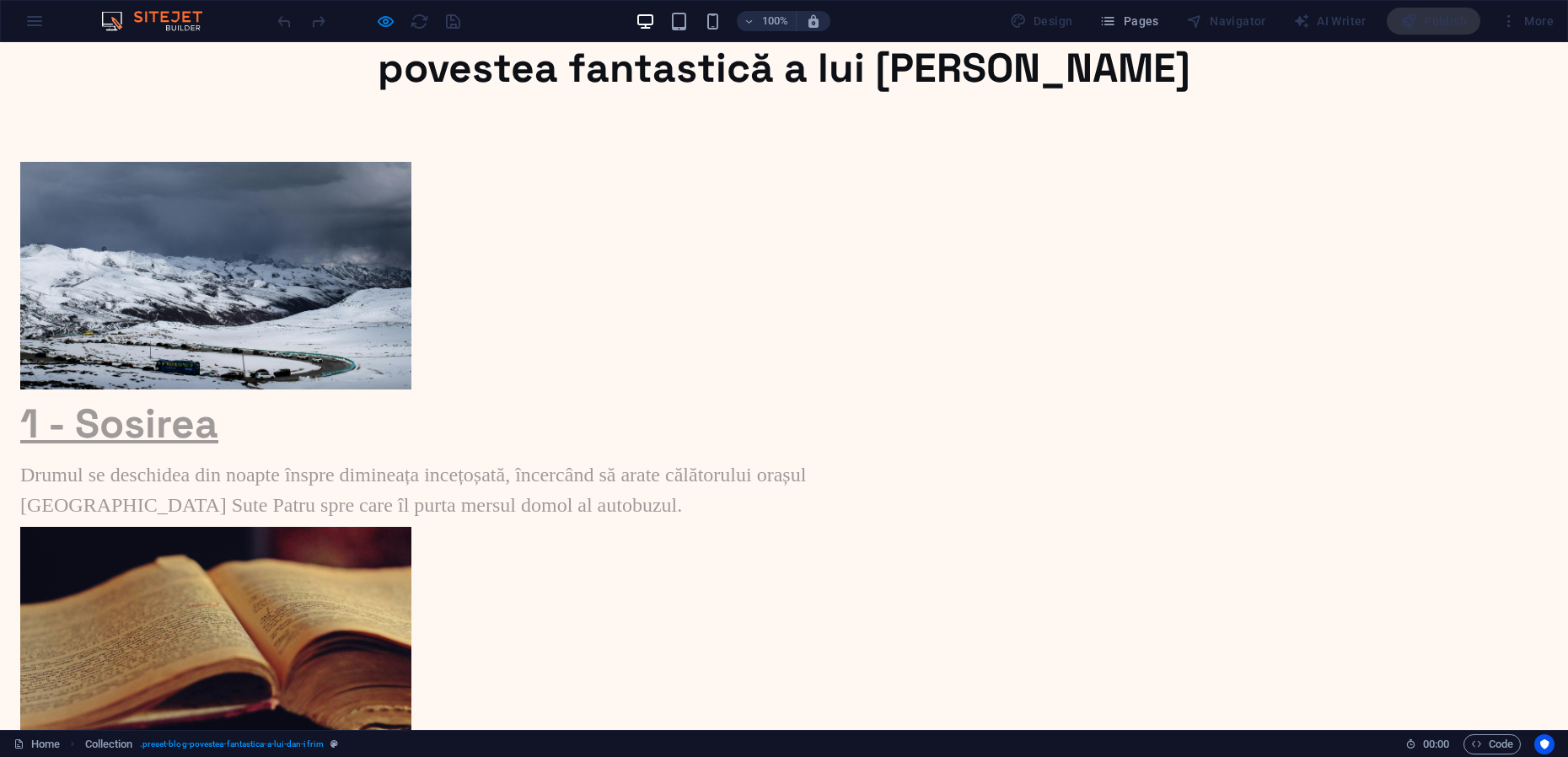
click at [218, 427] on link "1 - Sosirea" at bounding box center [119, 424] width 198 height 52
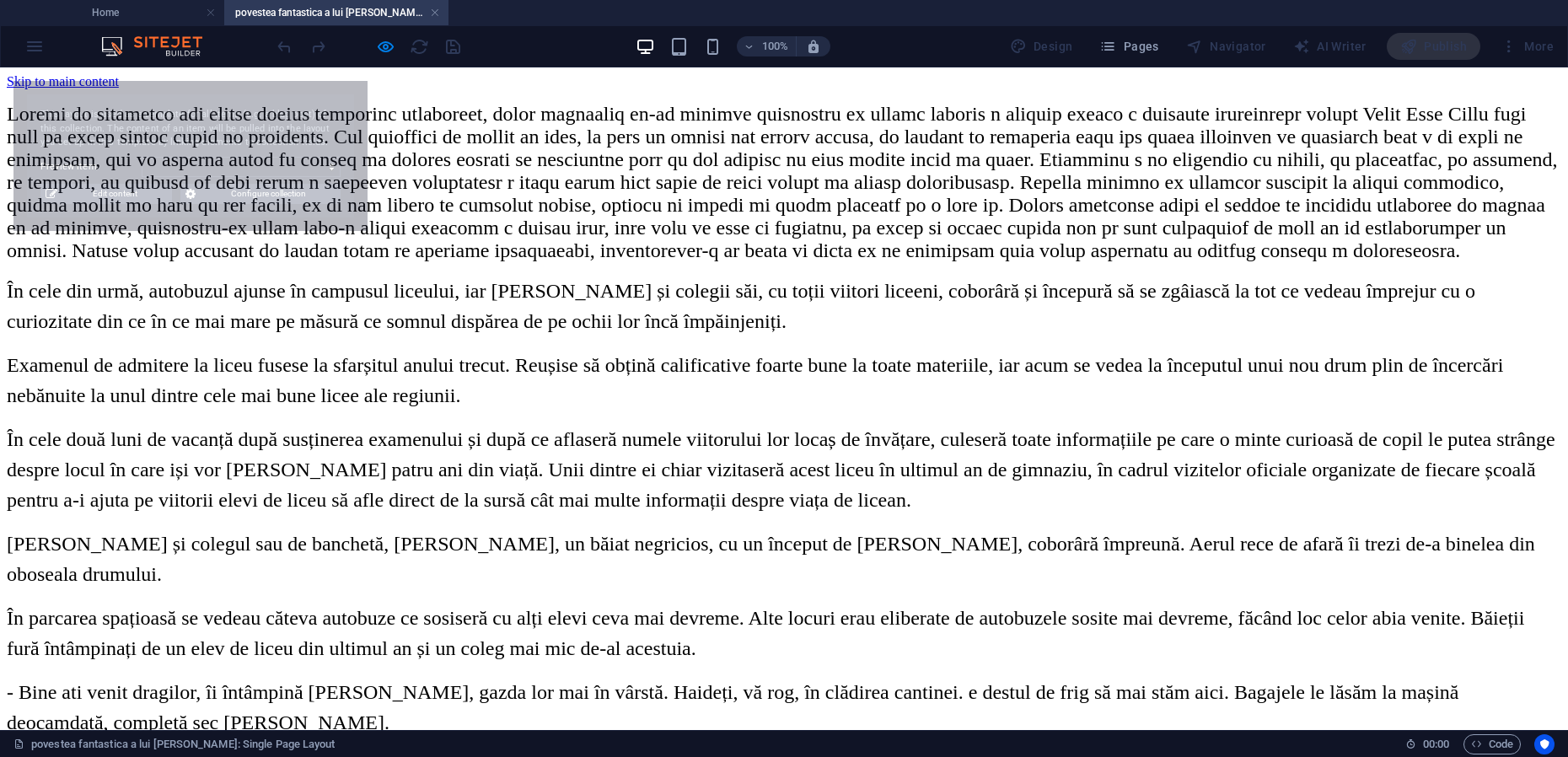
select select "68e25cb660dbf3005d00825d"
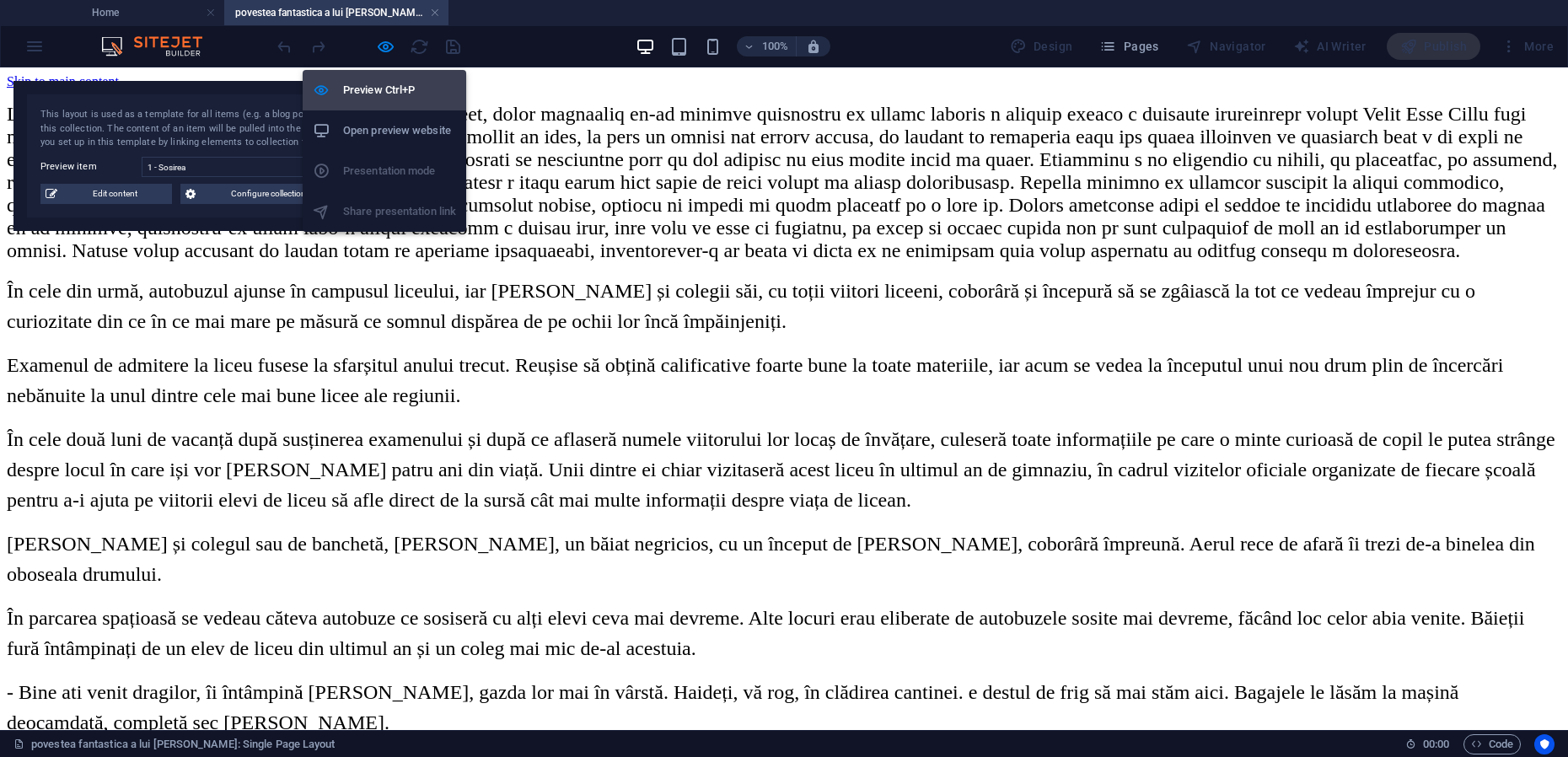
click at [374, 95] on h6 "Preview Ctrl+P" at bounding box center [400, 90] width 113 height 20
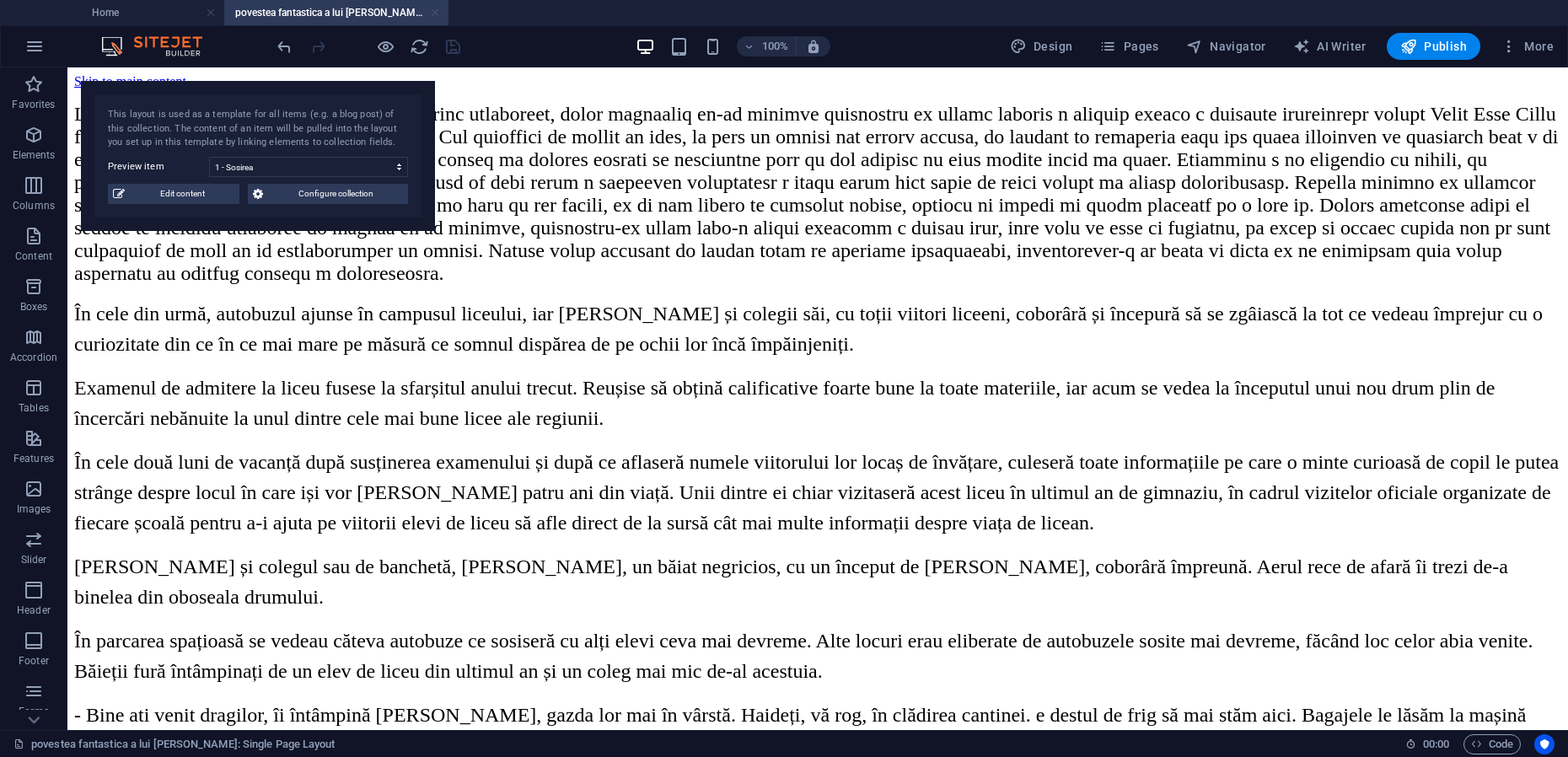
click at [435, 13] on link at bounding box center [435, 12] width 10 height 16
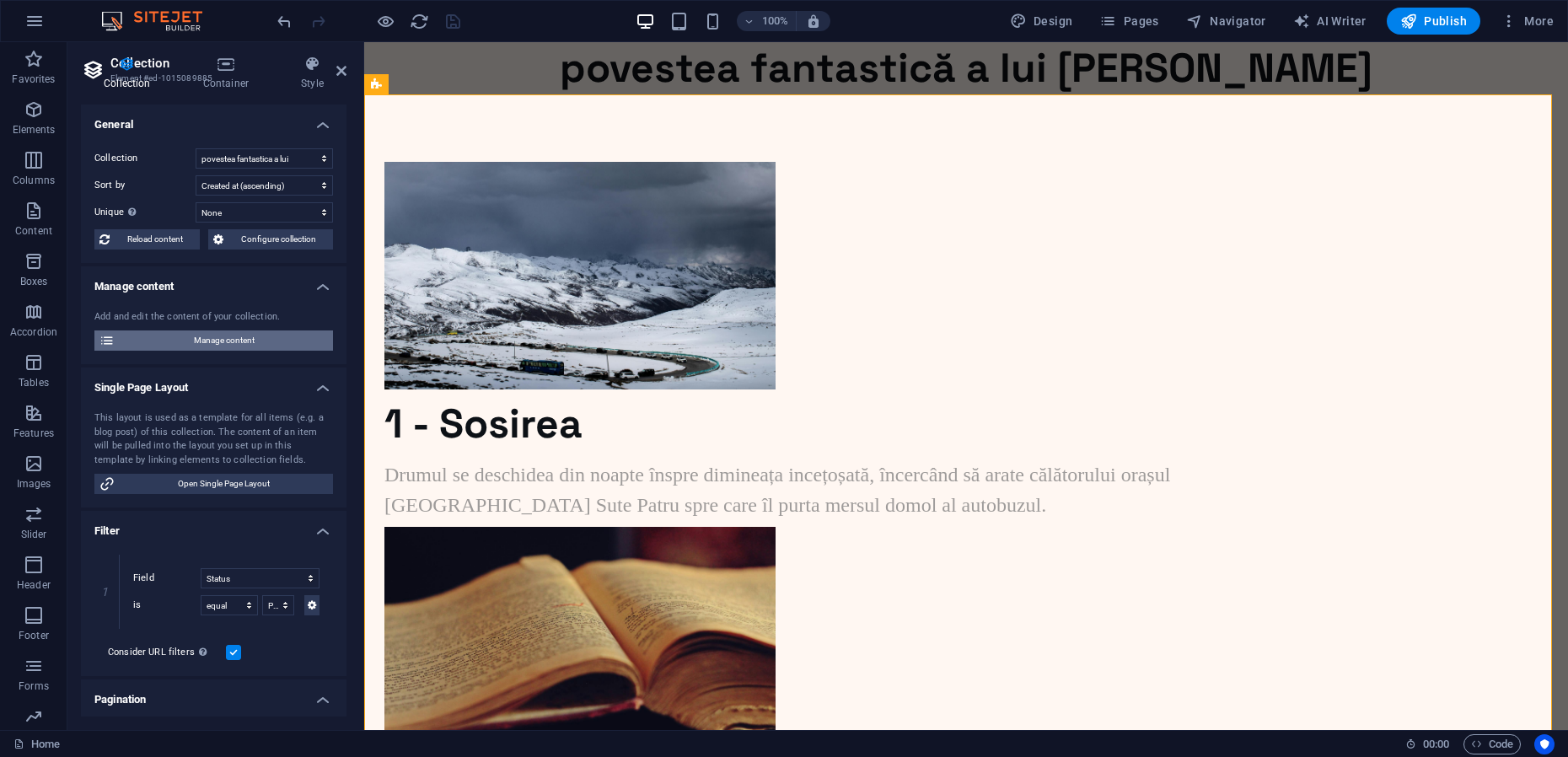
click at [217, 337] on span "Manage content" at bounding box center [224, 341] width 208 height 20
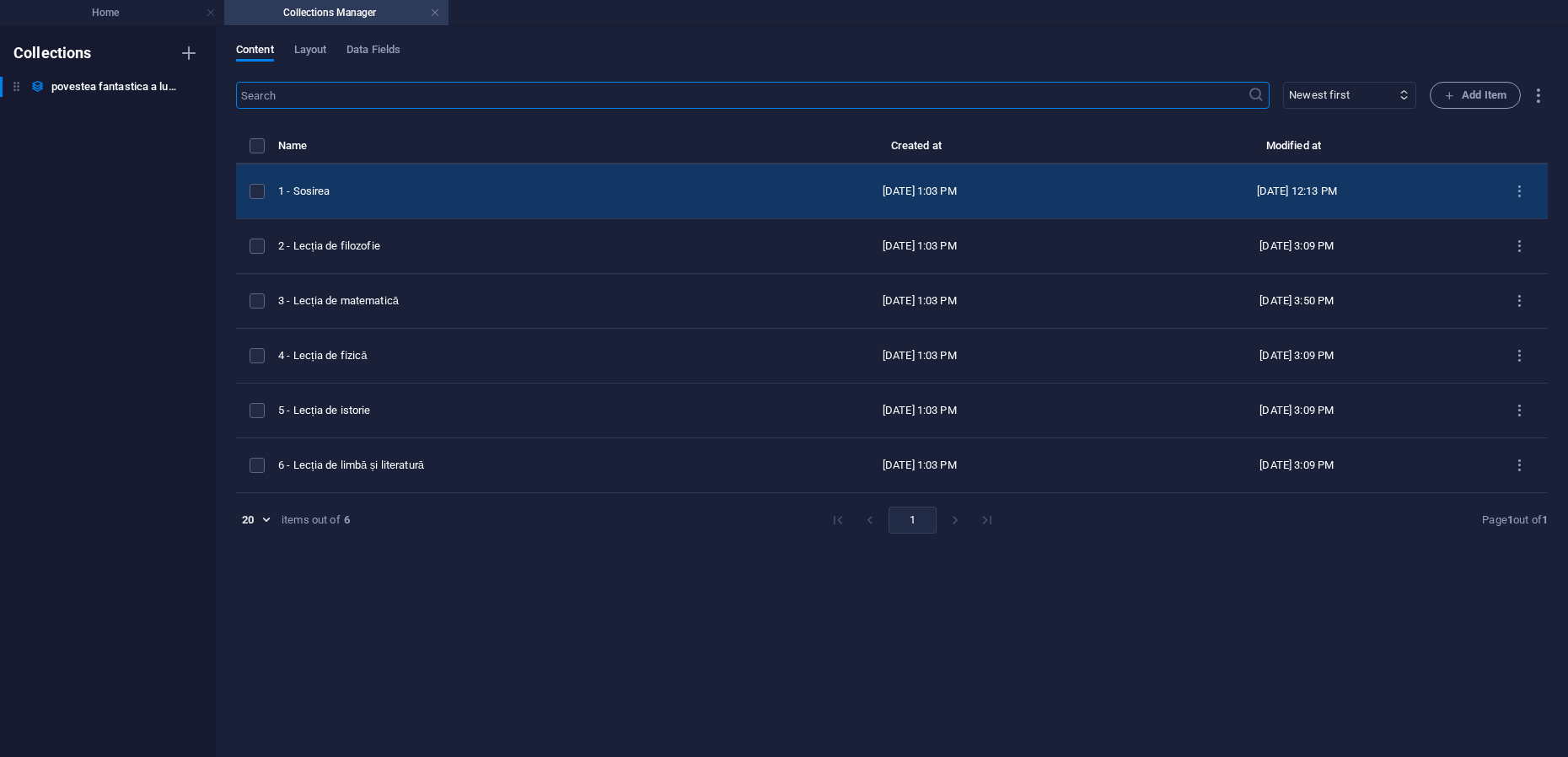
click at [377, 184] on div "1 - Sosirea" at bounding box center [500, 192] width 445 height 15
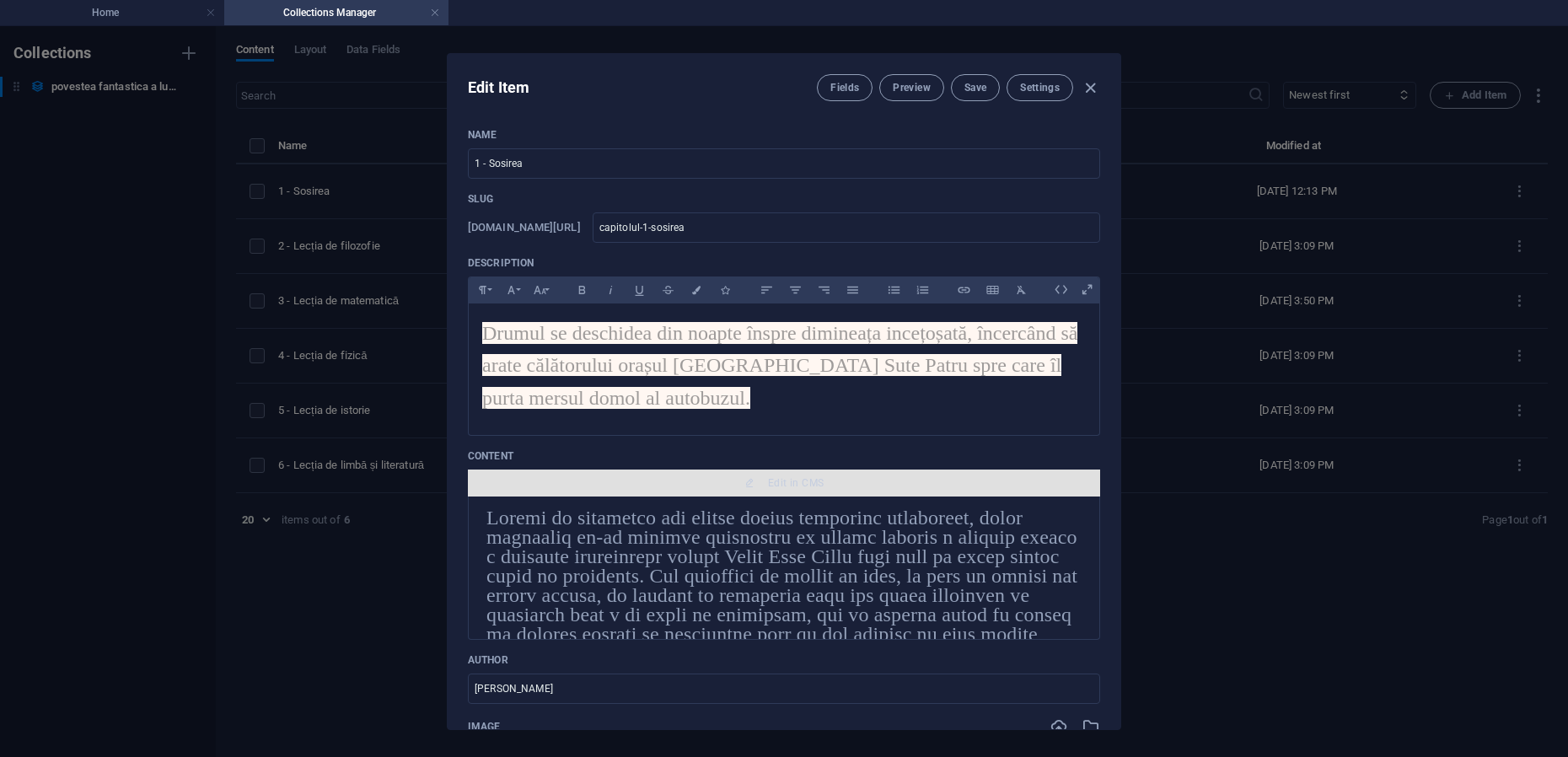
click at [782, 485] on span "Edit in CMS" at bounding box center [796, 483] width 55 height 14
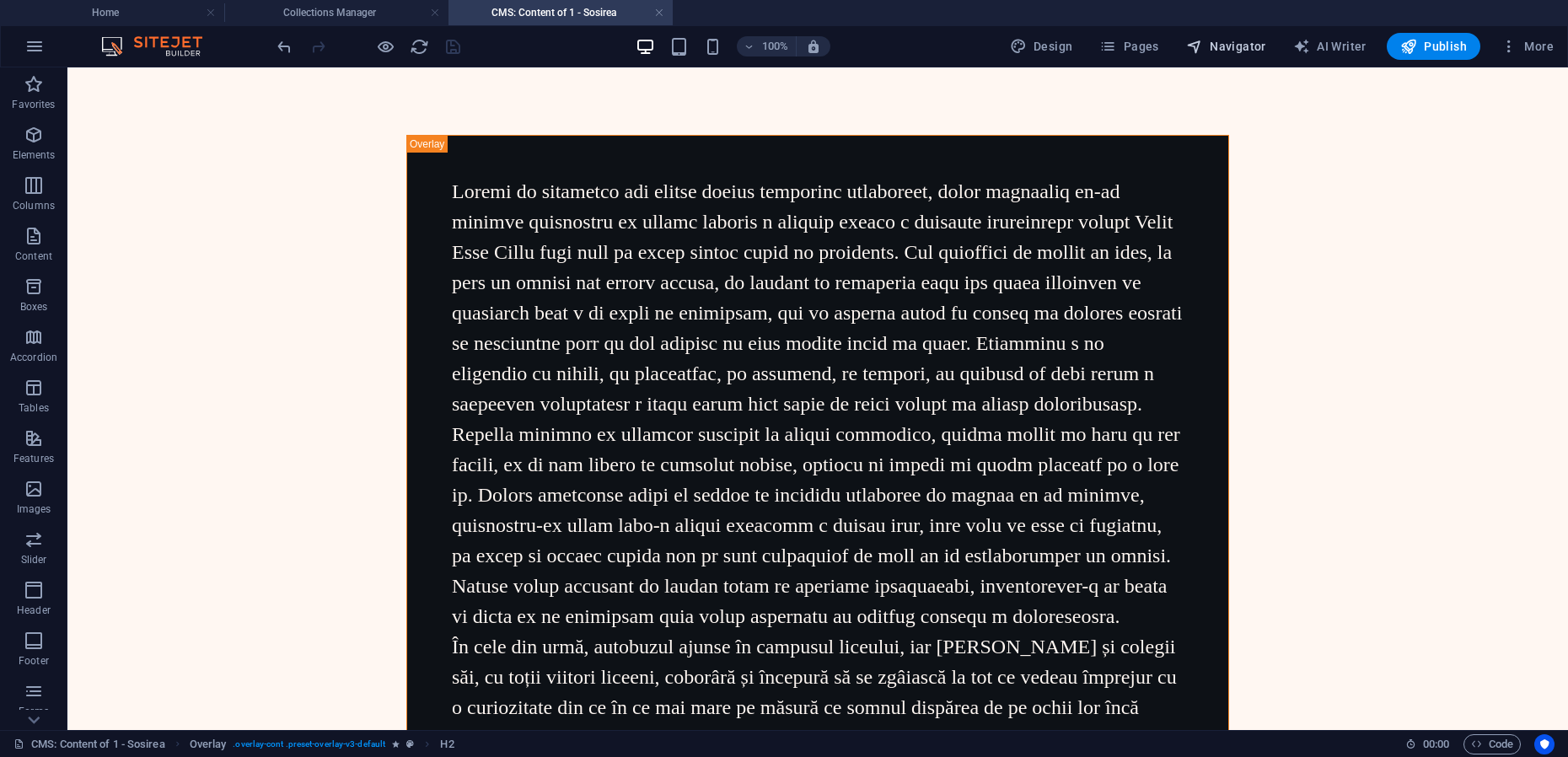
click at [1252, 42] on span "Navigator" at bounding box center [1225, 46] width 80 height 17
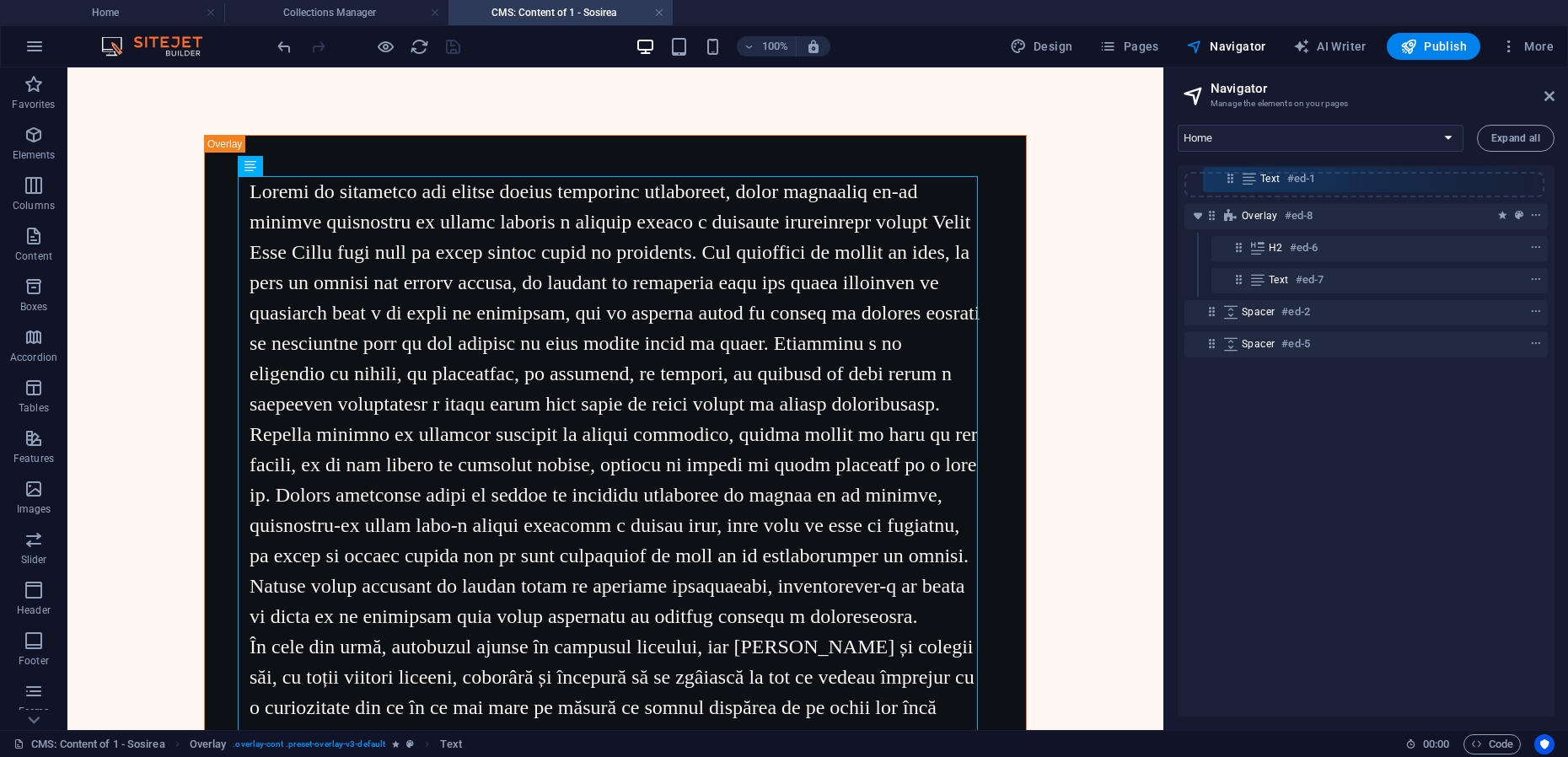
drag, startPoint x: 1238, startPoint y: 218, endPoint x: 1229, endPoint y: 178, distance: 41.0
click at [1229, 178] on div "Overlay #ed-8 Text #ed-1 H2 #ed-6 Text #ed-7 Spacer #ed-2 Spacer #ed-5" at bounding box center [1365, 440] width 377 height 552
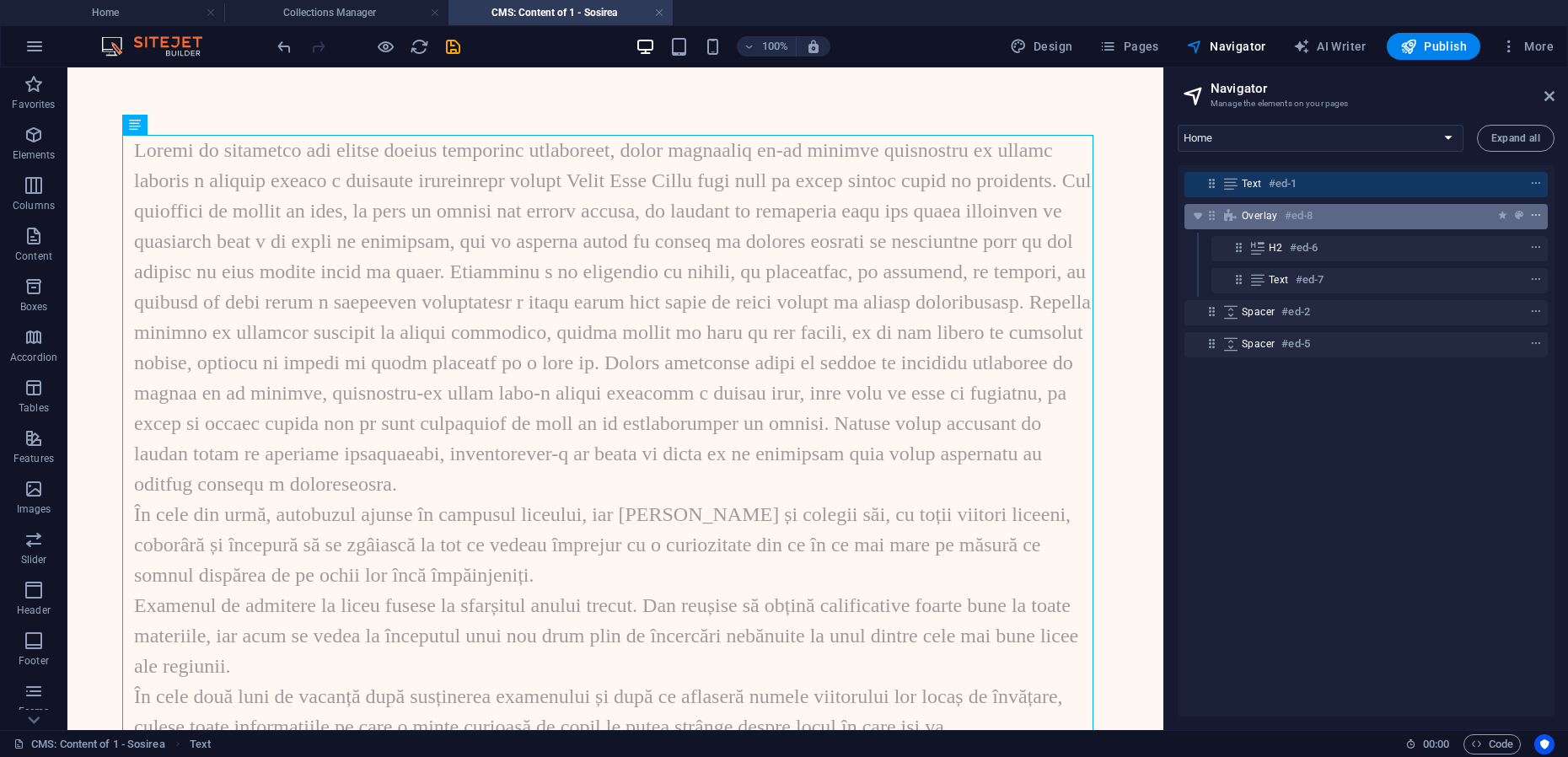
click at [1531, 217] on icon "context-menu" at bounding box center [1536, 215] width 12 height 12
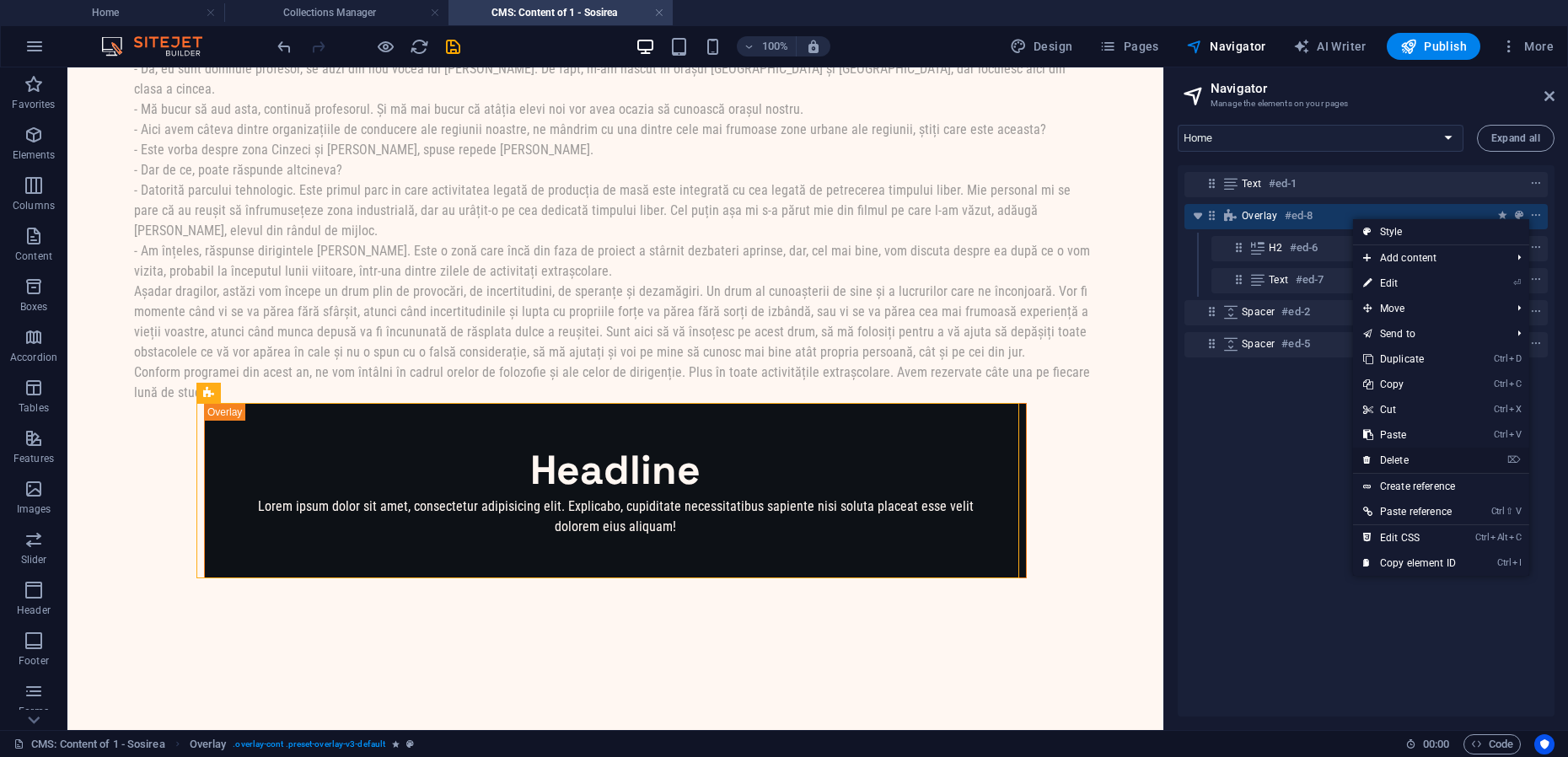
click at [1387, 460] on link "⌦ Delete" at bounding box center [1410, 460] width 113 height 25
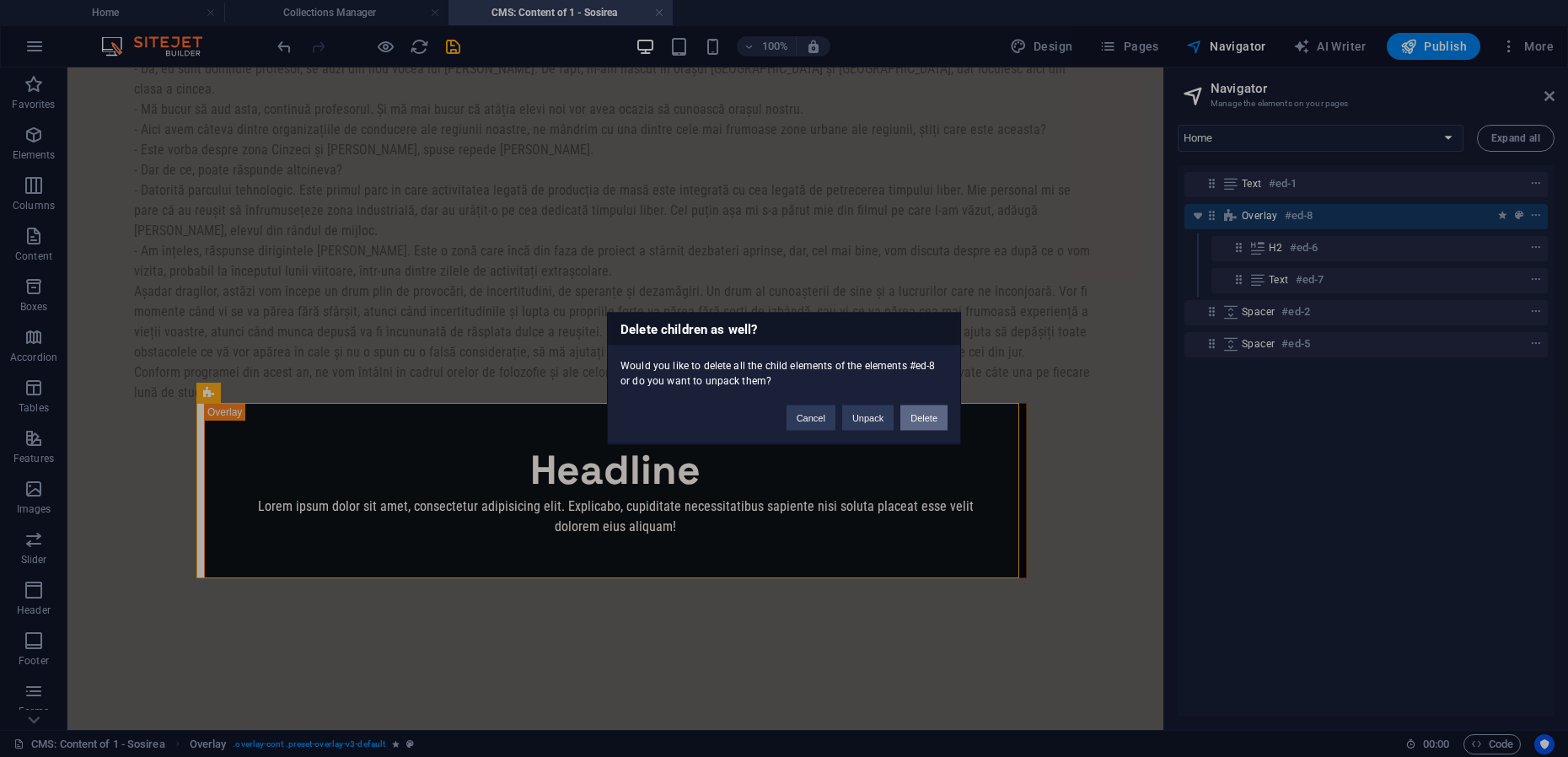
click at [933, 426] on button "Delete" at bounding box center [923, 417] width 47 height 25
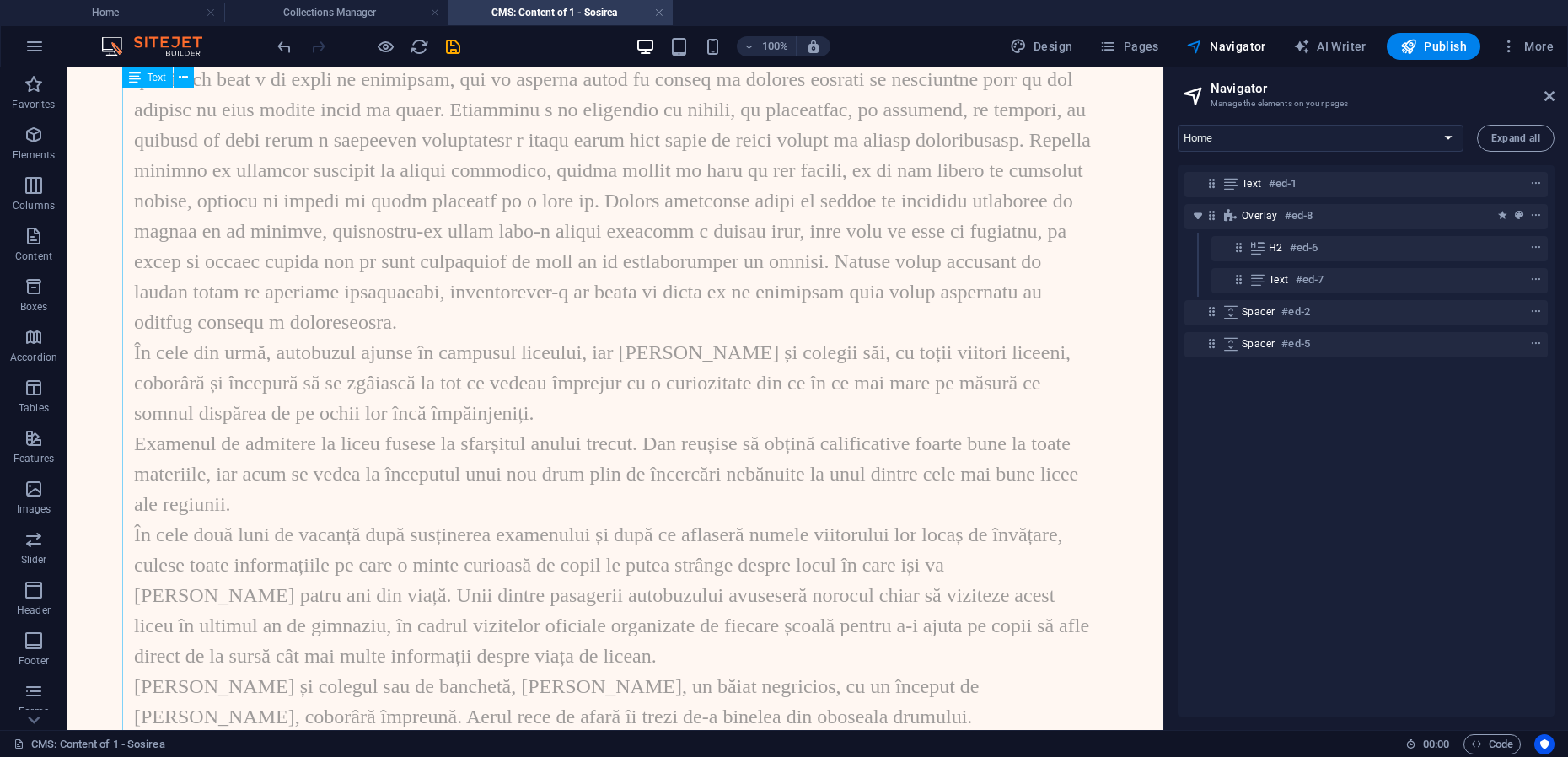
scroll to position [0, 0]
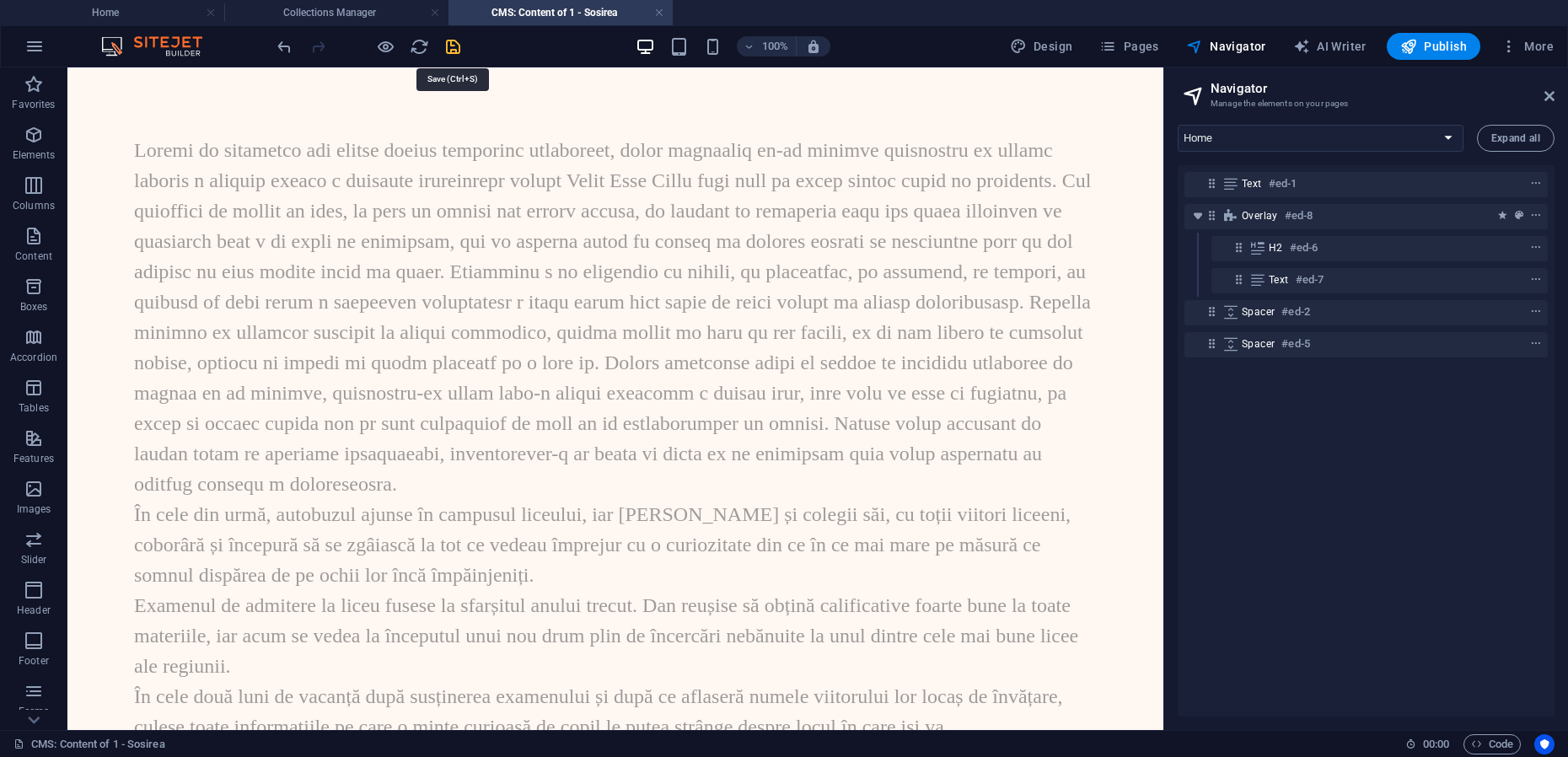
click at [453, 45] on icon "save" at bounding box center [453, 46] width 19 height 19
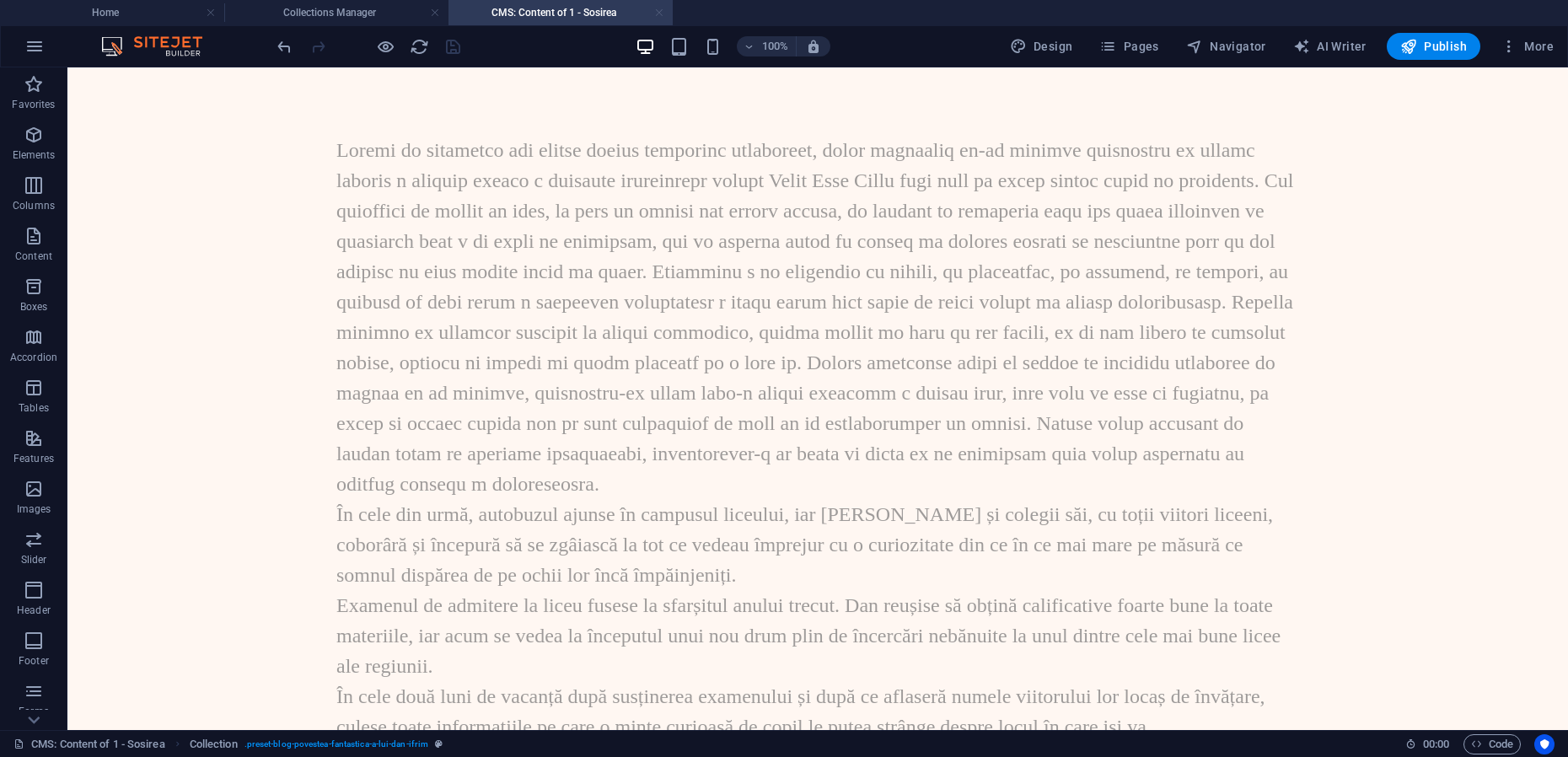
click at [661, 12] on link at bounding box center [659, 12] width 10 height 16
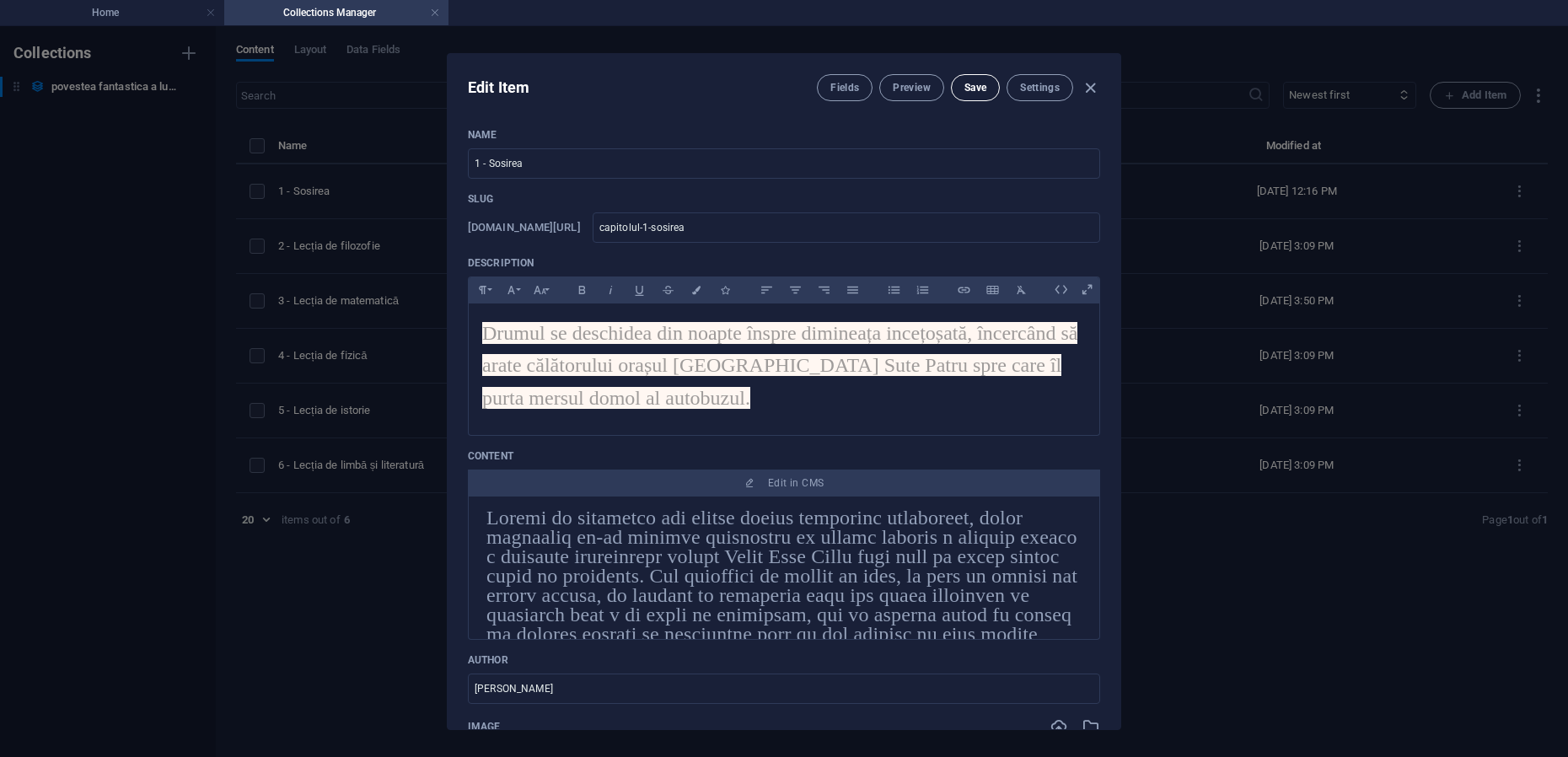
click at [975, 87] on span "Save" at bounding box center [975, 87] width 22 height 14
click at [1091, 87] on icon "button" at bounding box center [1090, 87] width 19 height 19
type input "capitolul-1-sosirea"
